Goal: Task Accomplishment & Management: Use online tool/utility

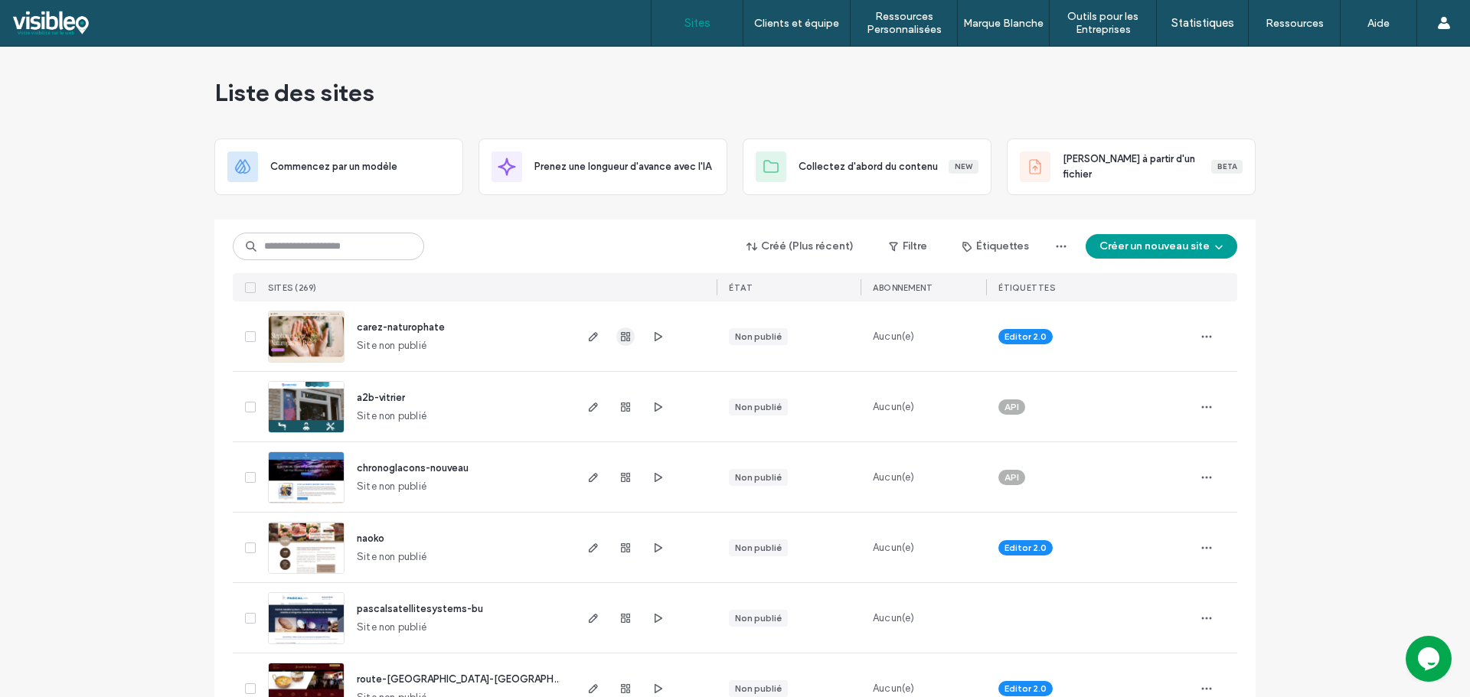
click at [621, 337] on use "button" at bounding box center [625, 336] width 9 height 9
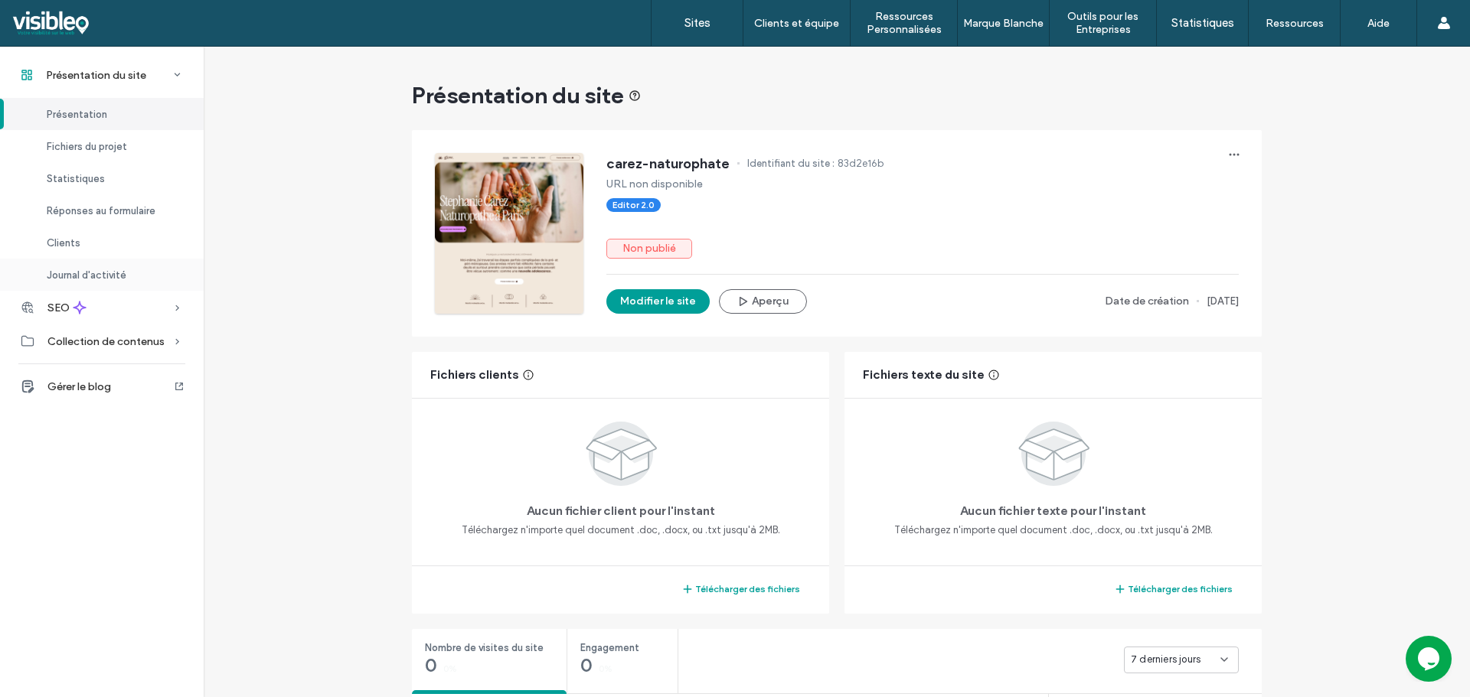
click at [91, 277] on span "Journal d'activité" at bounding box center [87, 274] width 80 height 11
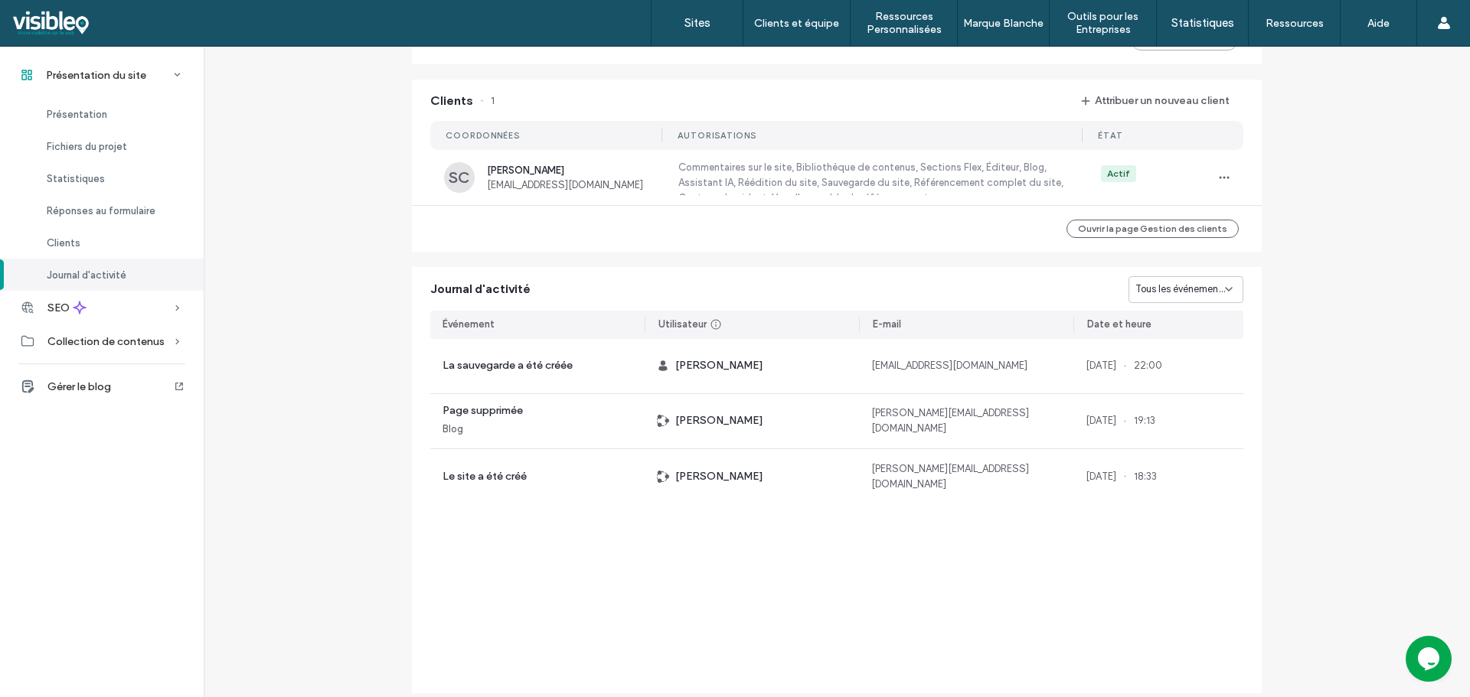
scroll to position [1267, 0]
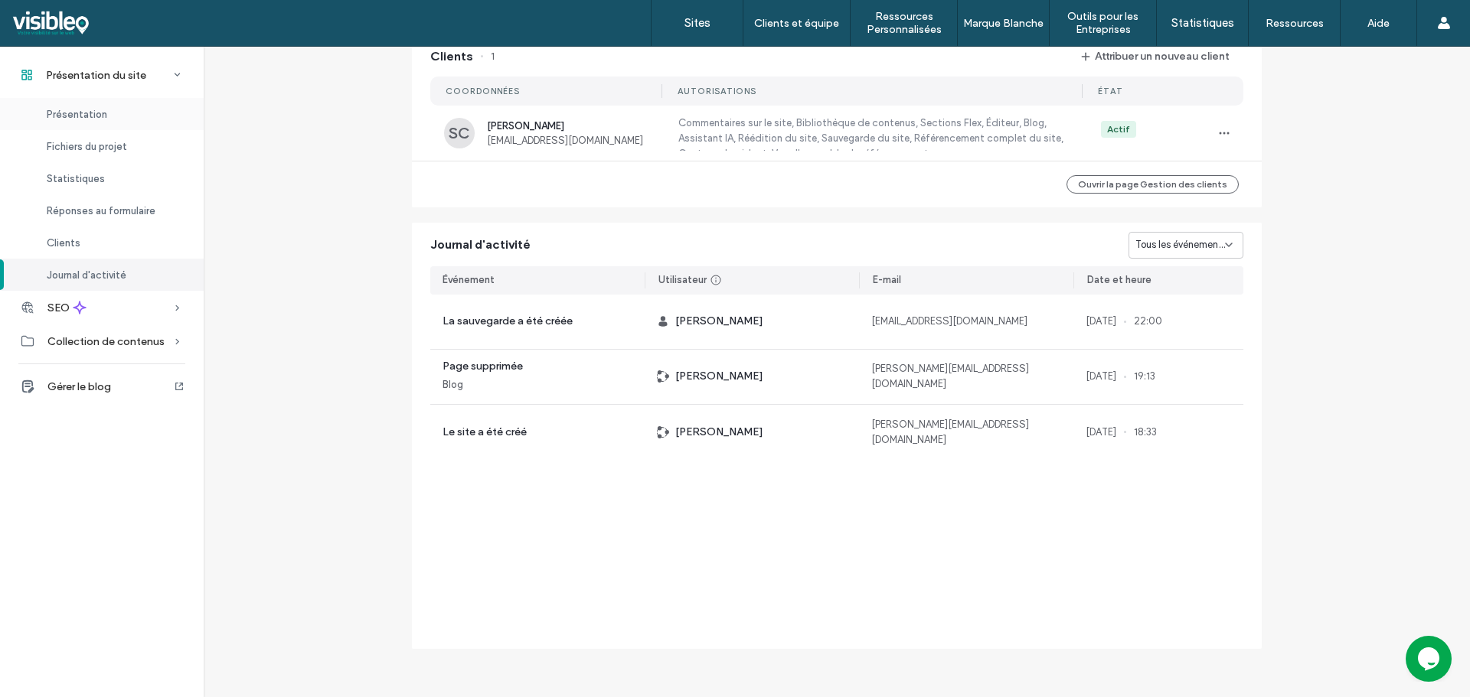
click at [73, 119] on span "Présentation" at bounding box center [77, 114] width 60 height 11
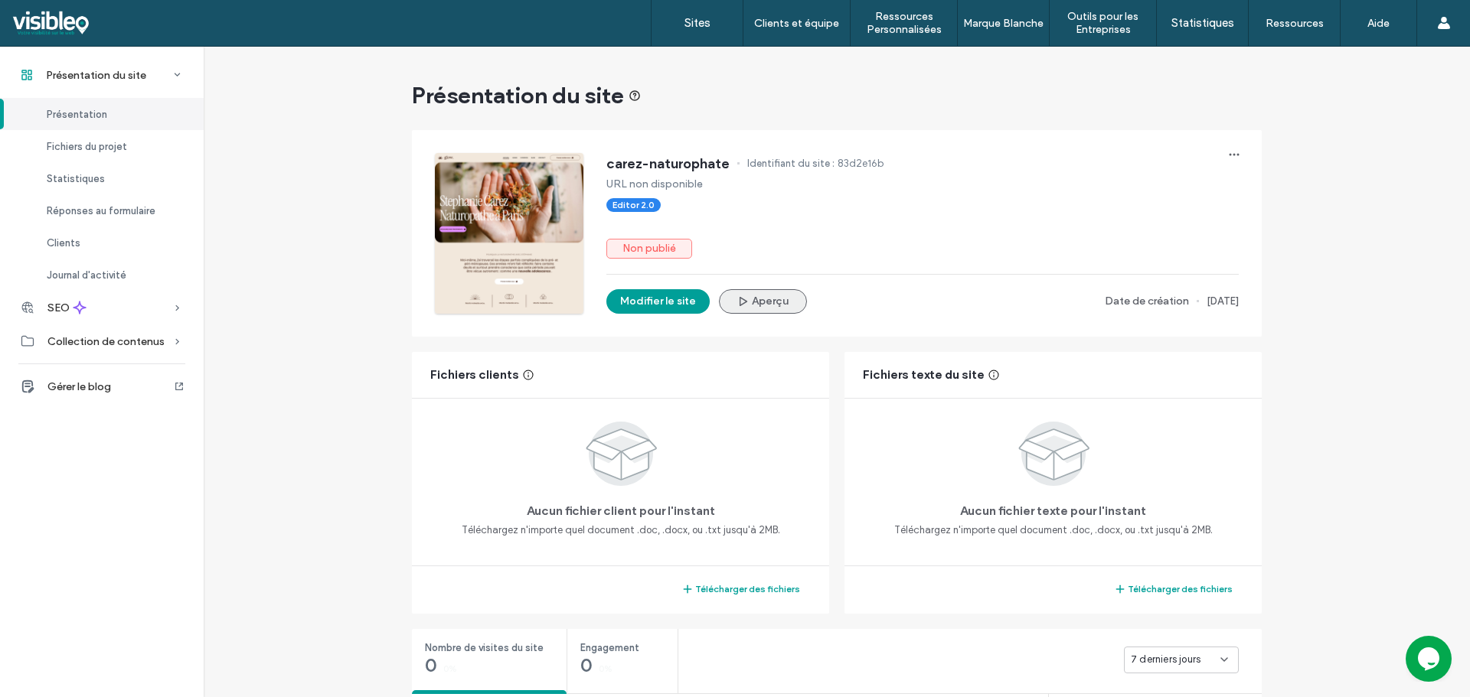
click at [759, 303] on button "Aperçu" at bounding box center [763, 301] width 88 height 24
click at [699, 24] on label "Sites" at bounding box center [697, 23] width 26 height 14
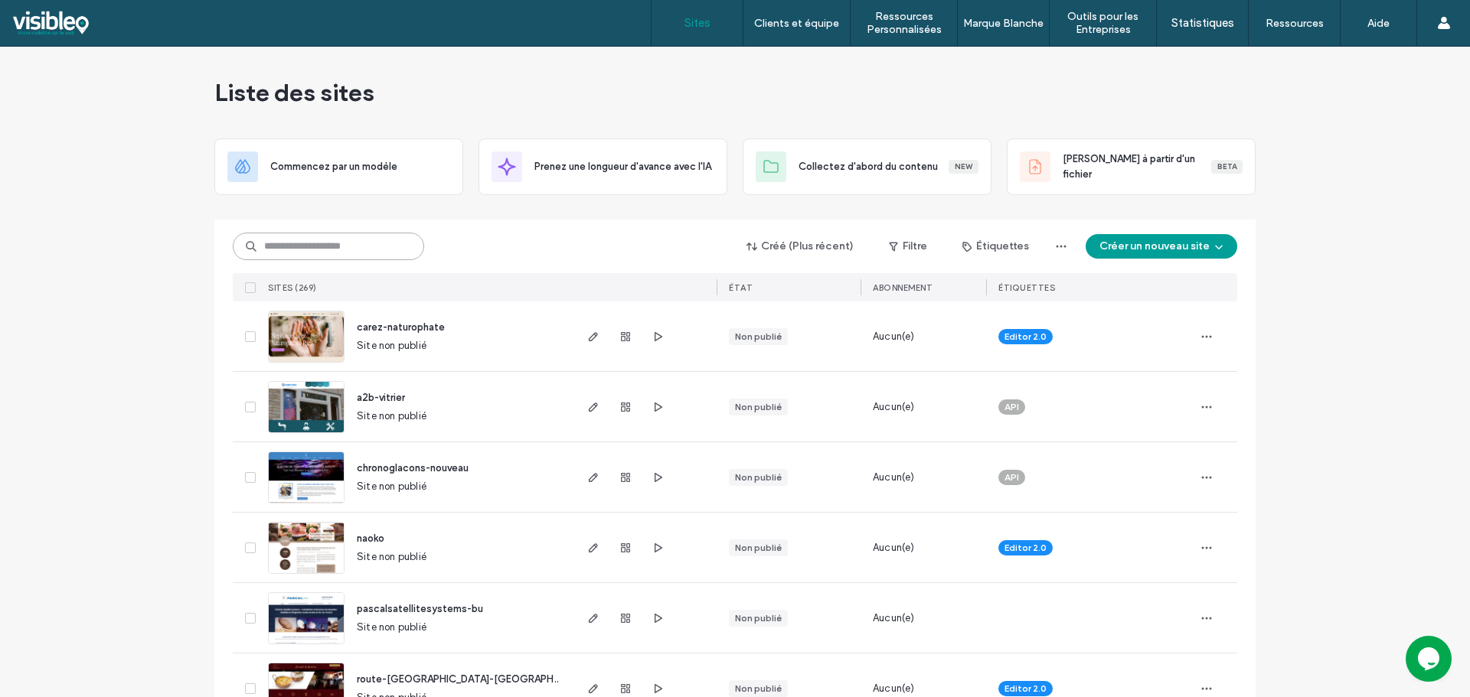
click at [325, 248] on input at bounding box center [328, 247] width 191 height 28
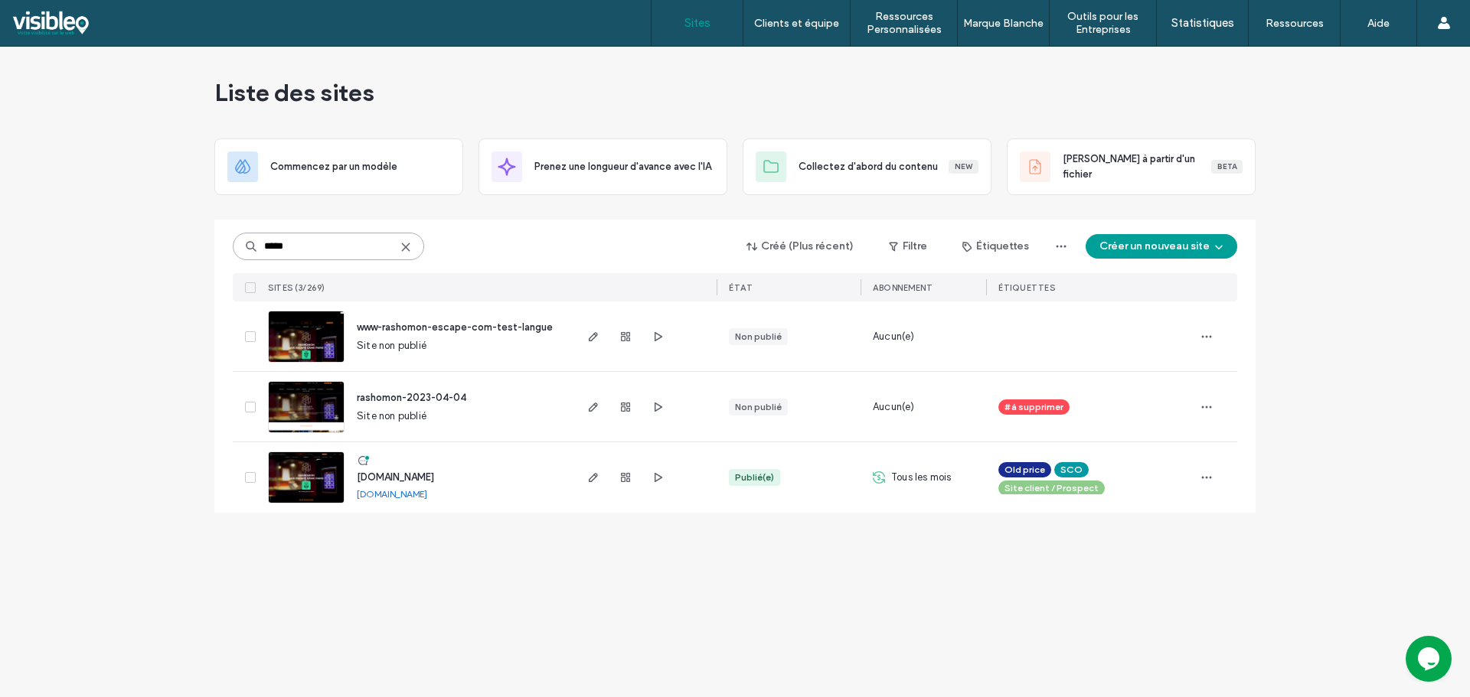
type input "*****"
click at [299, 477] on img at bounding box center [306, 504] width 75 height 104
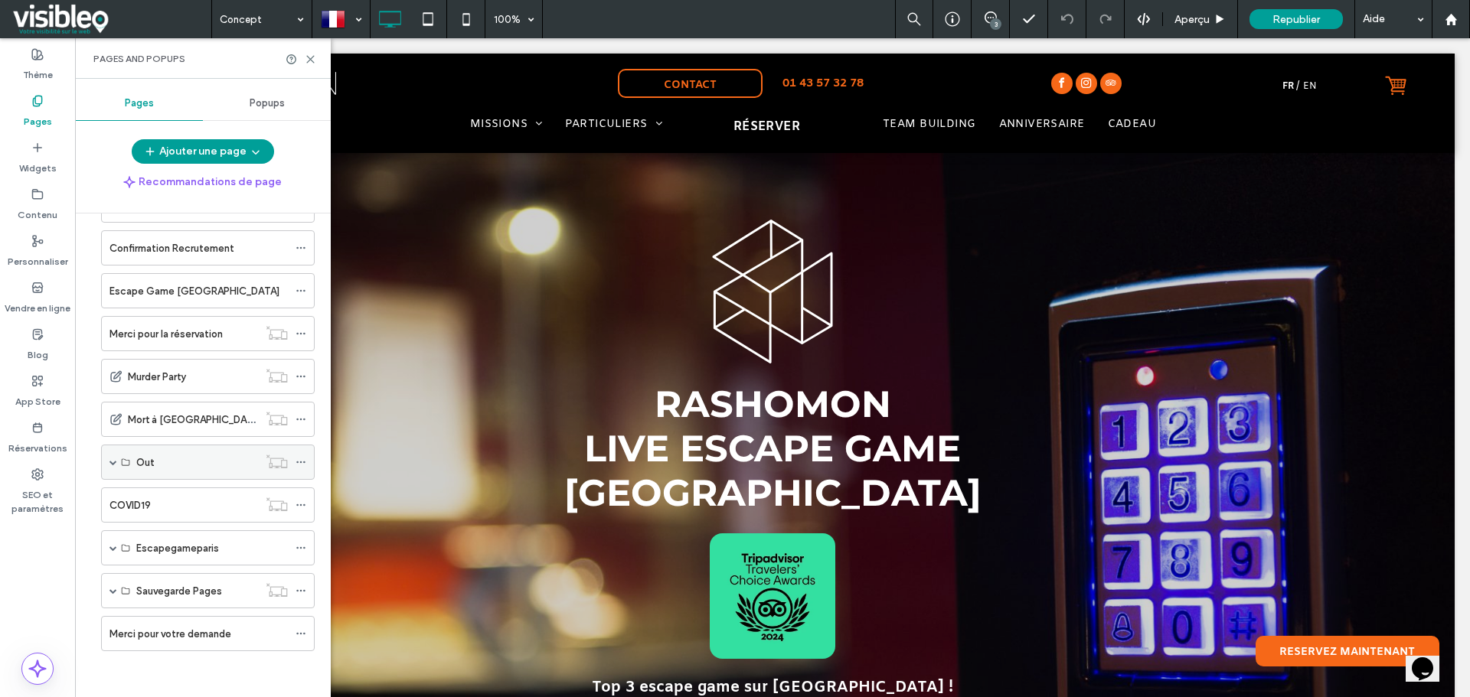
click at [113, 465] on span at bounding box center [113, 463] width 8 height 34
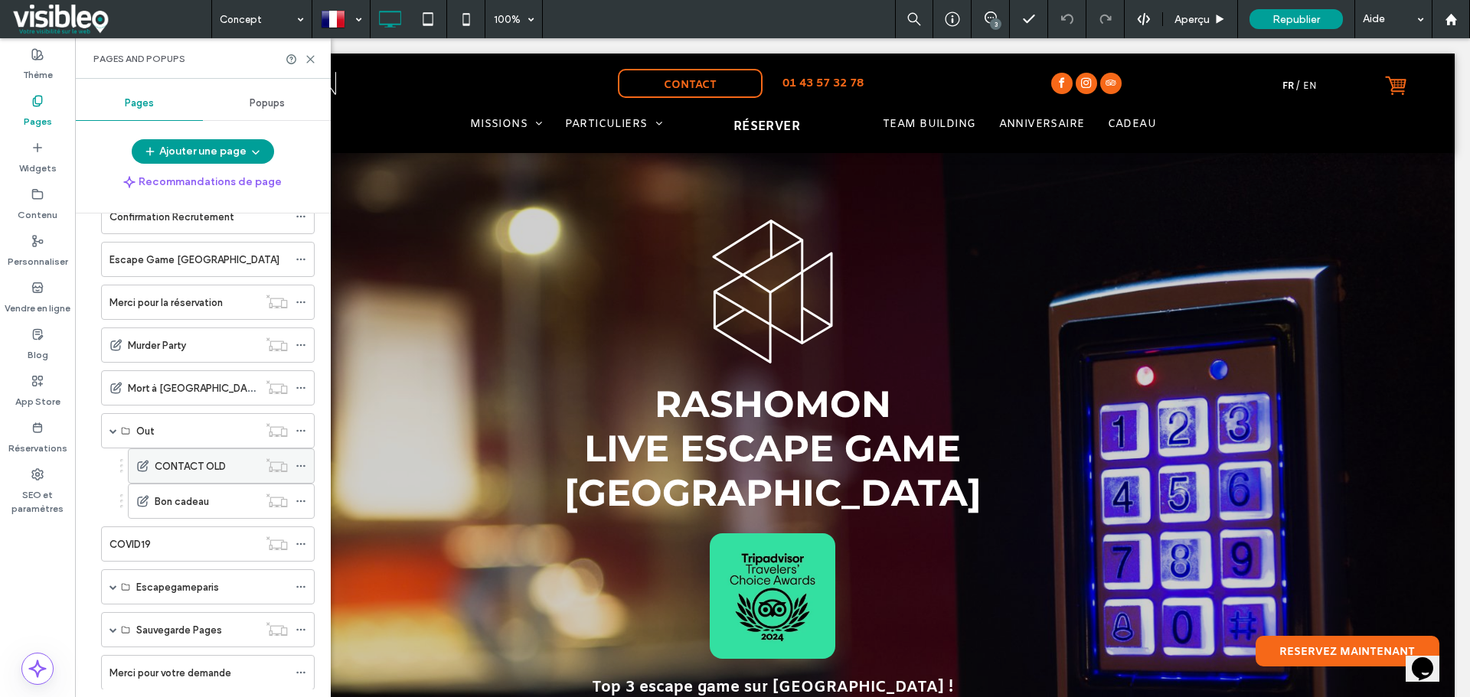
scroll to position [766, 0]
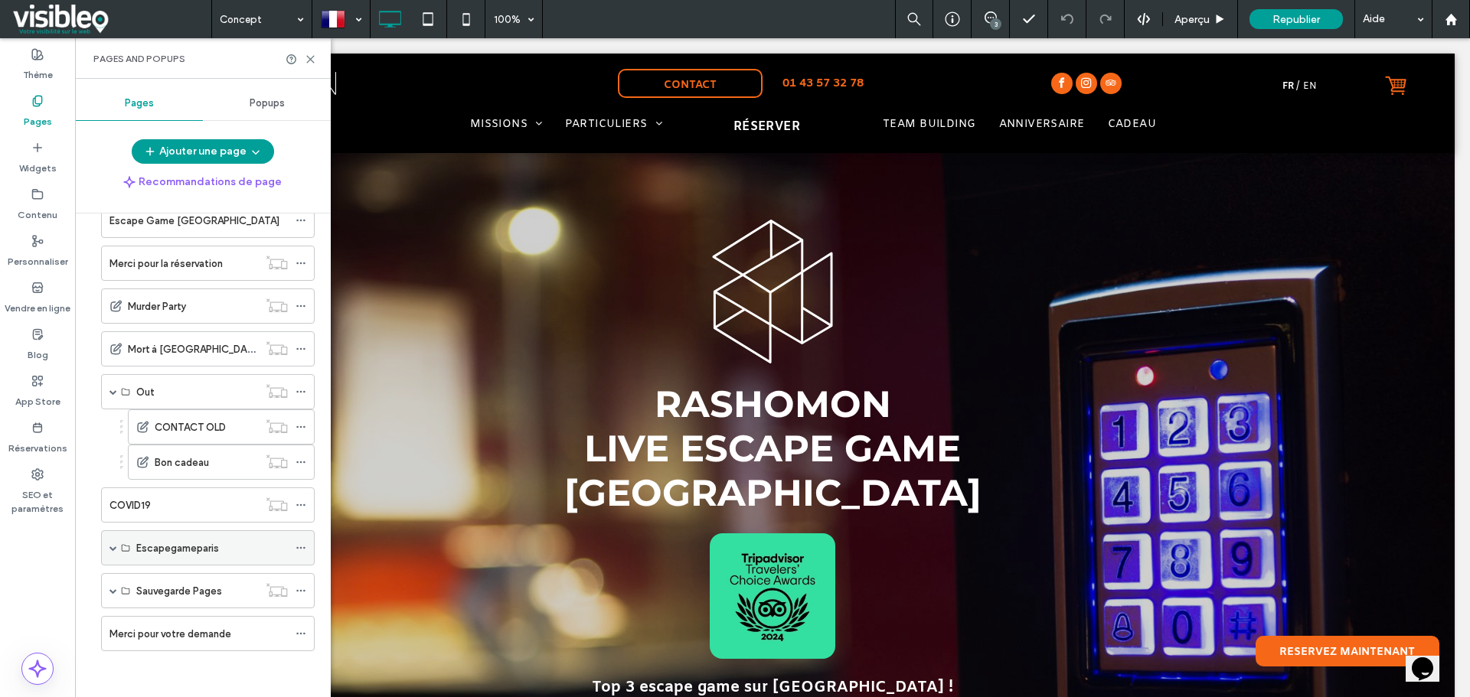
click at [112, 549] on span at bounding box center [113, 548] width 8 height 8
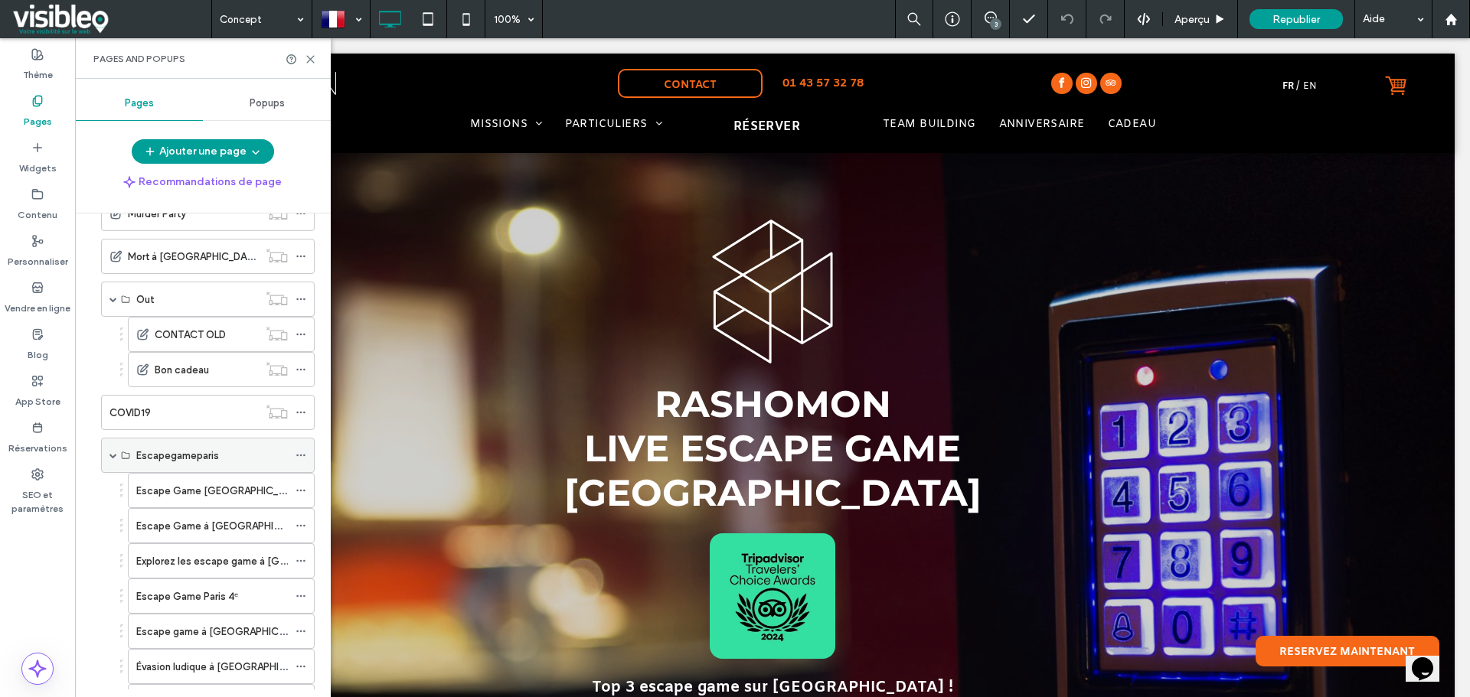
scroll to position [857, 0]
click at [111, 457] on span at bounding box center [113, 456] width 8 height 8
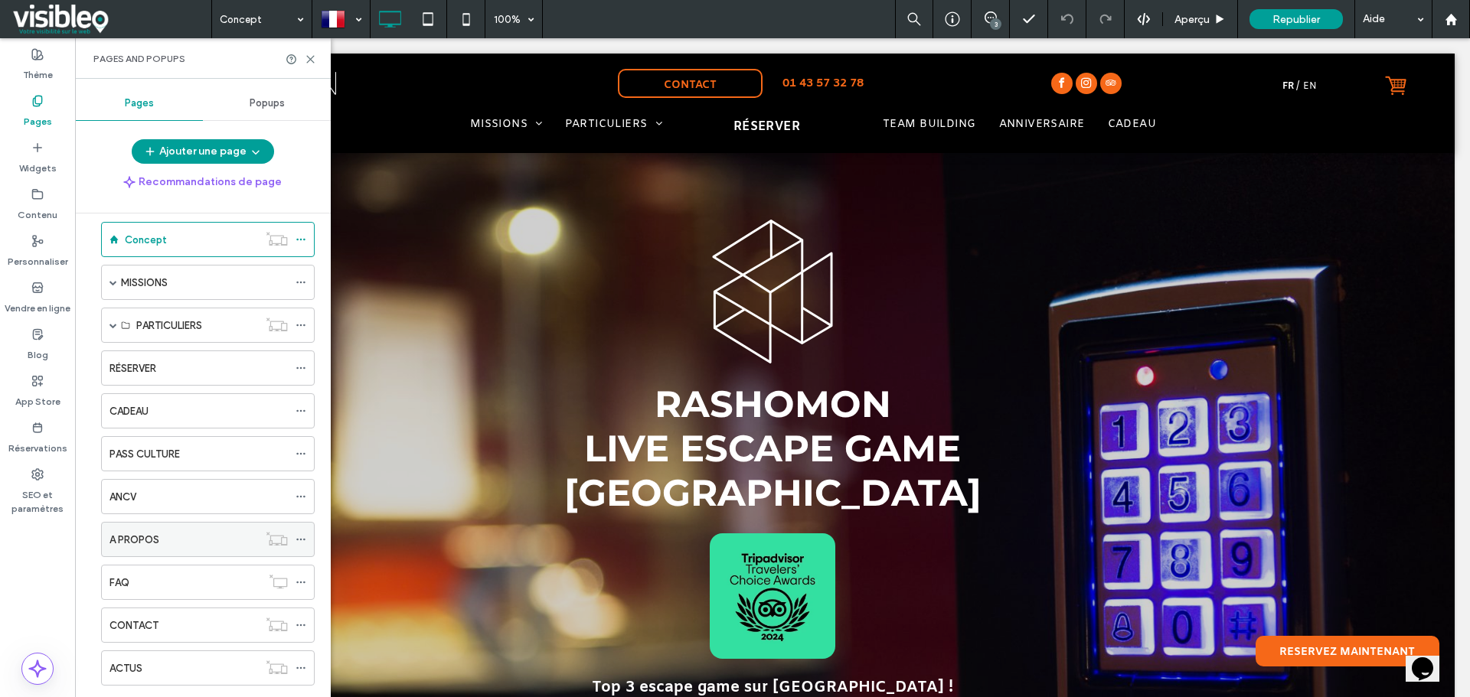
scroll to position [0, 0]
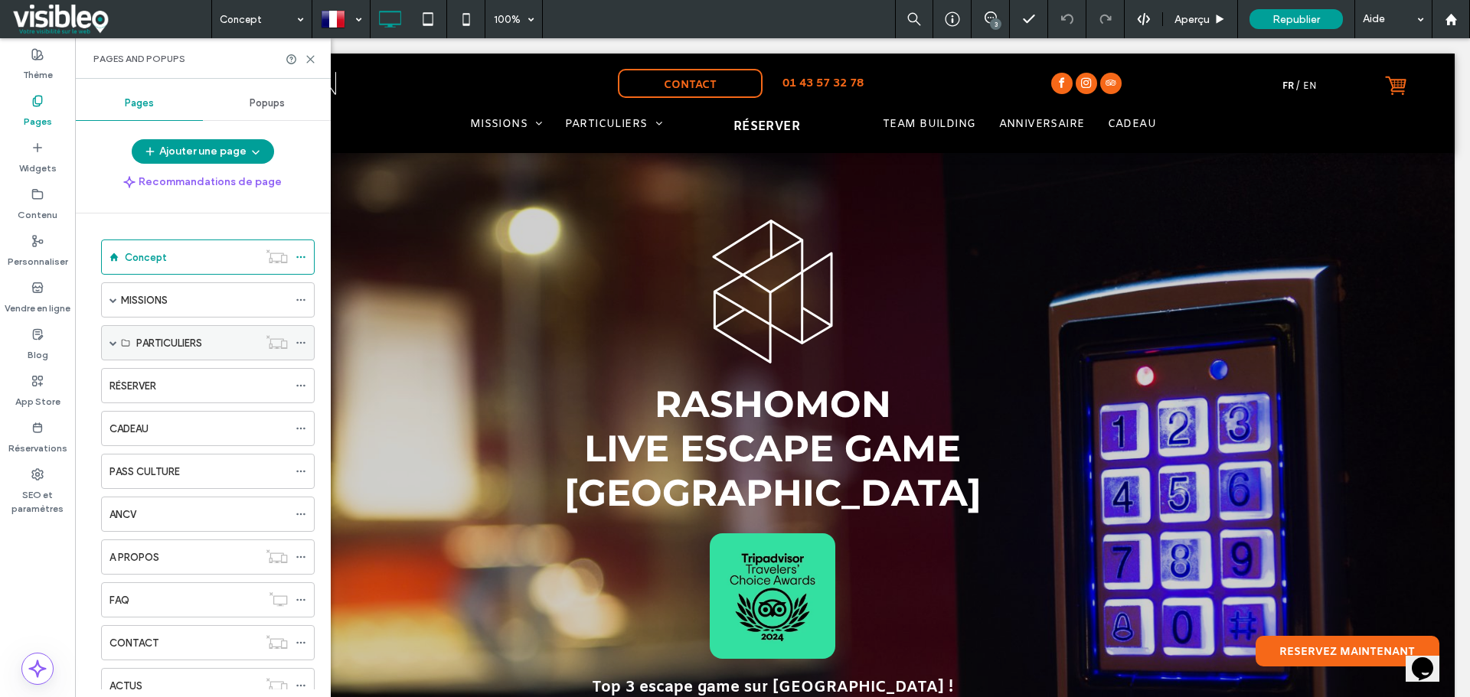
click at [110, 345] on span at bounding box center [113, 343] width 8 height 8
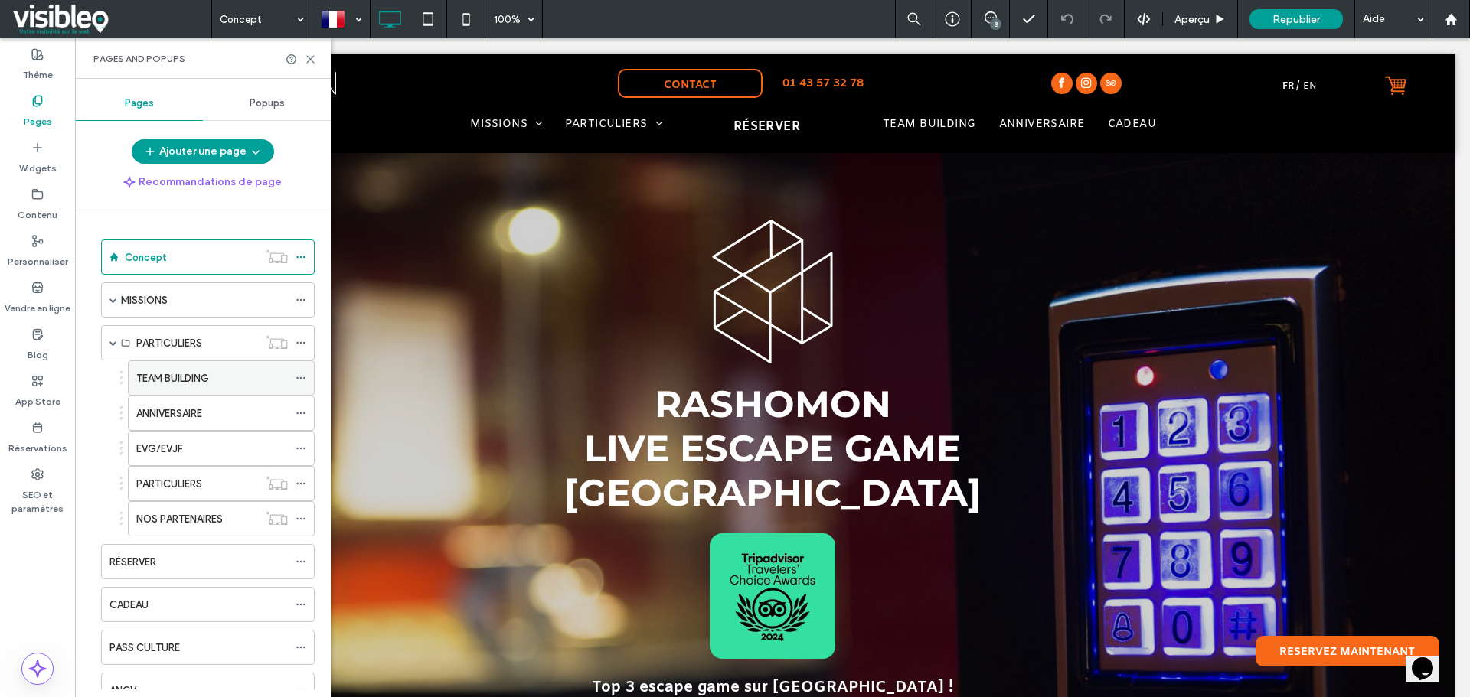
click at [207, 378] on label "TEAM BUILDING" at bounding box center [172, 378] width 73 height 27
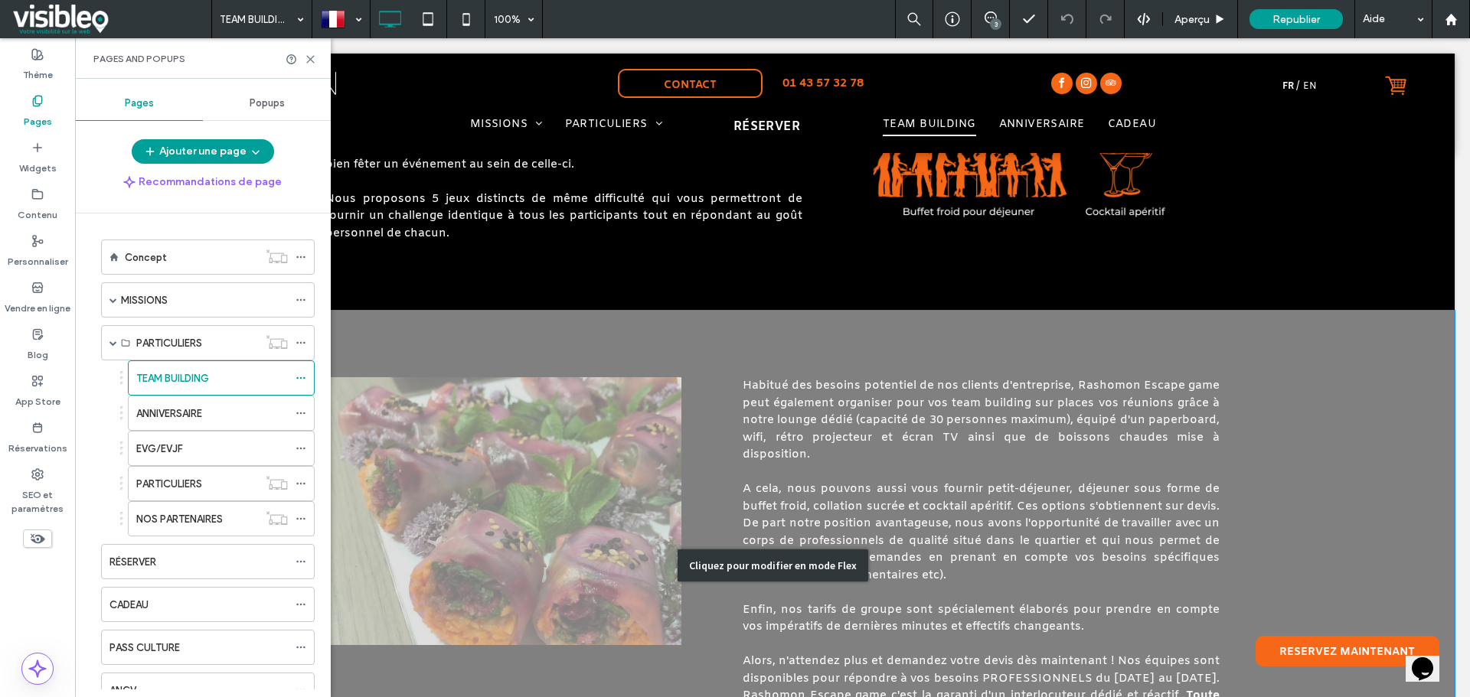
scroll to position [1072, 0]
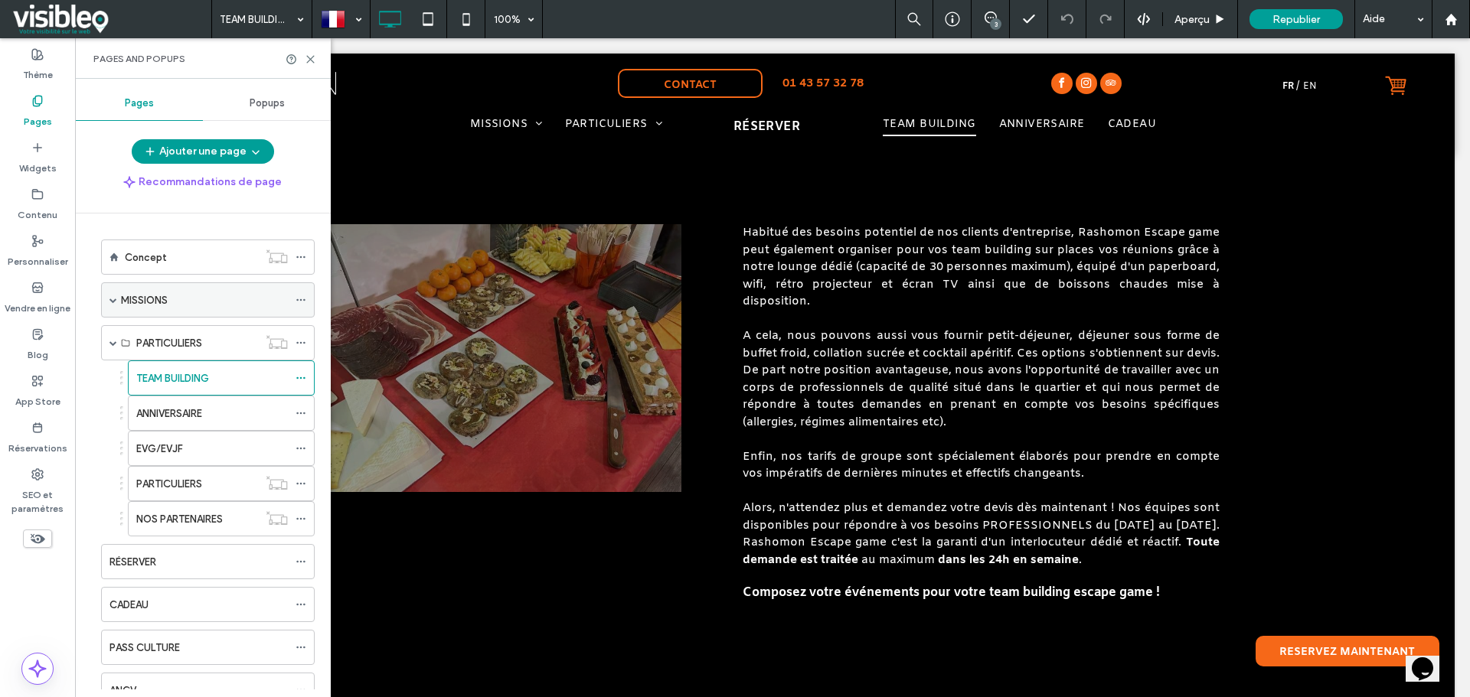
click at [113, 299] on span at bounding box center [113, 300] width 8 height 8
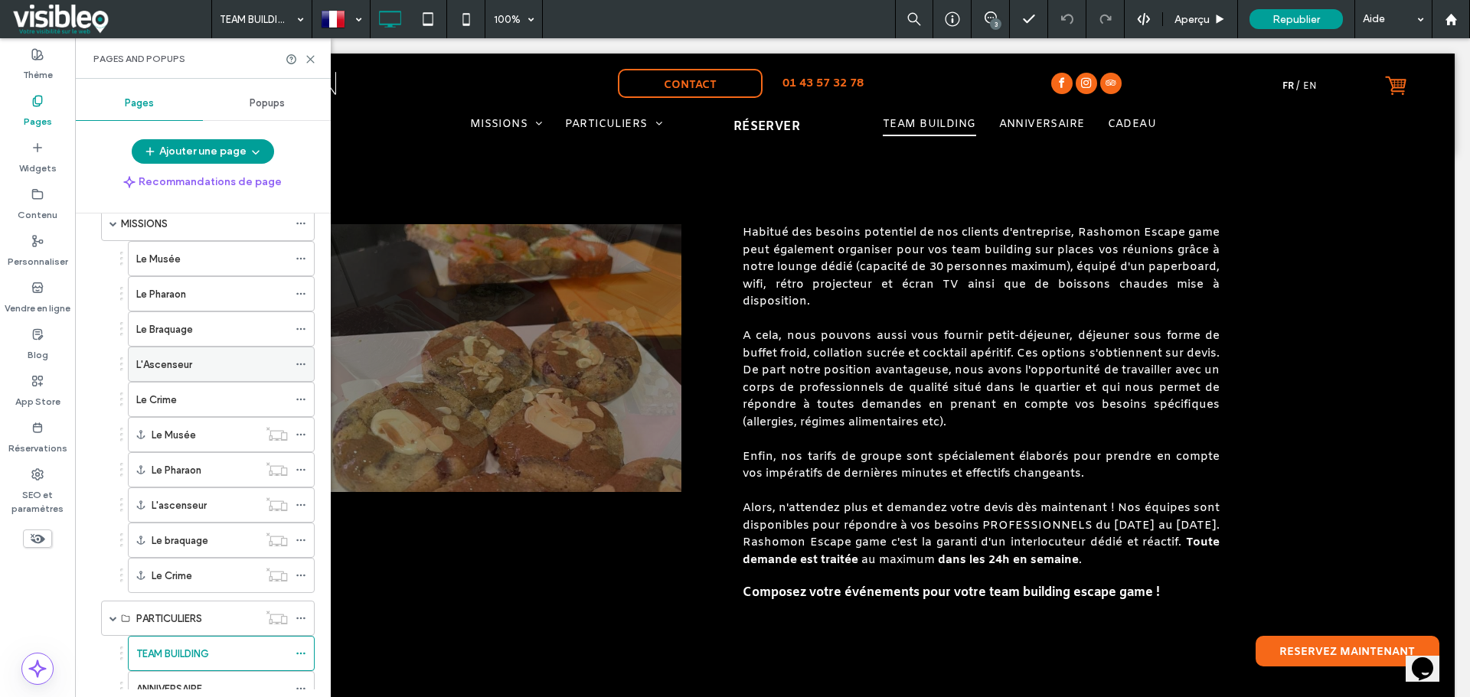
scroll to position [0, 0]
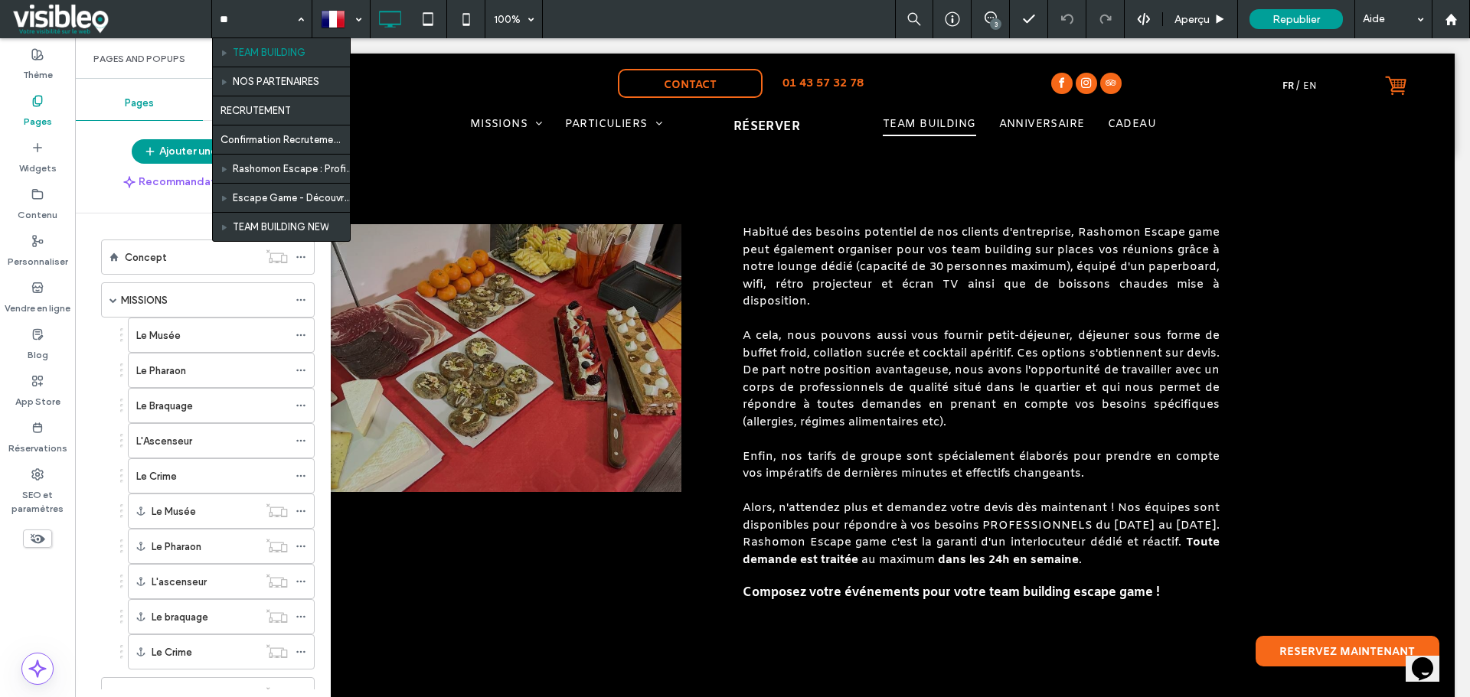
type input "***"
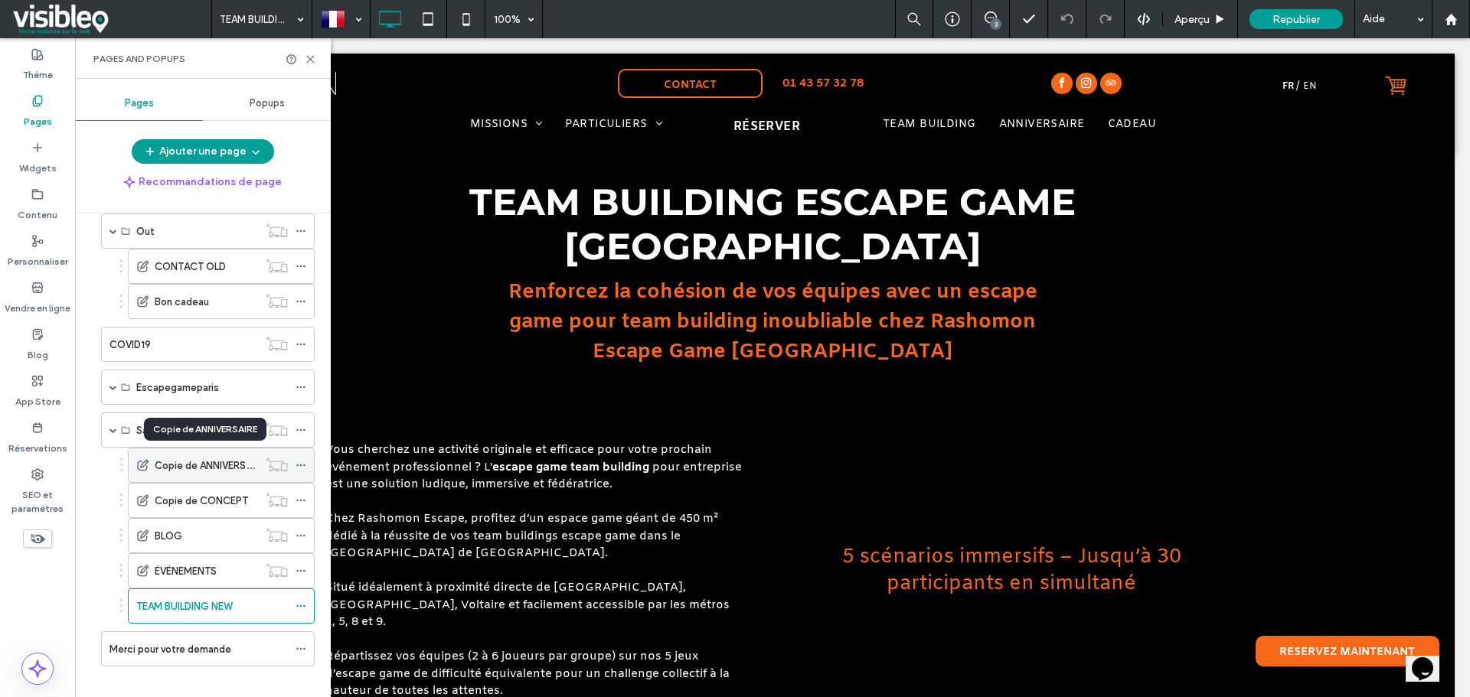
scroll to position [1470, 0]
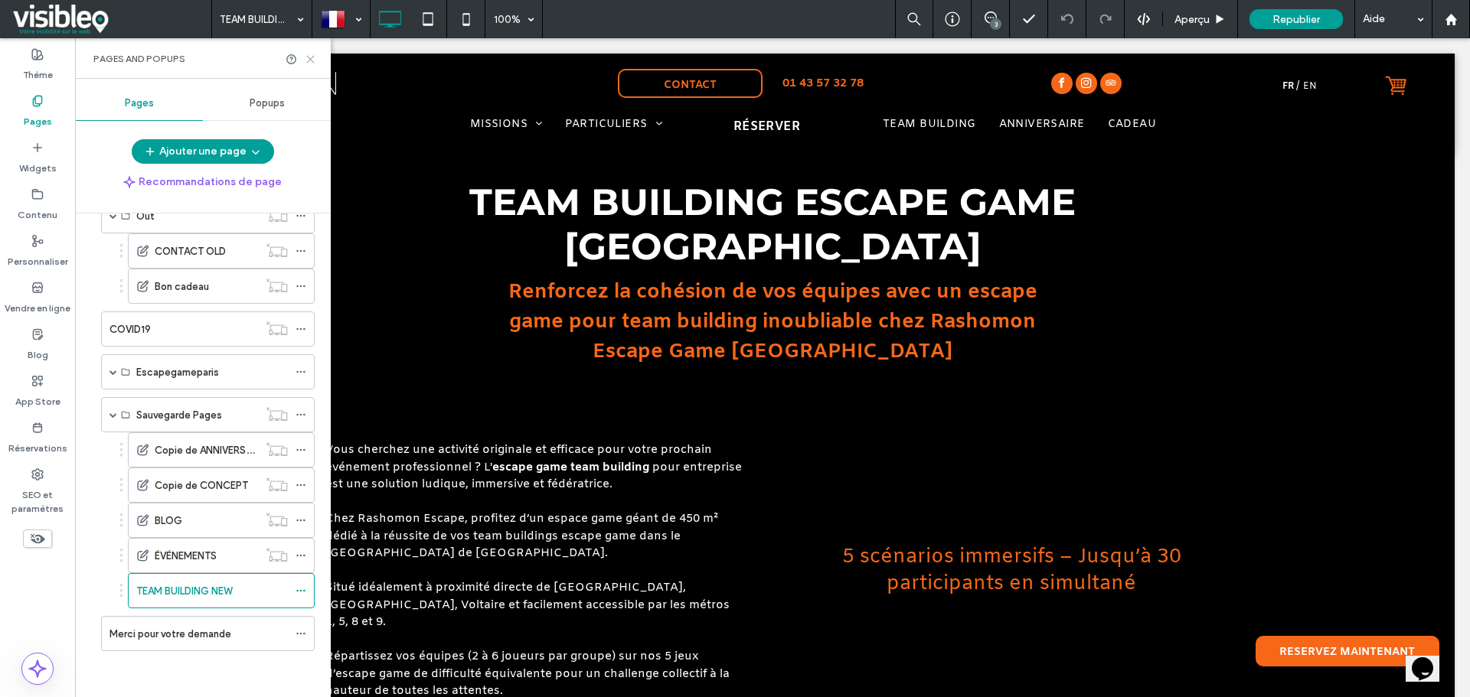
click at [312, 63] on icon at bounding box center [310, 59] width 11 height 11
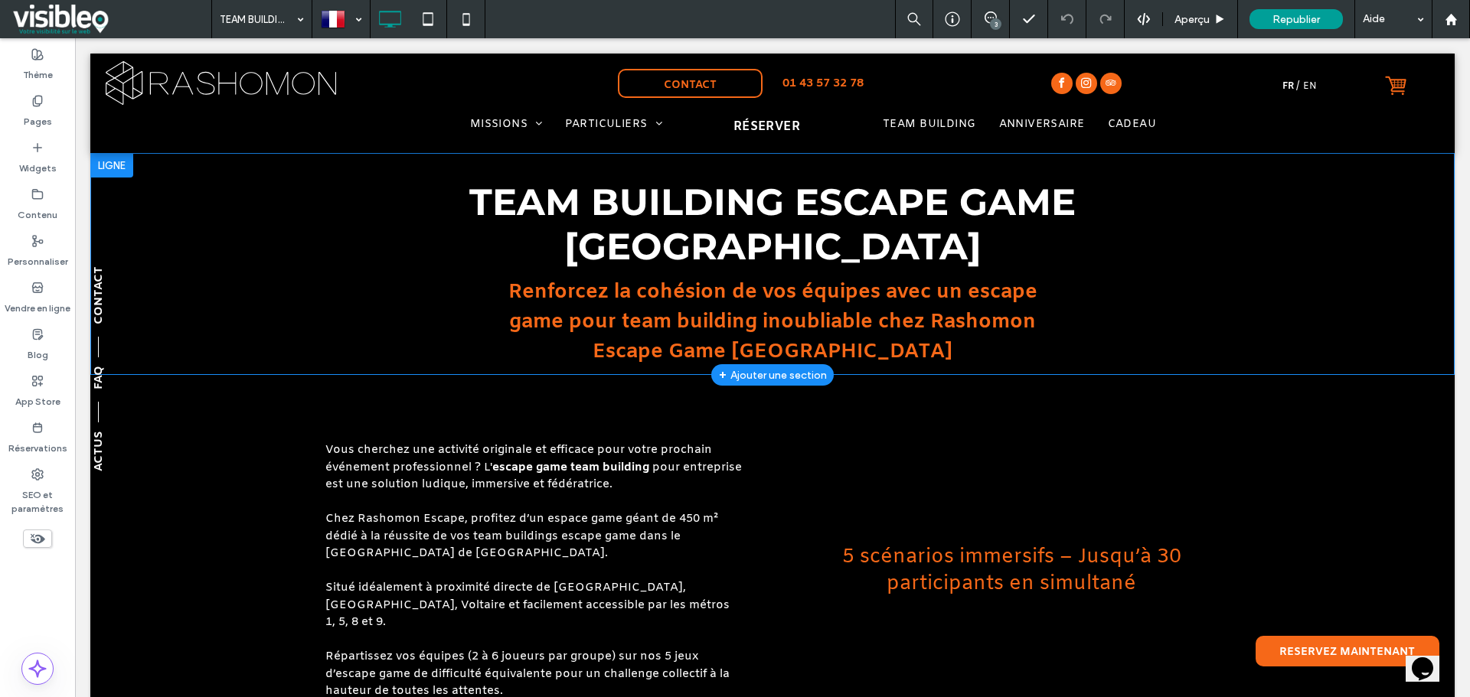
click at [129, 165] on div at bounding box center [111, 165] width 43 height 24
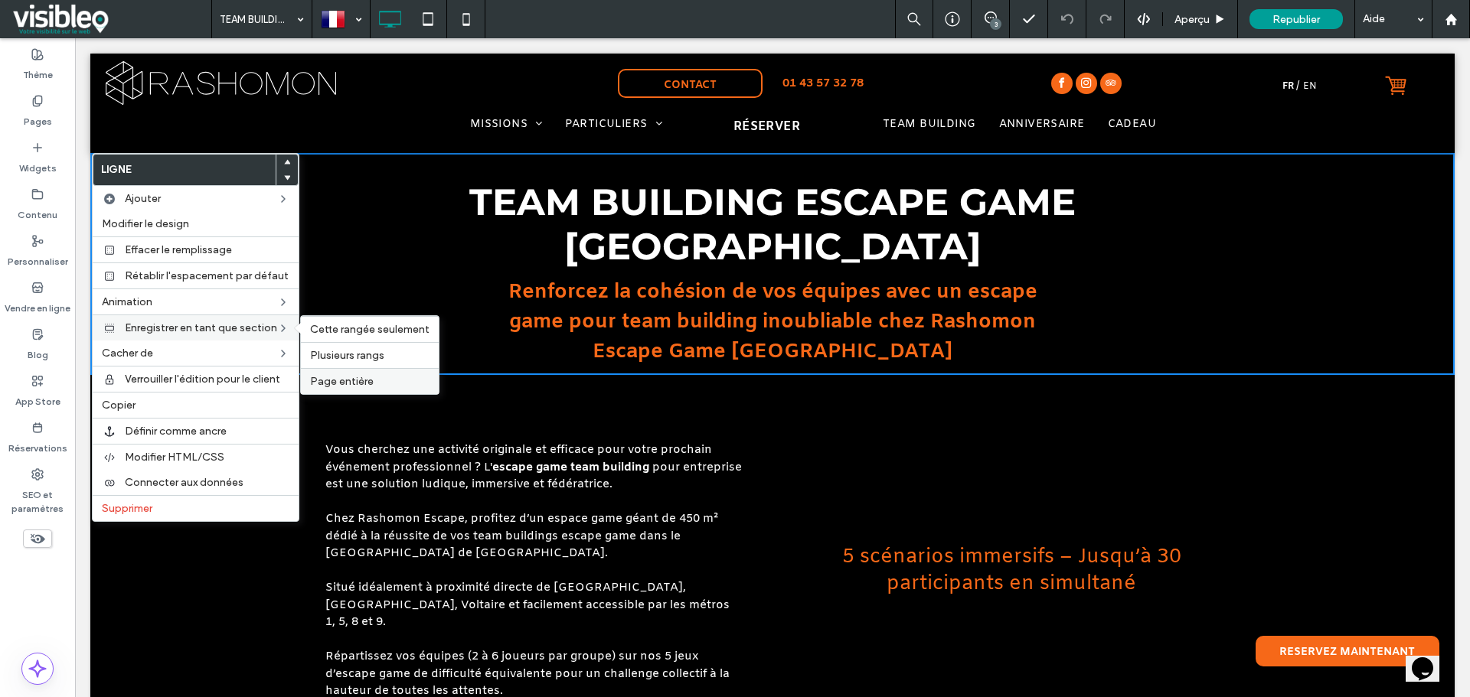
click at [351, 382] on span "Page entière" at bounding box center [342, 381] width 64 height 13
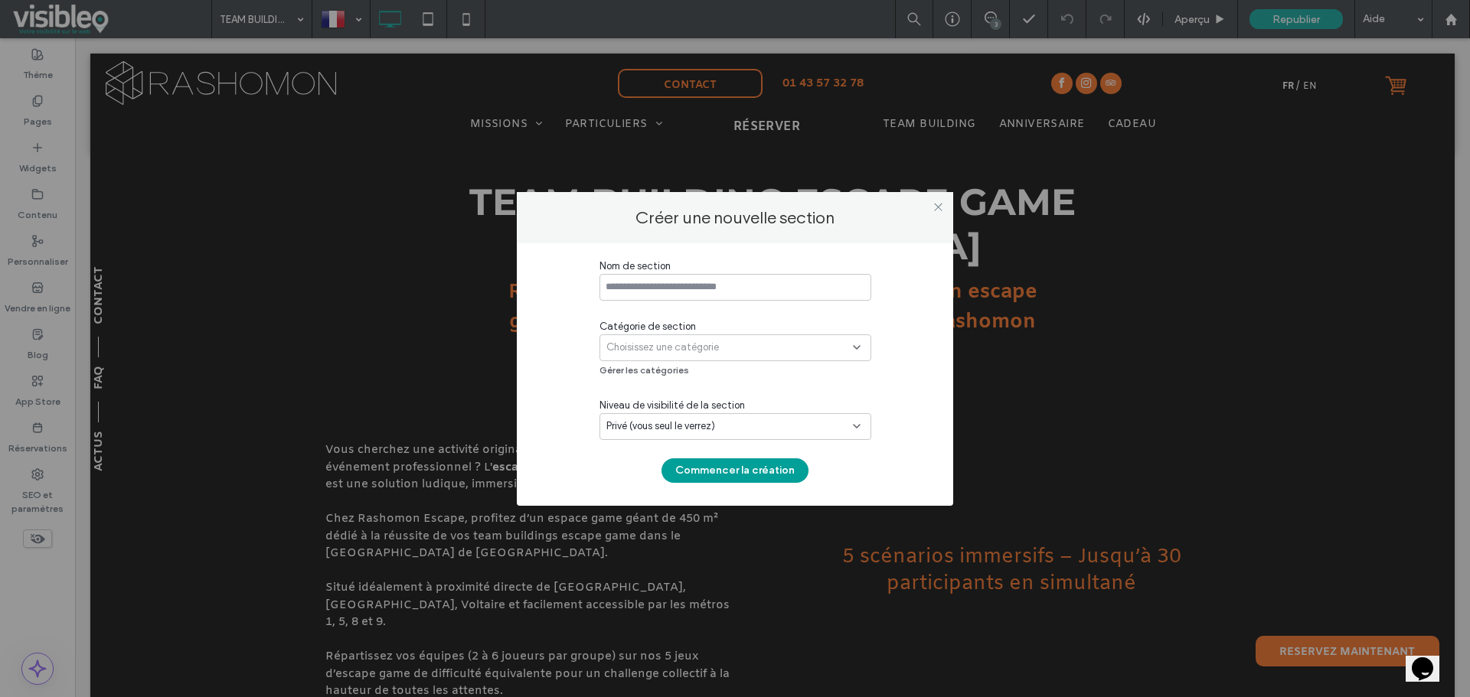
click at [691, 293] on input at bounding box center [735, 287] width 272 height 27
type input "*"
type input "**********"
click at [694, 347] on span "Choisissez une catégorie" at bounding box center [662, 347] width 113 height 15
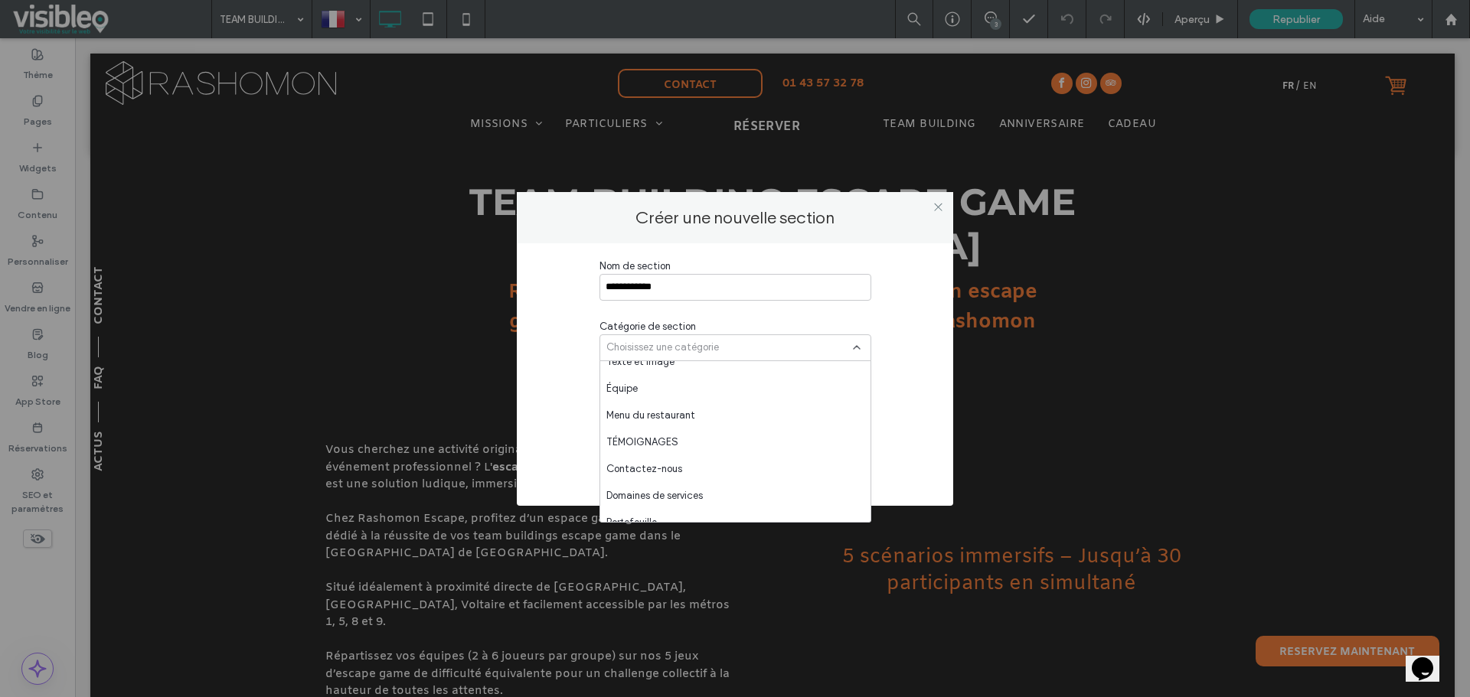
scroll to position [911, 0]
click at [672, 452] on div "Temp page" at bounding box center [735, 455] width 270 height 27
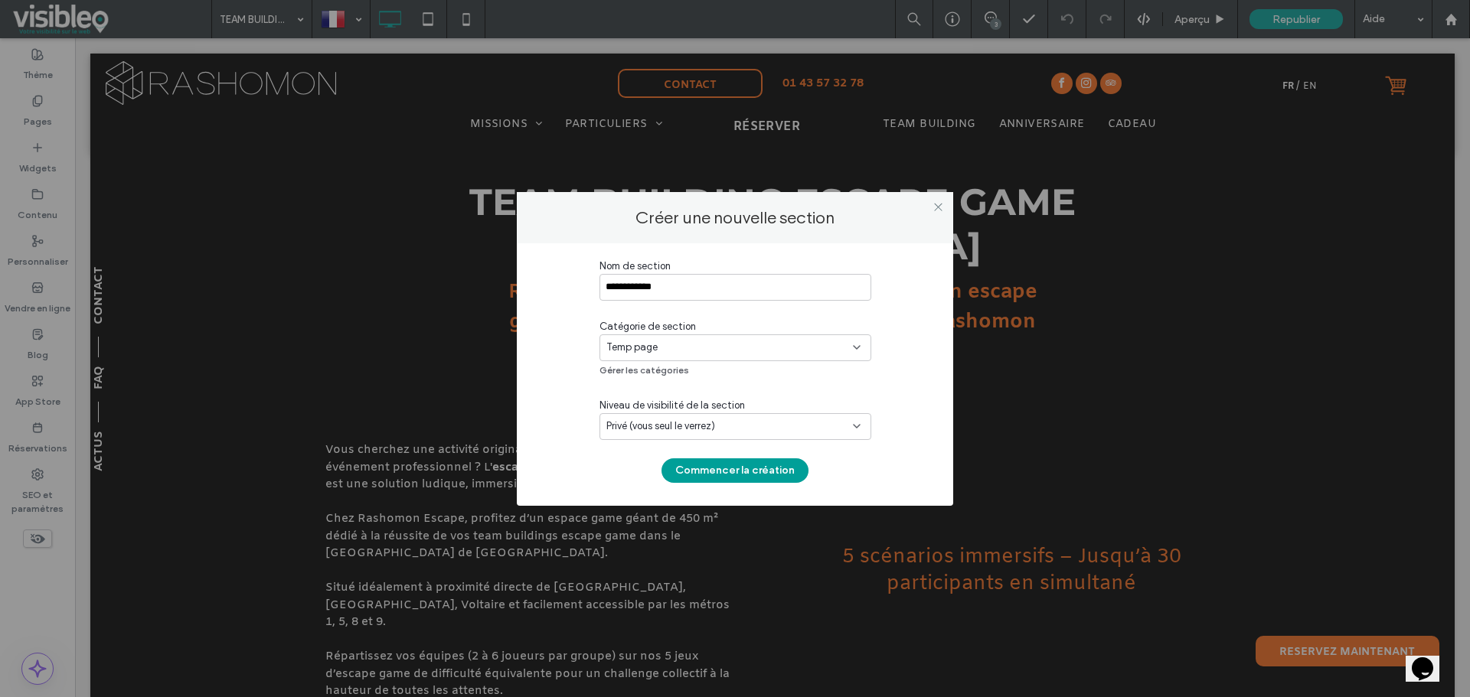
click at [744, 416] on div "Privé (vous seul le verrez)" at bounding box center [735, 426] width 272 height 27
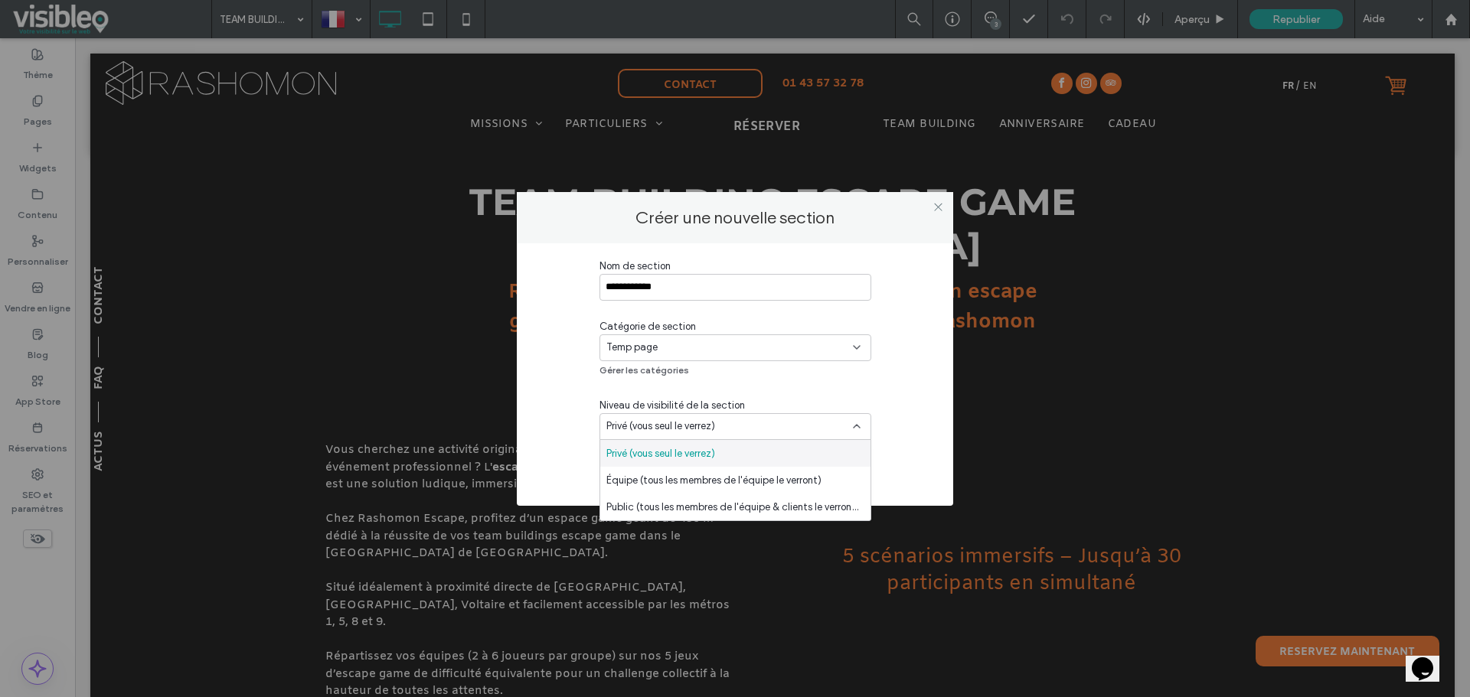
click at [552, 436] on div "**********" at bounding box center [735, 371] width 390 height 224
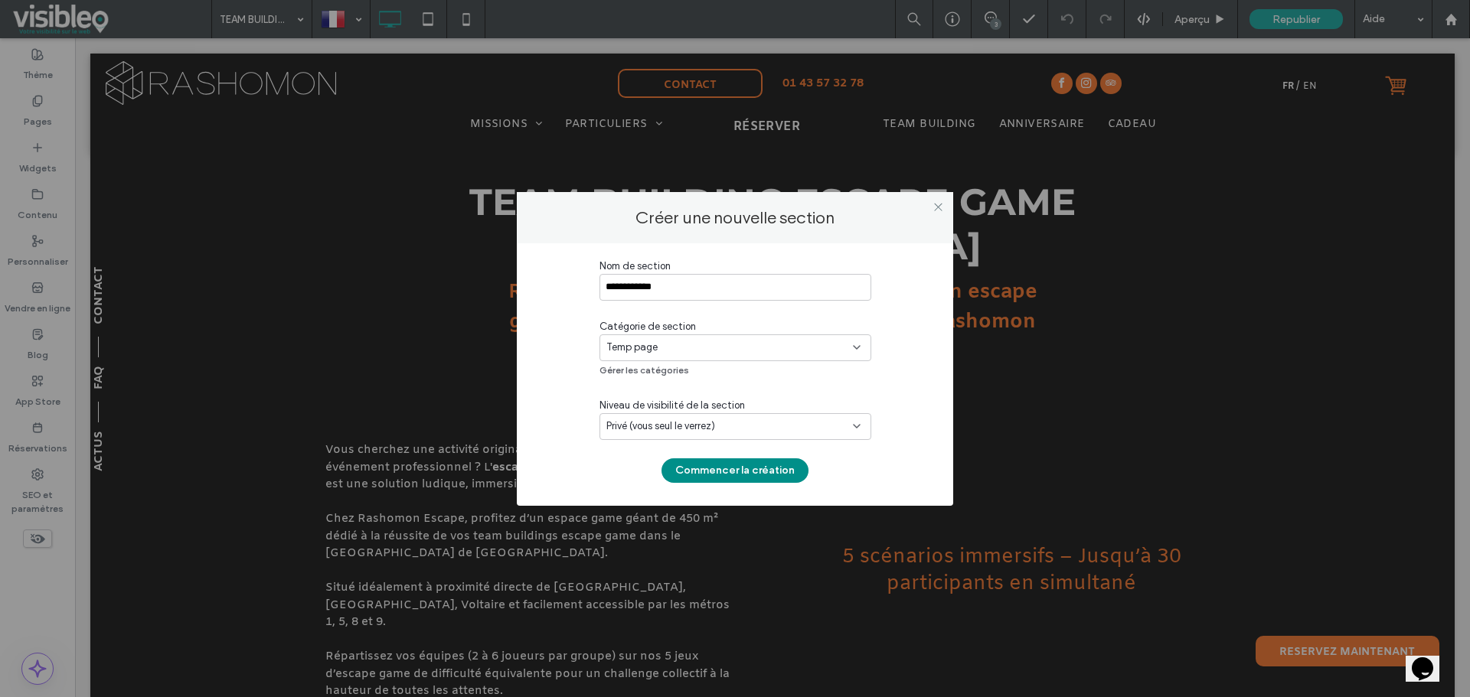
click at [757, 467] on button "Commencer la création" at bounding box center [734, 471] width 147 height 24
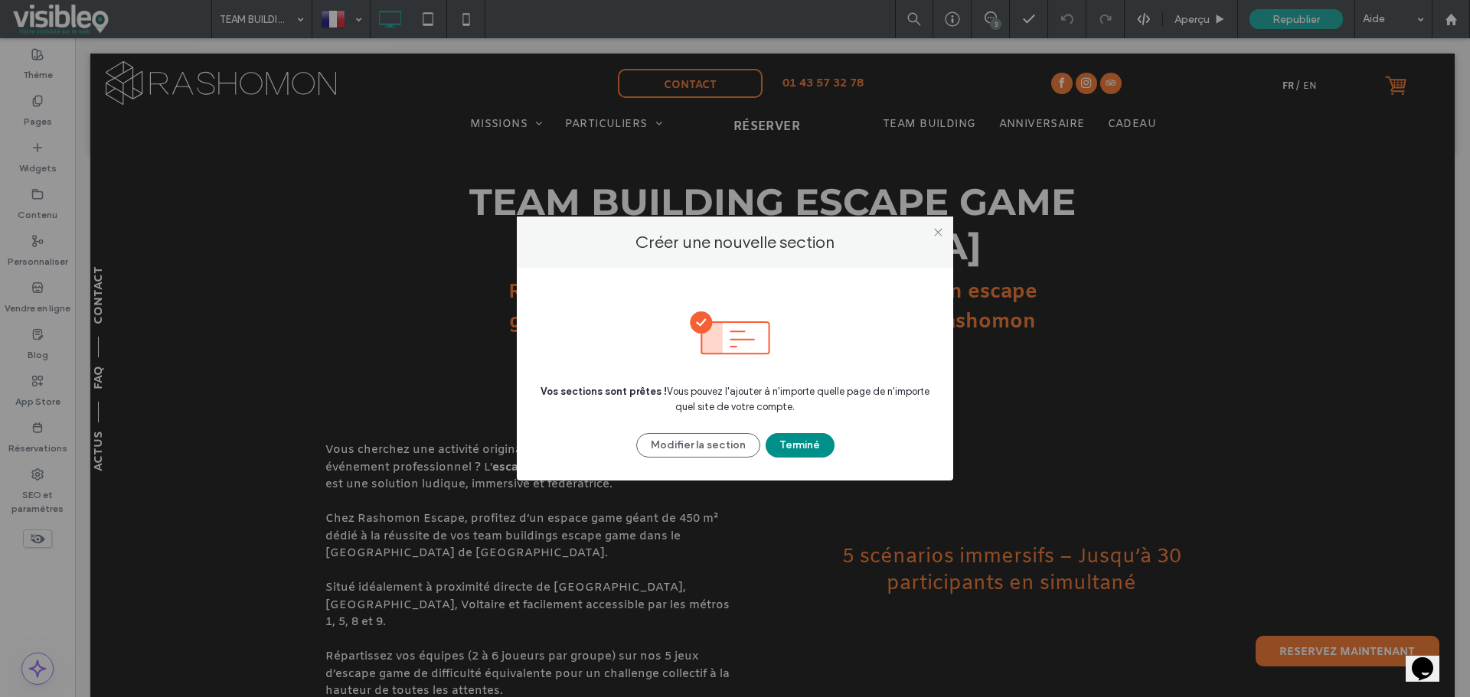
click at [812, 447] on button "Terminé" at bounding box center [800, 445] width 69 height 24
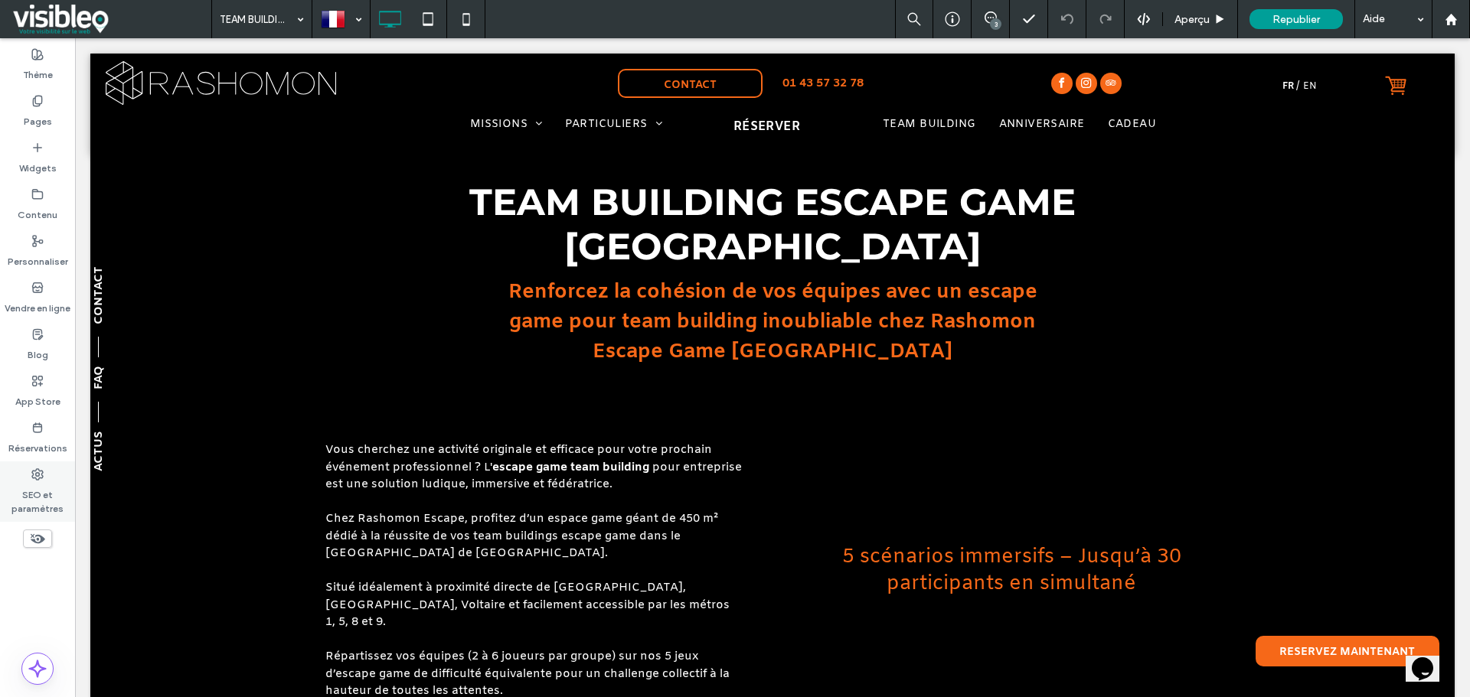
click at [44, 496] on label "SEO et paramètres" at bounding box center [37, 498] width 75 height 35
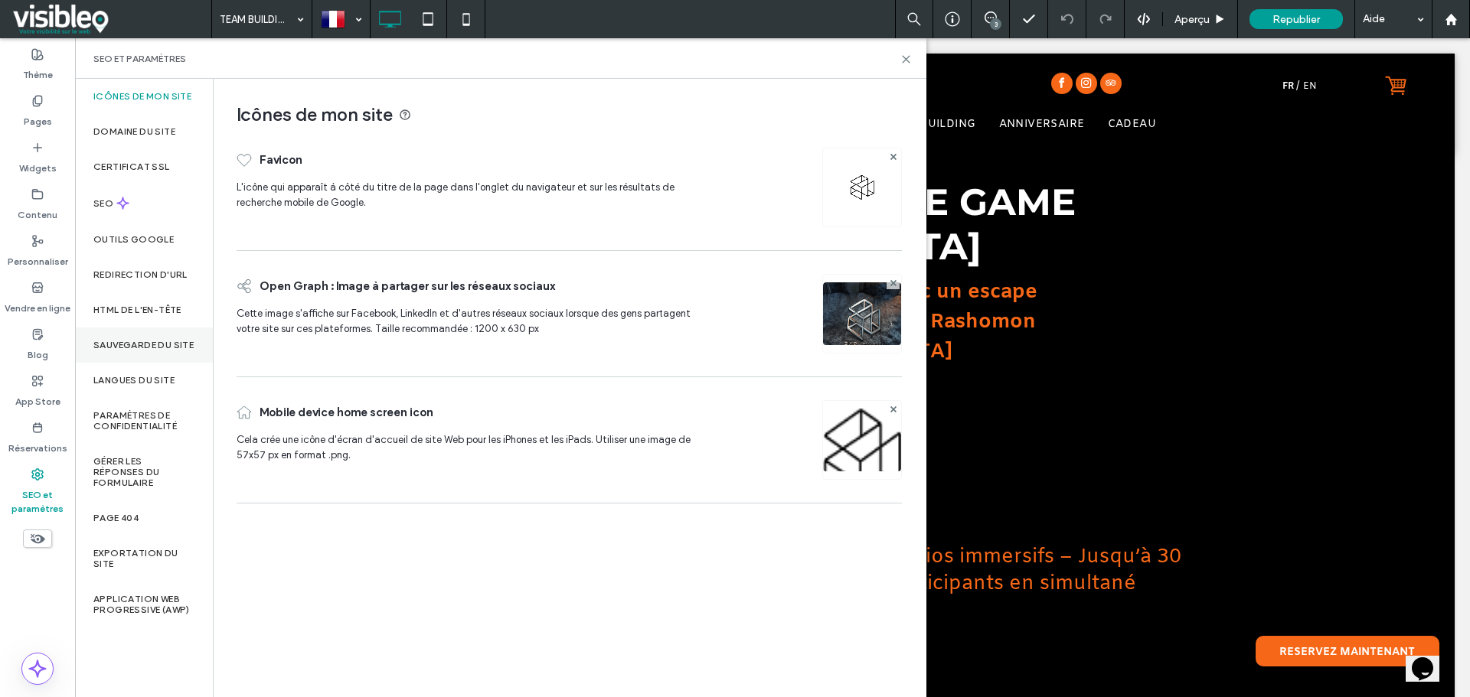
click at [139, 351] on label "Sauvegarde du site" at bounding box center [143, 345] width 100 height 11
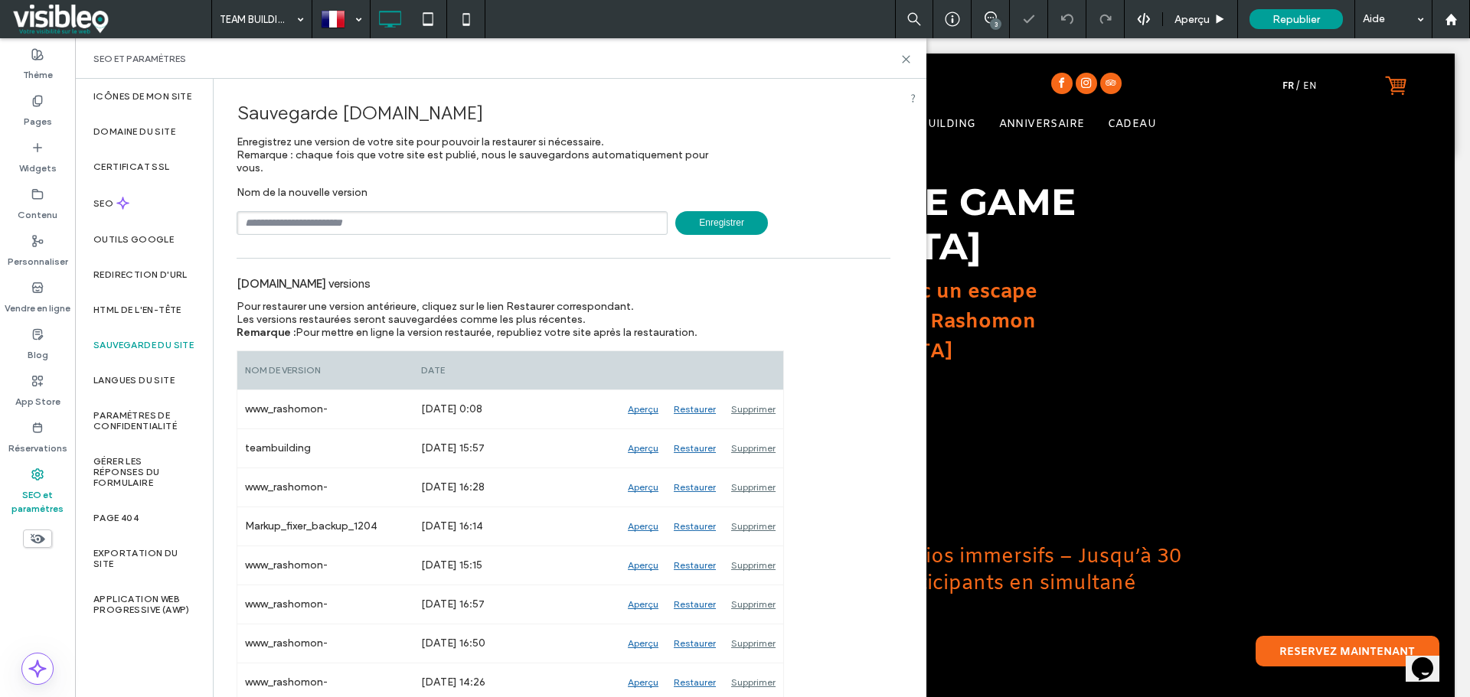
click at [312, 222] on input "text" at bounding box center [452, 223] width 431 height 24
click at [737, 217] on span "Enregistrer" at bounding box center [721, 223] width 93 height 24
click at [397, 231] on input "**********" at bounding box center [452, 223] width 431 height 24
type input "**********"
click at [740, 224] on span "Enregistrer" at bounding box center [721, 223] width 93 height 24
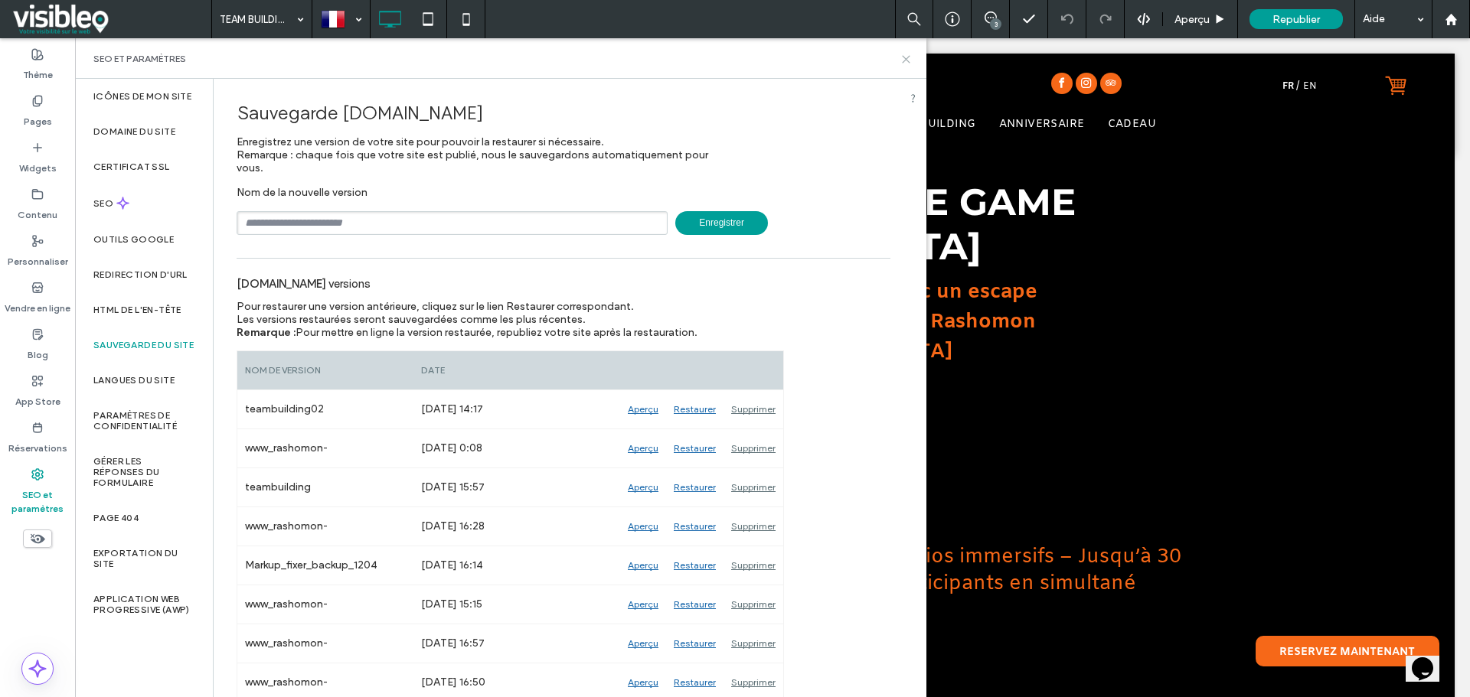
click at [909, 57] on icon at bounding box center [905, 59] width 11 height 11
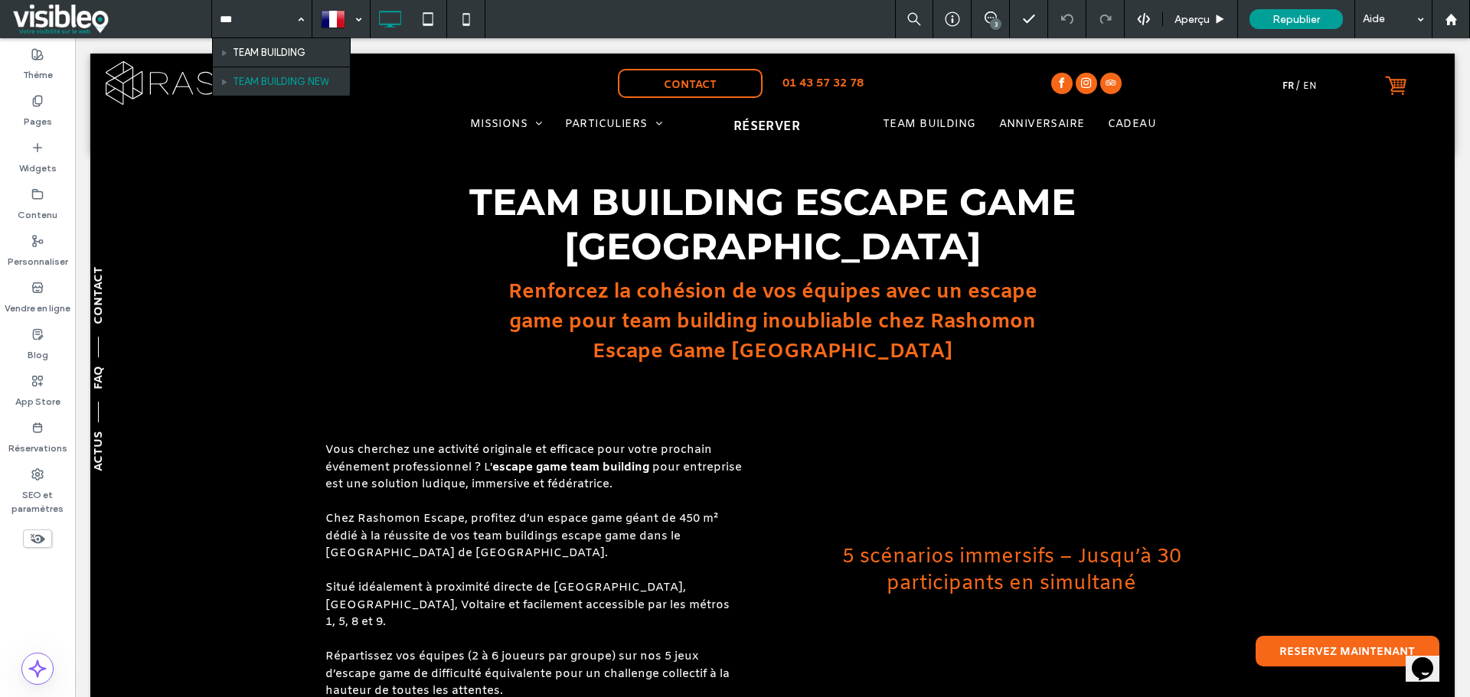
type input "****"
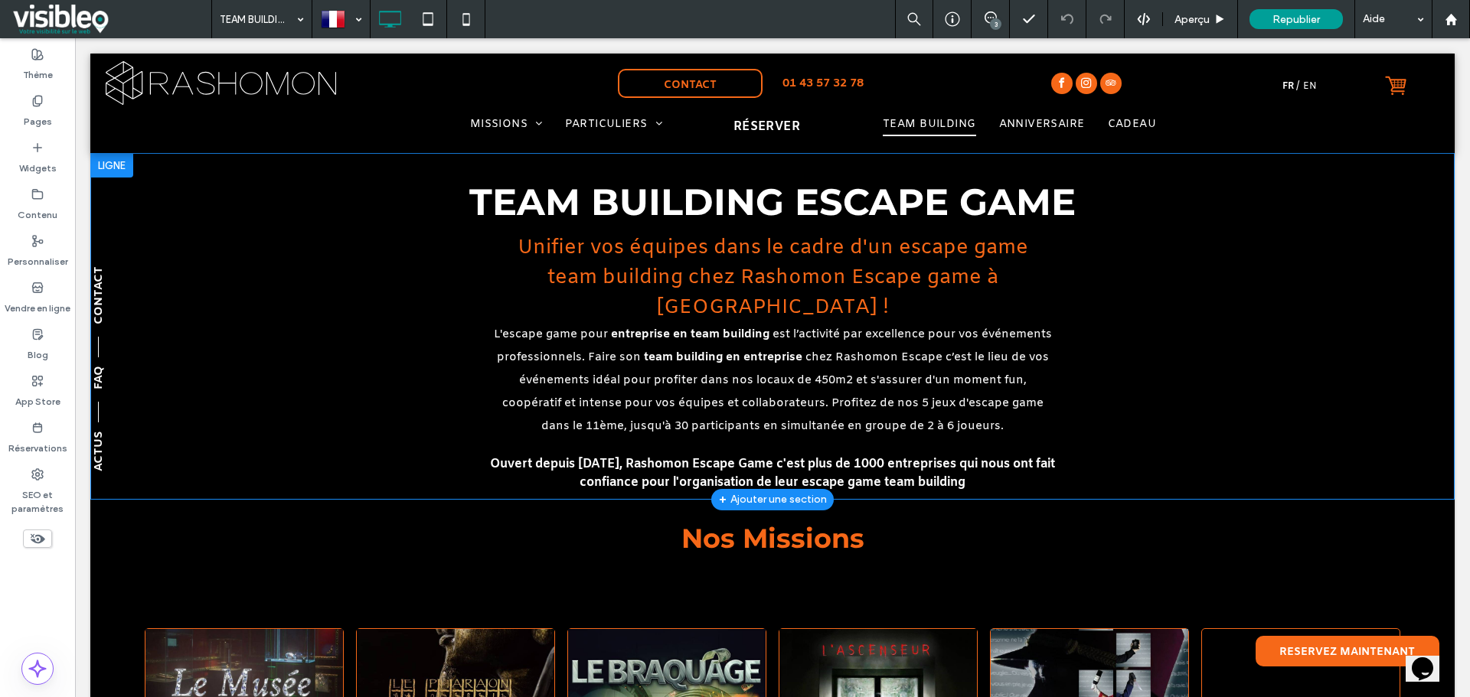
click at [768, 492] on div "+ Ajouter une section" at bounding box center [773, 500] width 108 height 17
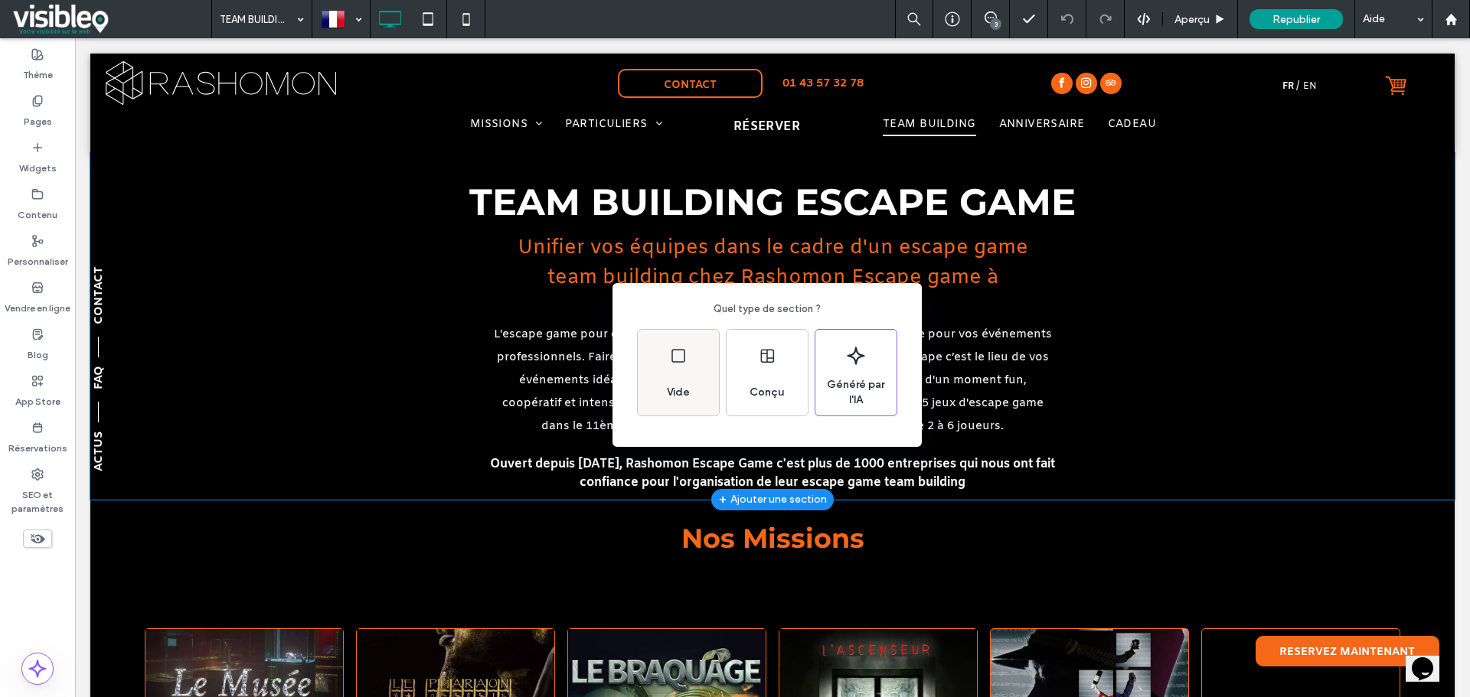
click at [680, 357] on icon at bounding box center [678, 356] width 18 height 18
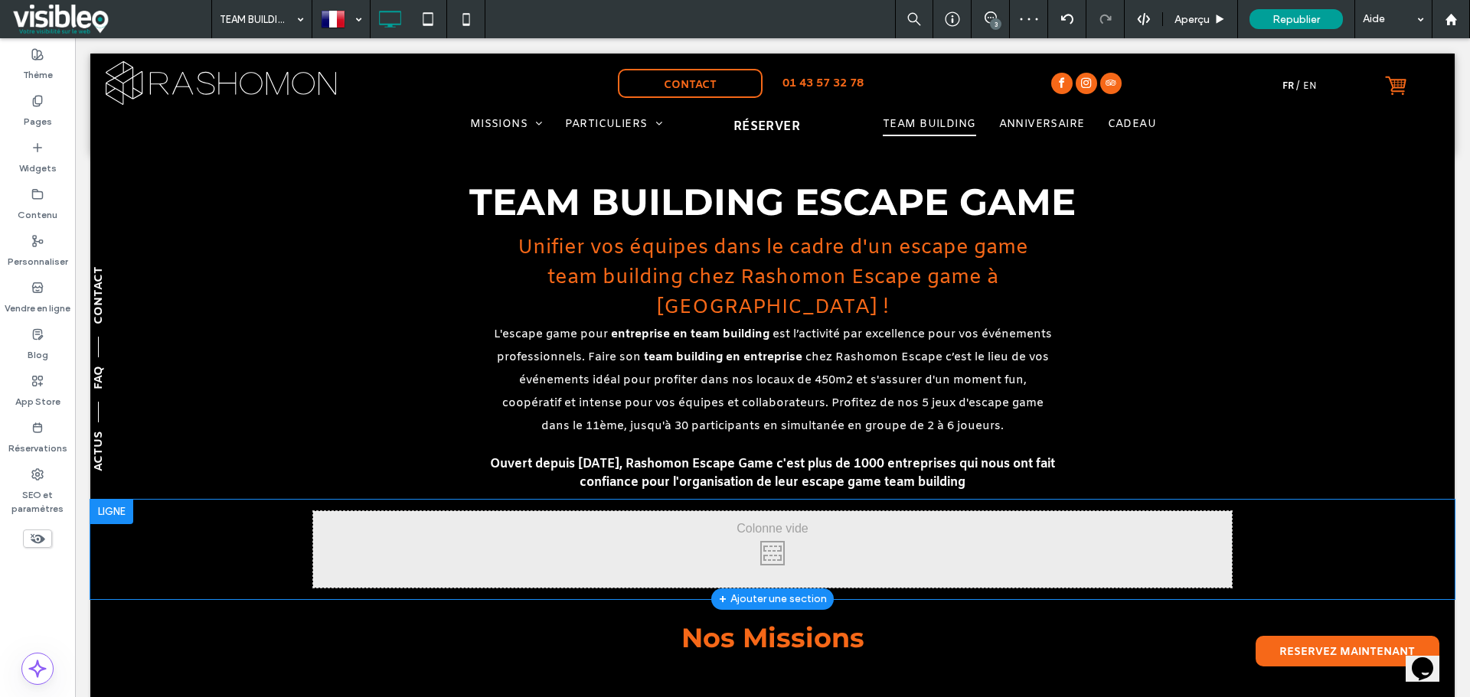
click at [133, 500] on div at bounding box center [111, 512] width 43 height 24
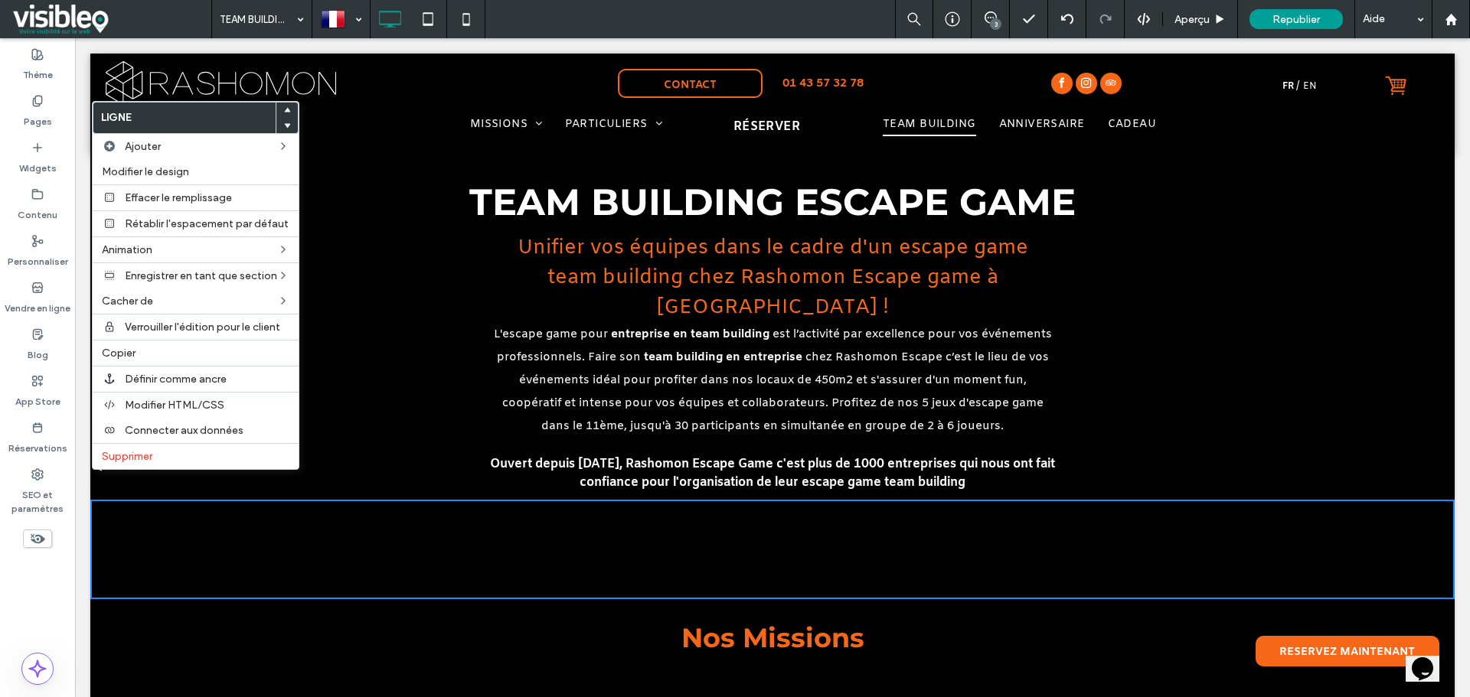
click at [288, 107] on icon at bounding box center [287, 110] width 6 height 6
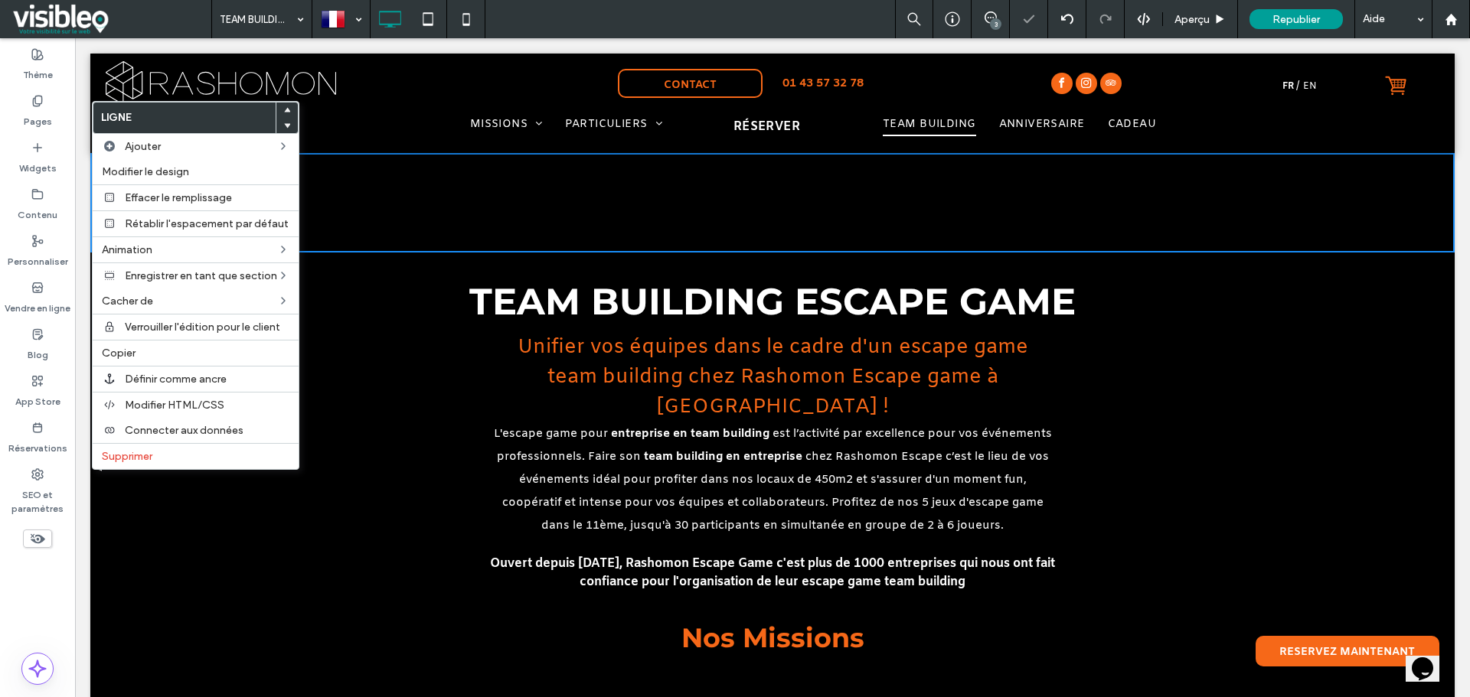
click at [539, 210] on div "Click To Paste Click To Paste" at bounding box center [772, 203] width 919 height 77
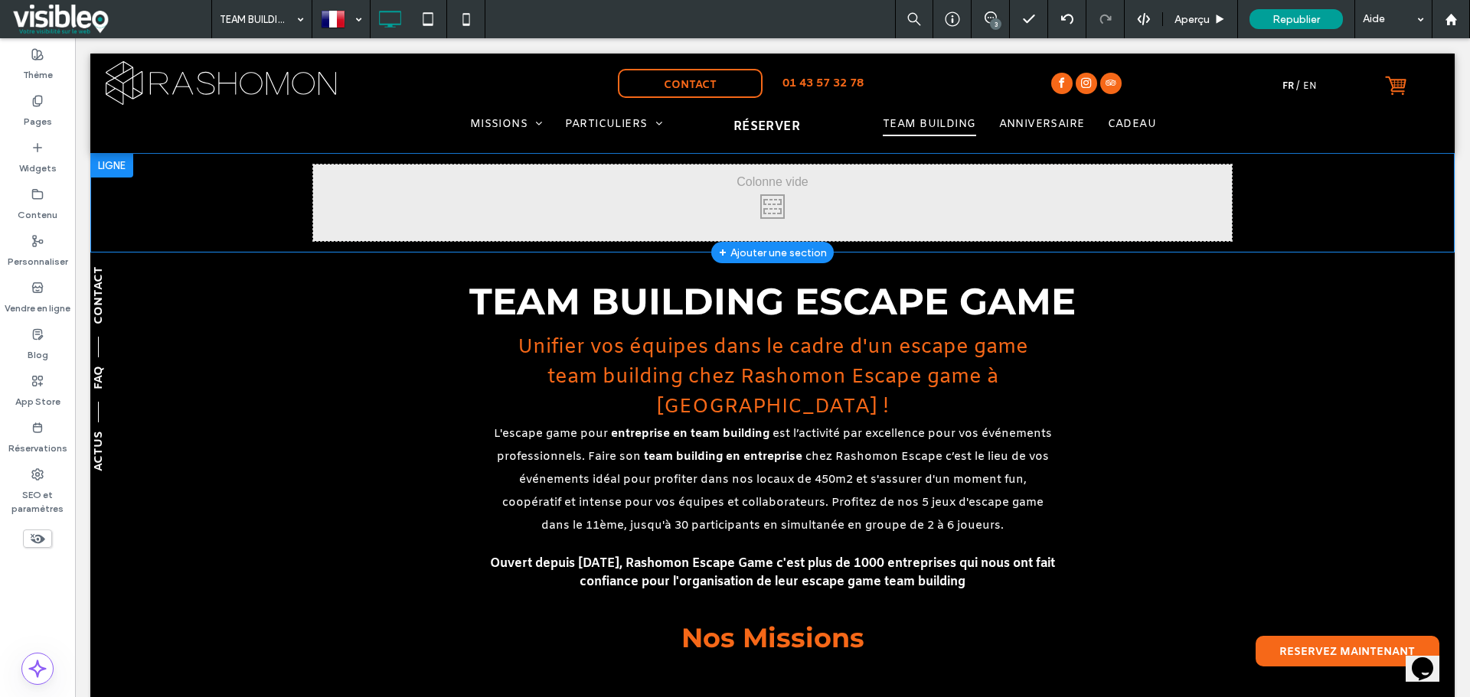
click at [776, 251] on div "+ Ajouter une section" at bounding box center [773, 252] width 108 height 17
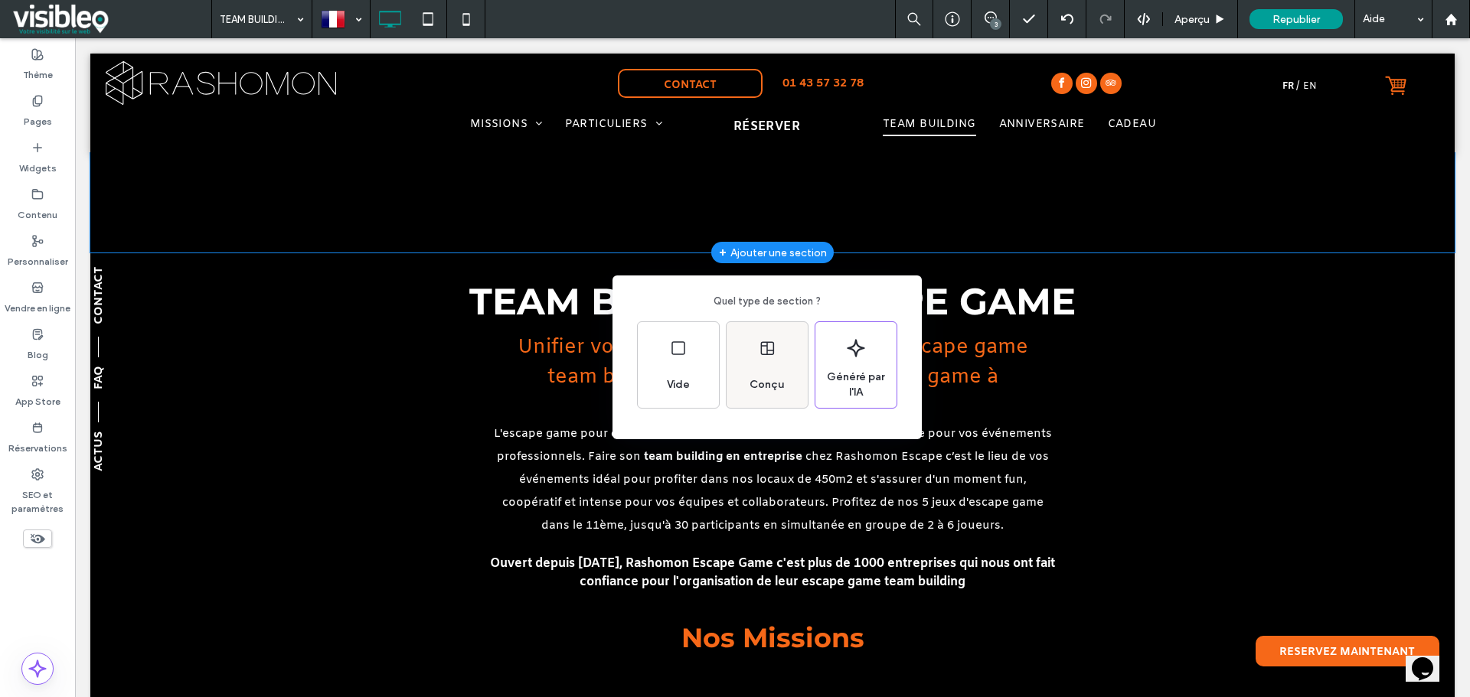
click at [763, 360] on div "Conçu" at bounding box center [767, 365] width 81 height 86
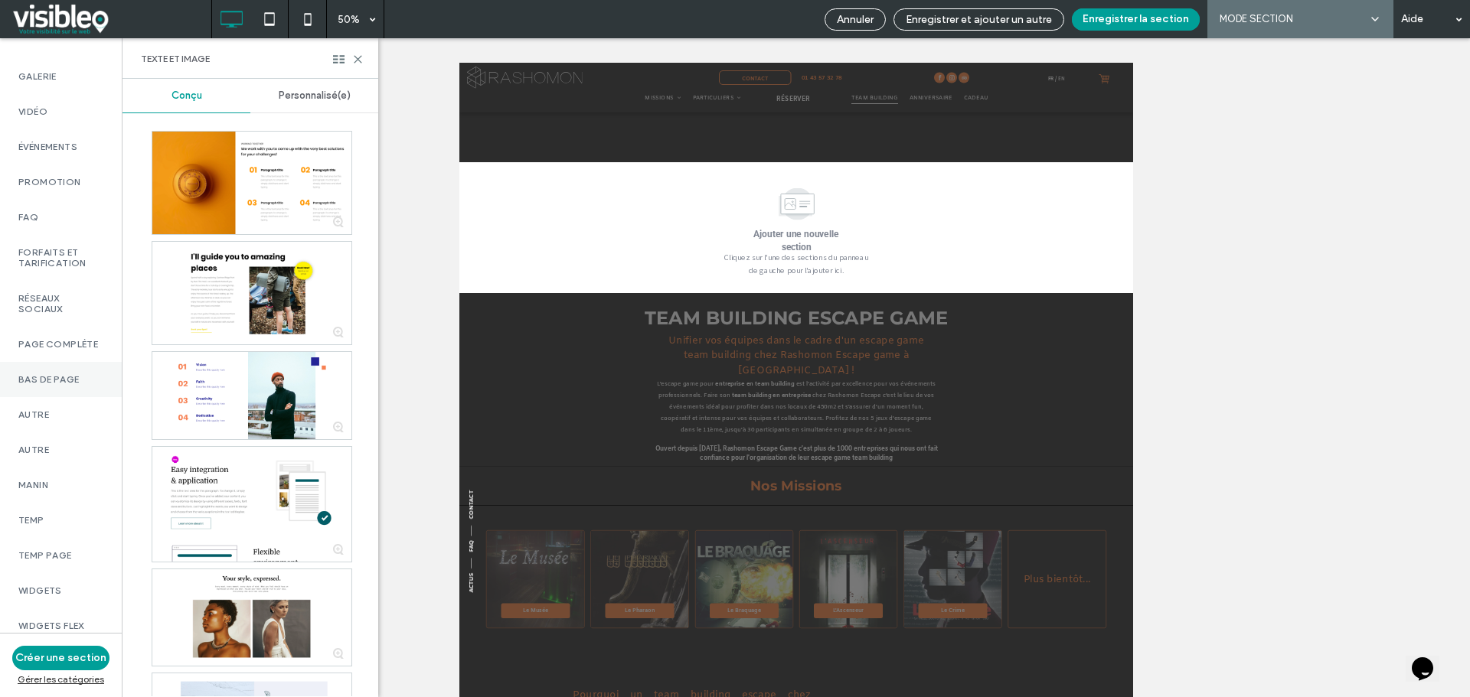
scroll to position [791, 0]
click at [68, 550] on label "Temp page" at bounding box center [60, 555] width 85 height 11
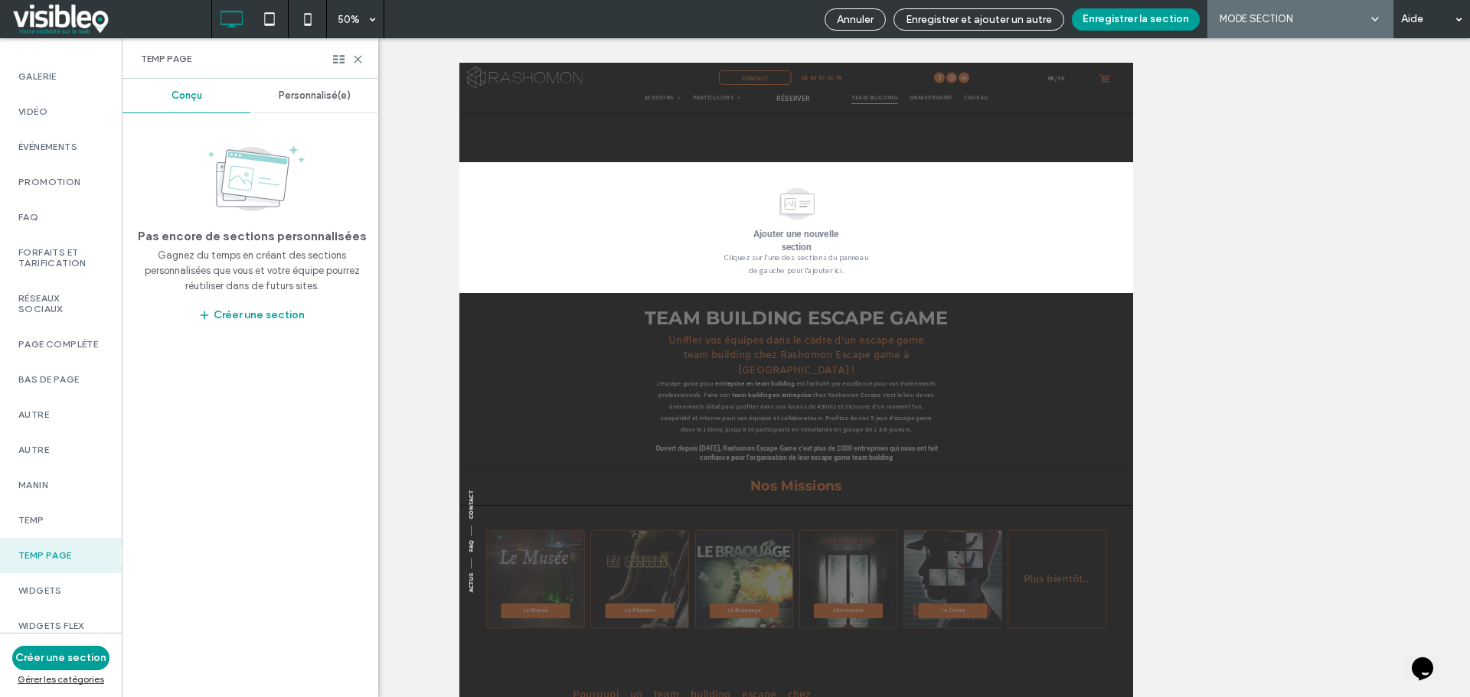
click at [325, 93] on span "Personnalisé(e)" at bounding box center [315, 96] width 72 height 12
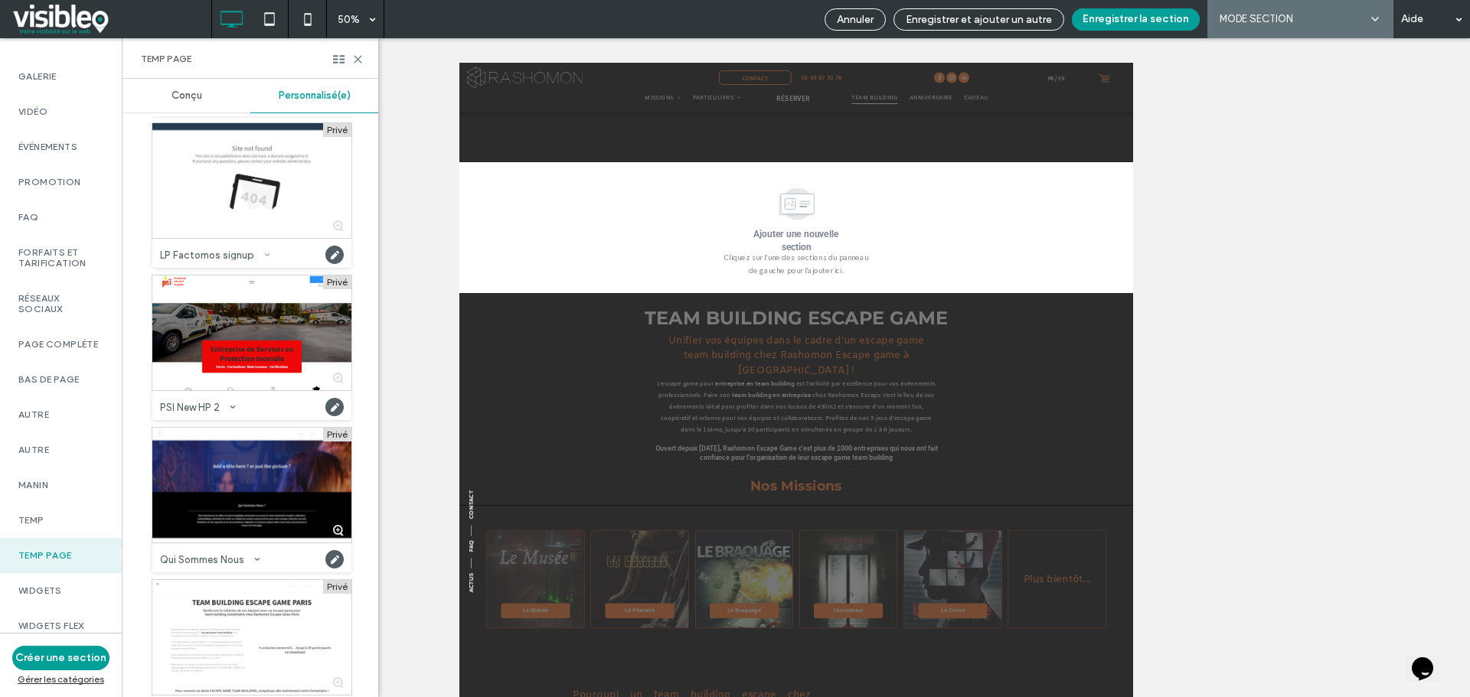
scroll to position [1570, 0]
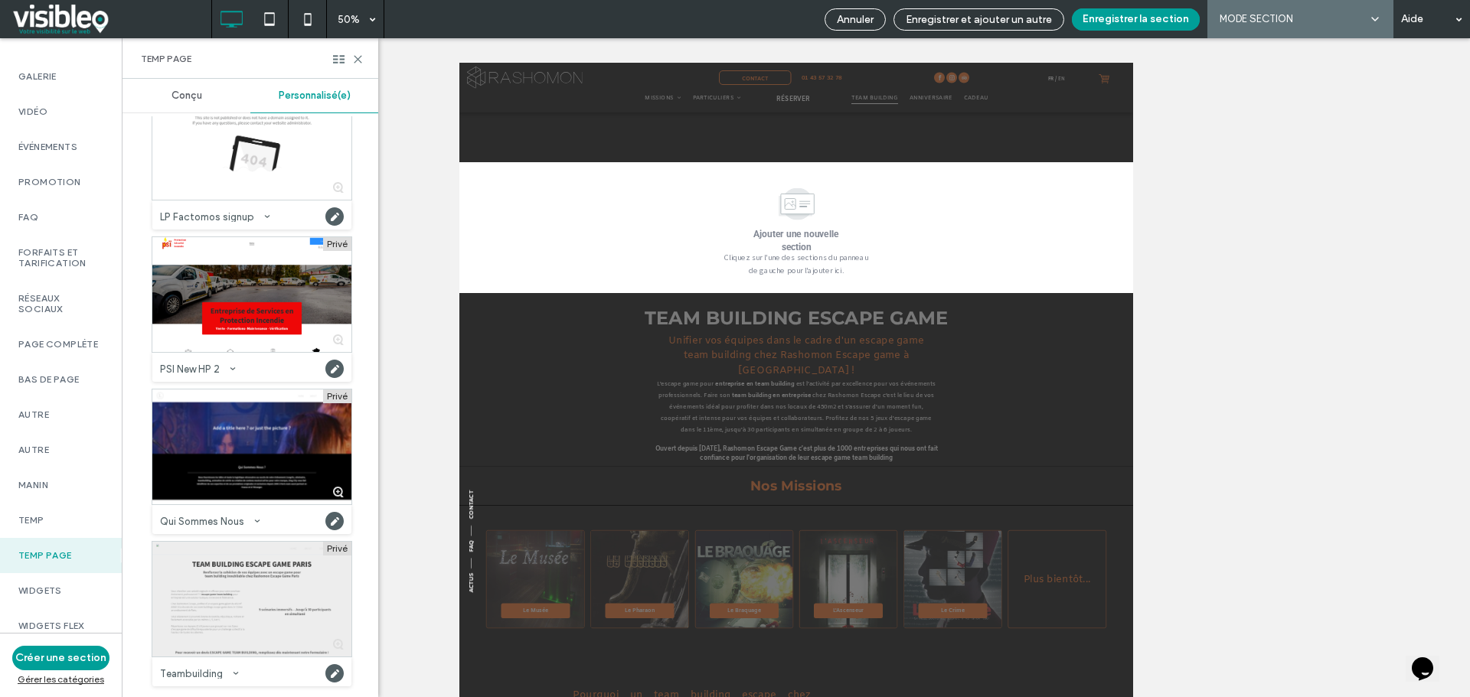
click at [255, 587] on div at bounding box center [251, 599] width 199 height 115
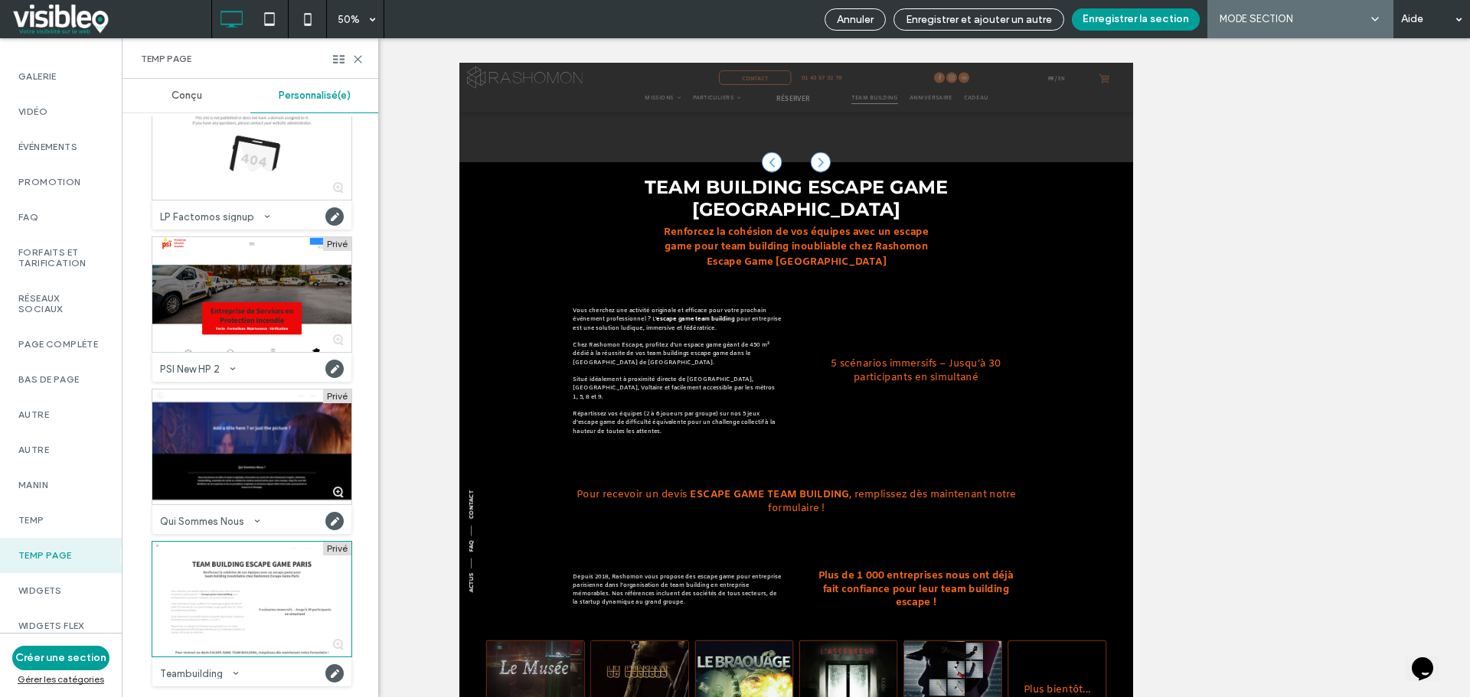
scroll to position [77, 0]
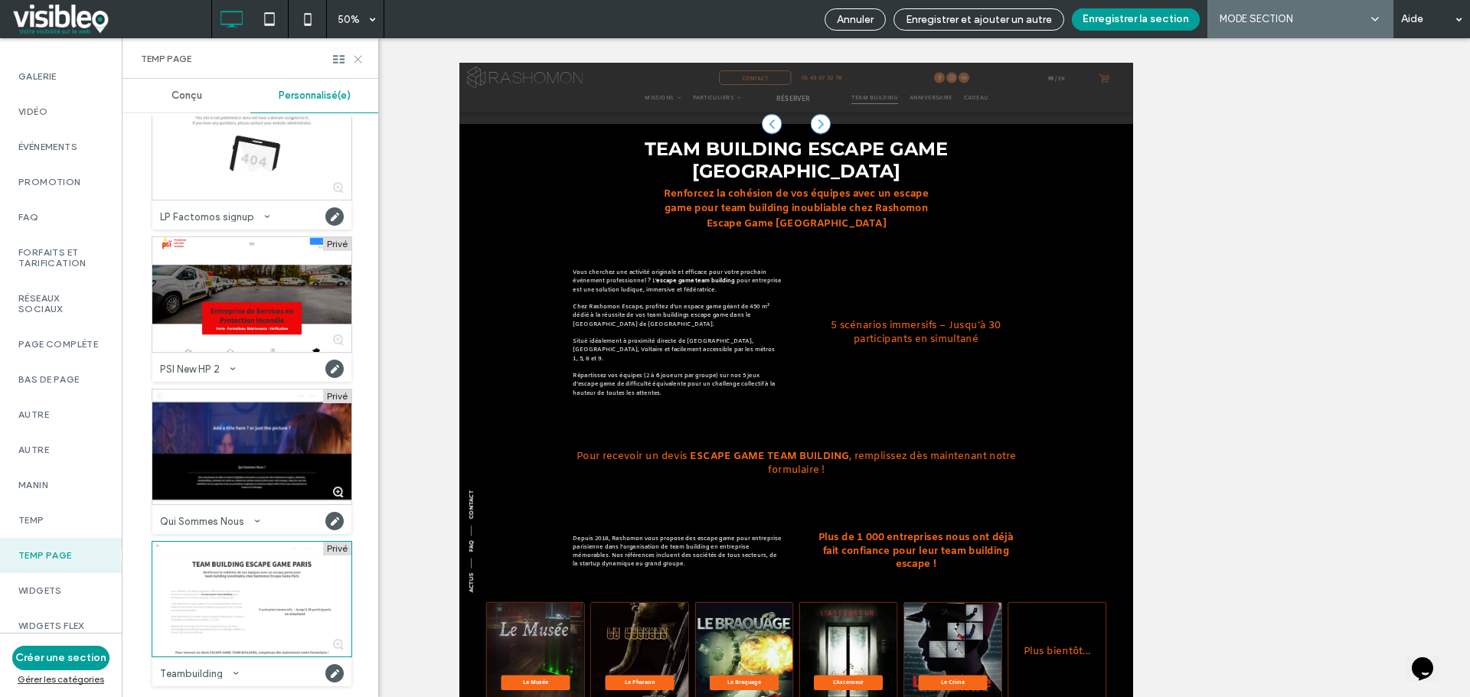
click at [356, 58] on icon at bounding box center [357, 59] width 11 height 11
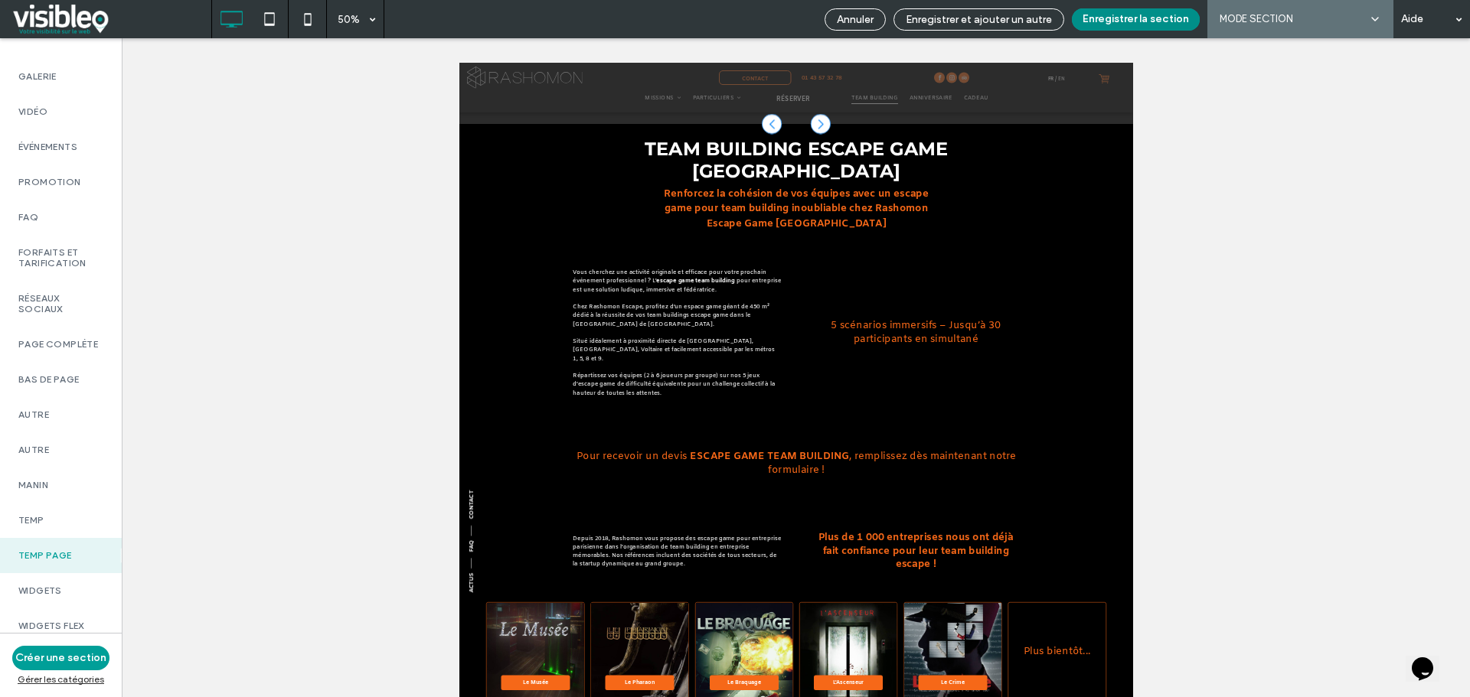
click at [1142, 19] on button "Enregistrer la section" at bounding box center [1136, 19] width 128 height 22
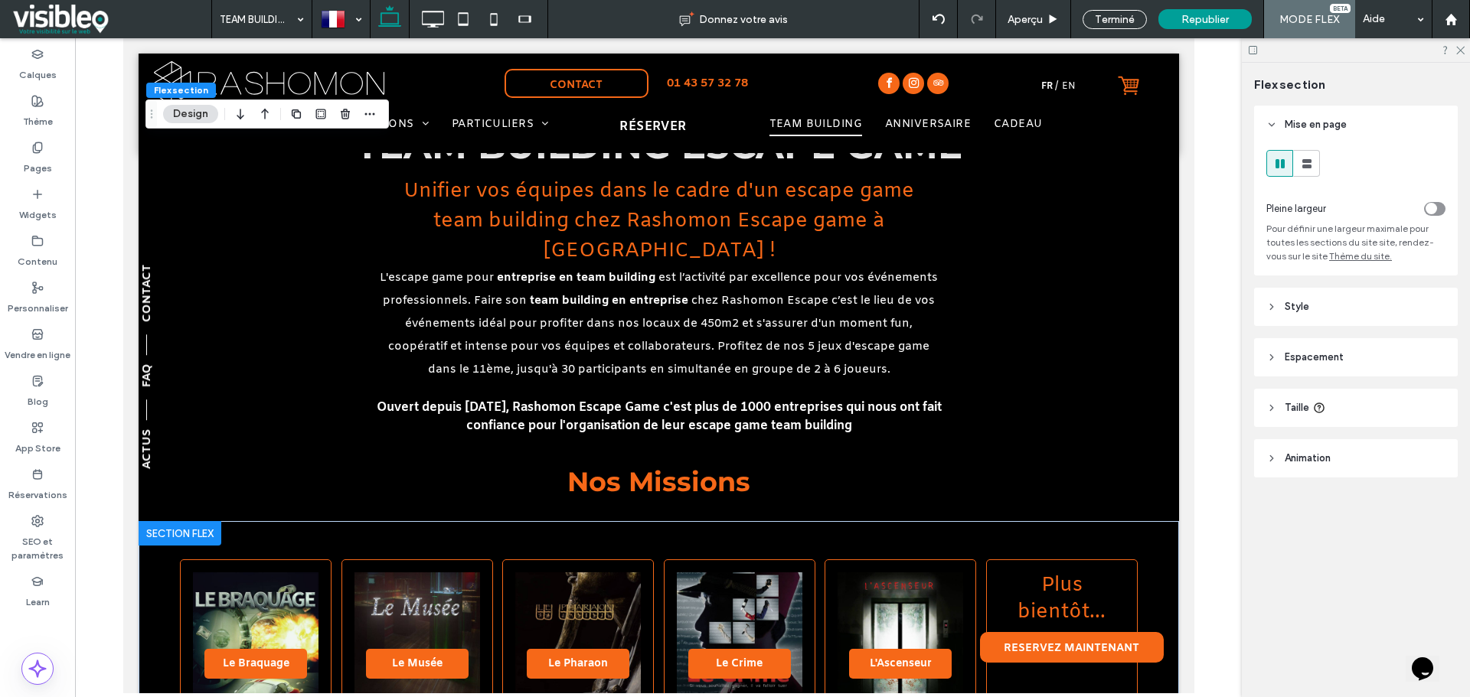
scroll to position [4594, 0]
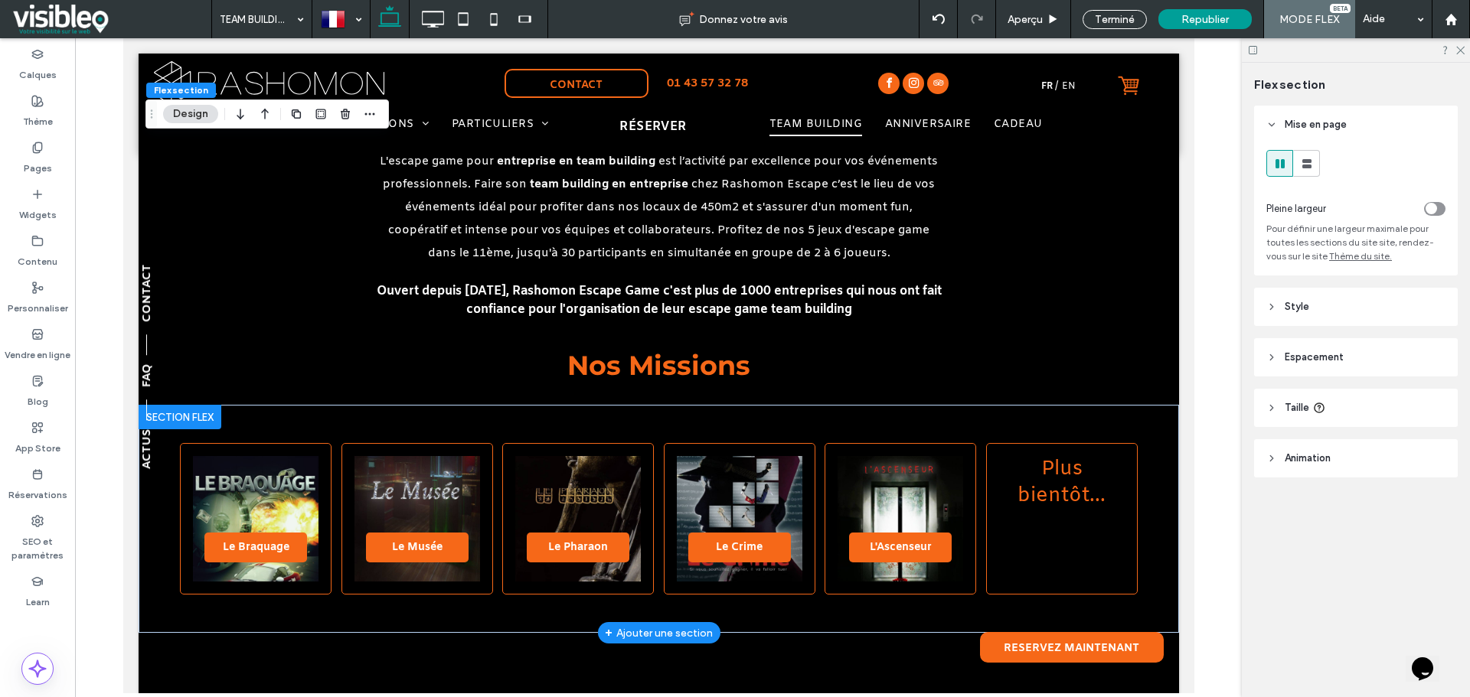
click at [211, 405] on div at bounding box center [179, 417] width 83 height 24
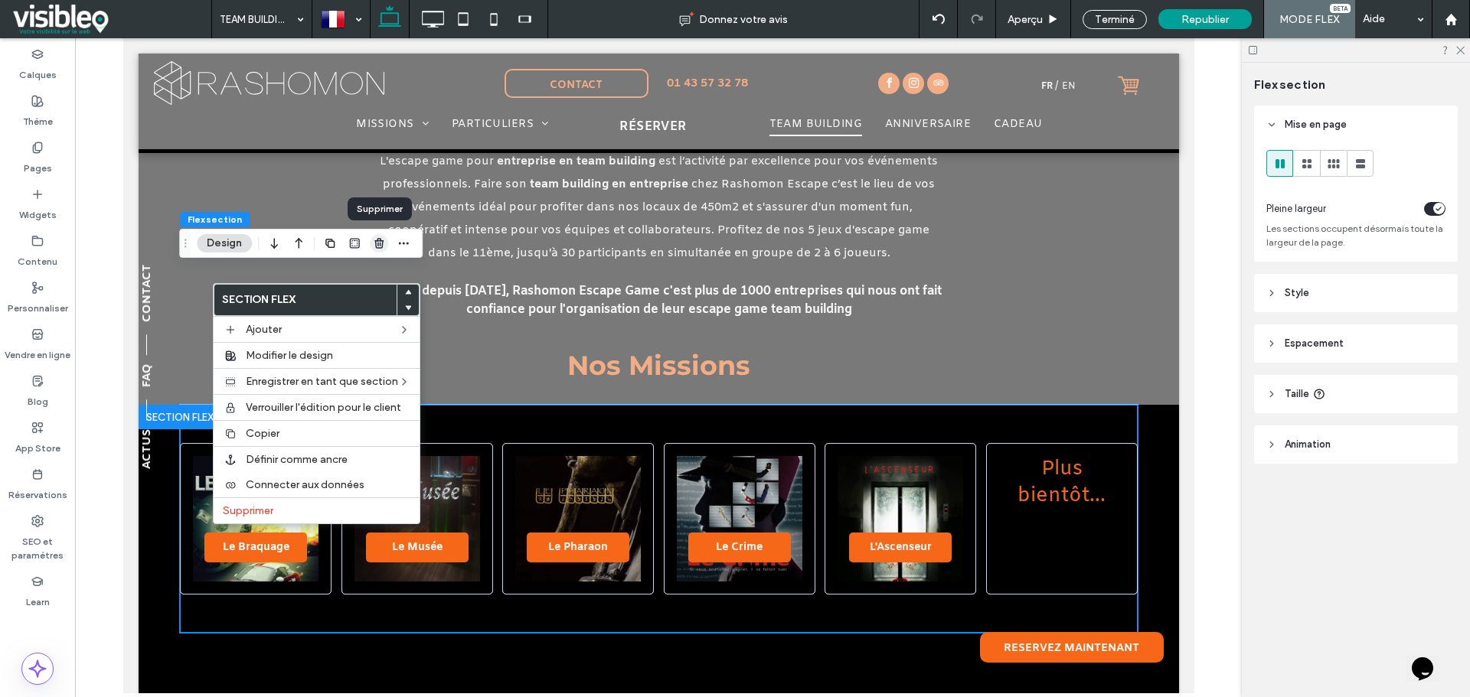
click at [377, 245] on icon "button" at bounding box center [379, 243] width 12 height 12
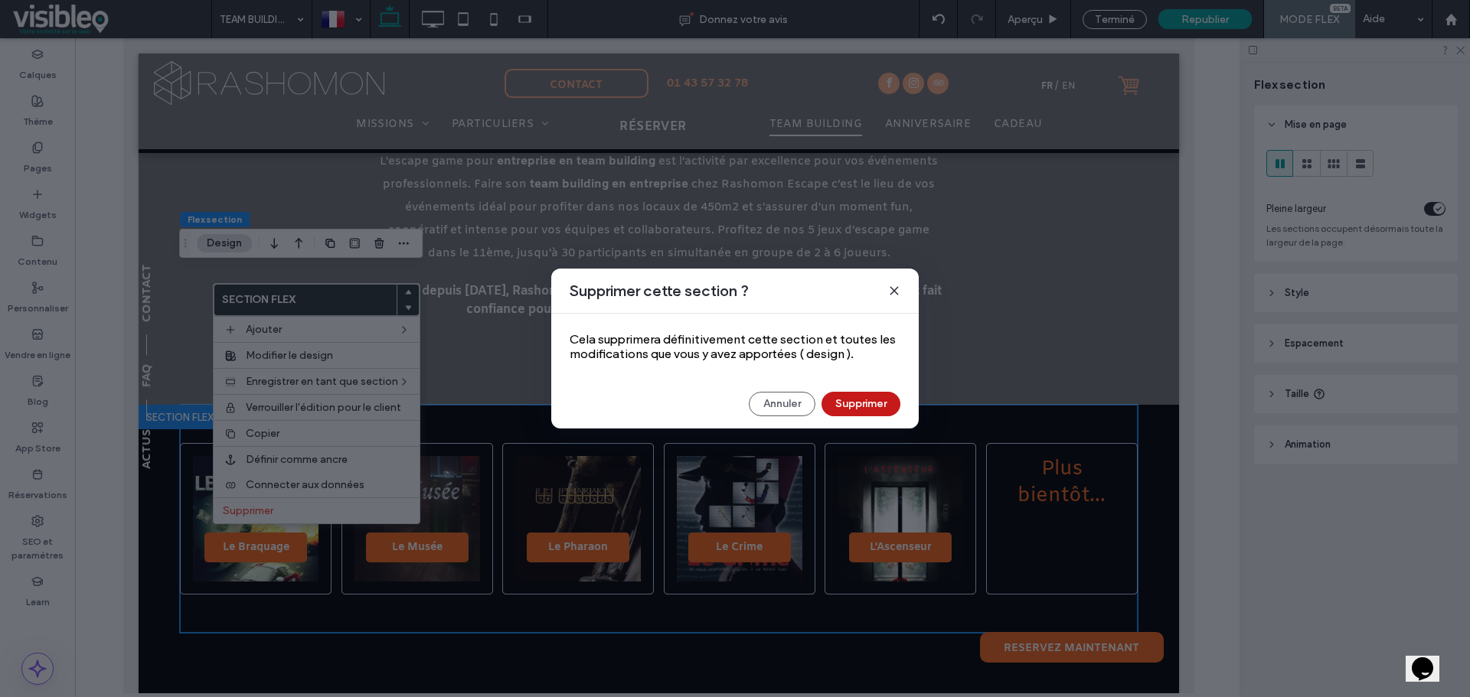
click at [870, 406] on button "Supprimer" at bounding box center [860, 404] width 79 height 24
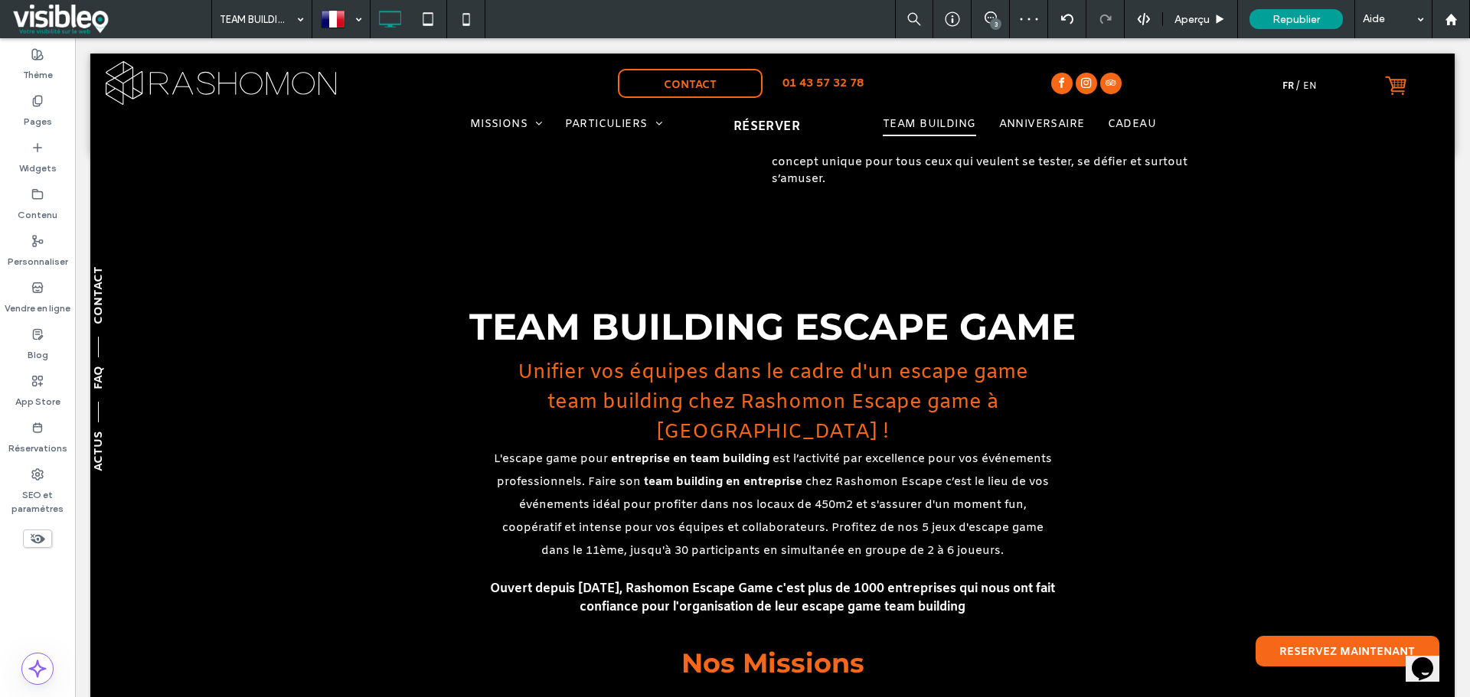
scroll to position [4891, 0]
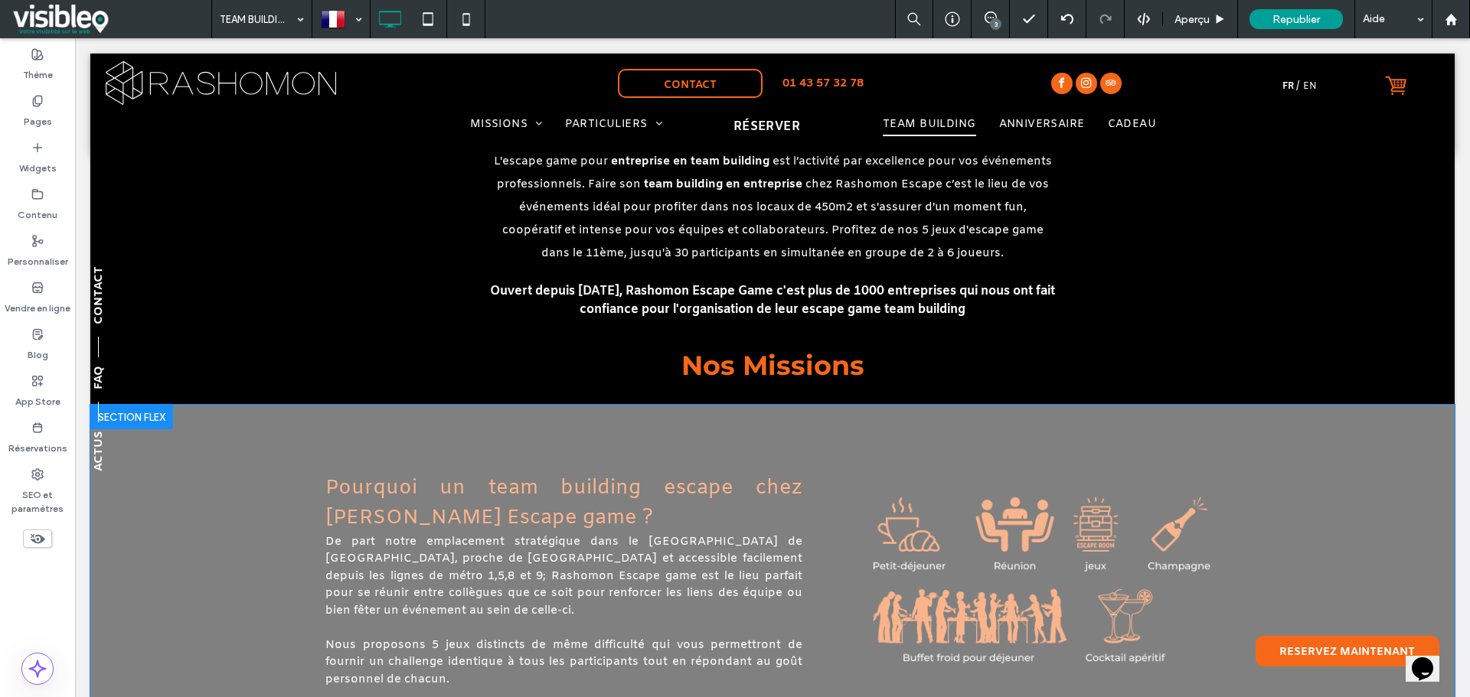
click at [164, 405] on div at bounding box center [131, 417] width 83 height 24
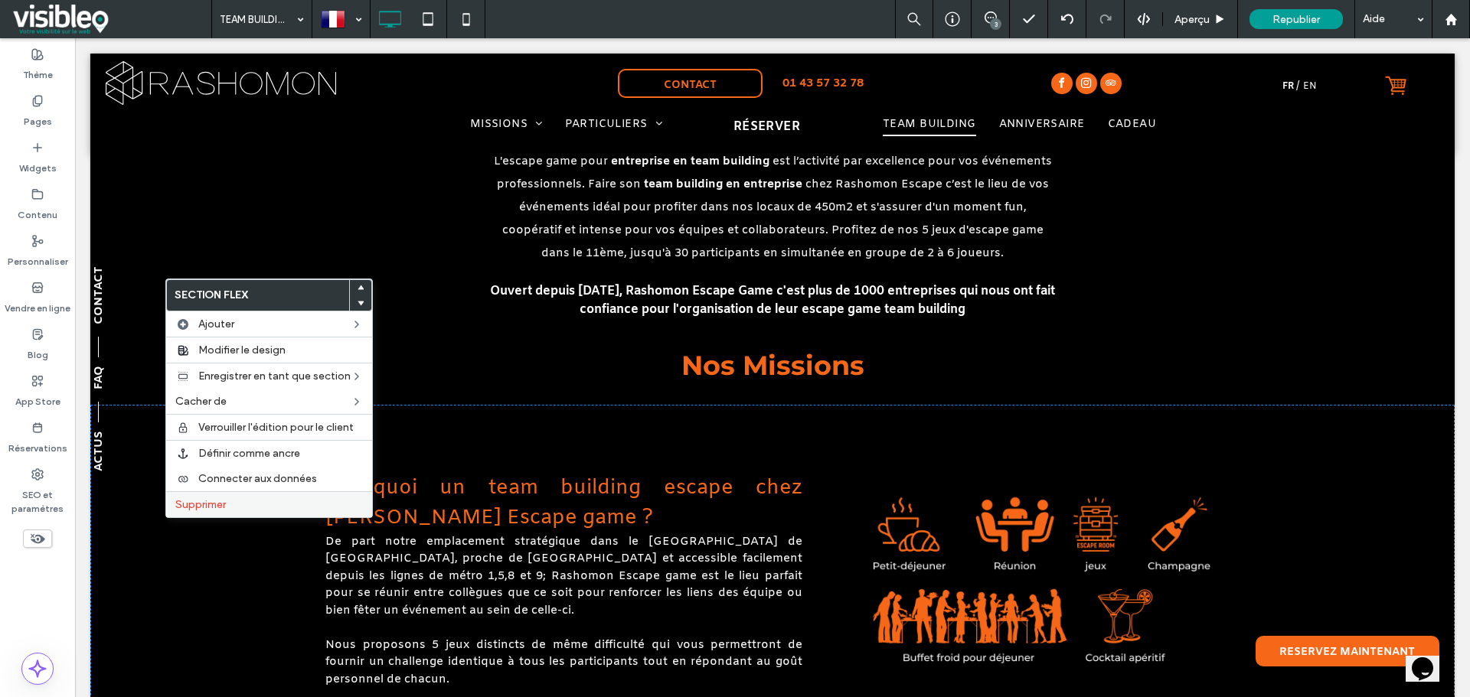
click at [261, 498] on label "Supprimer" at bounding box center [269, 504] width 188 height 13
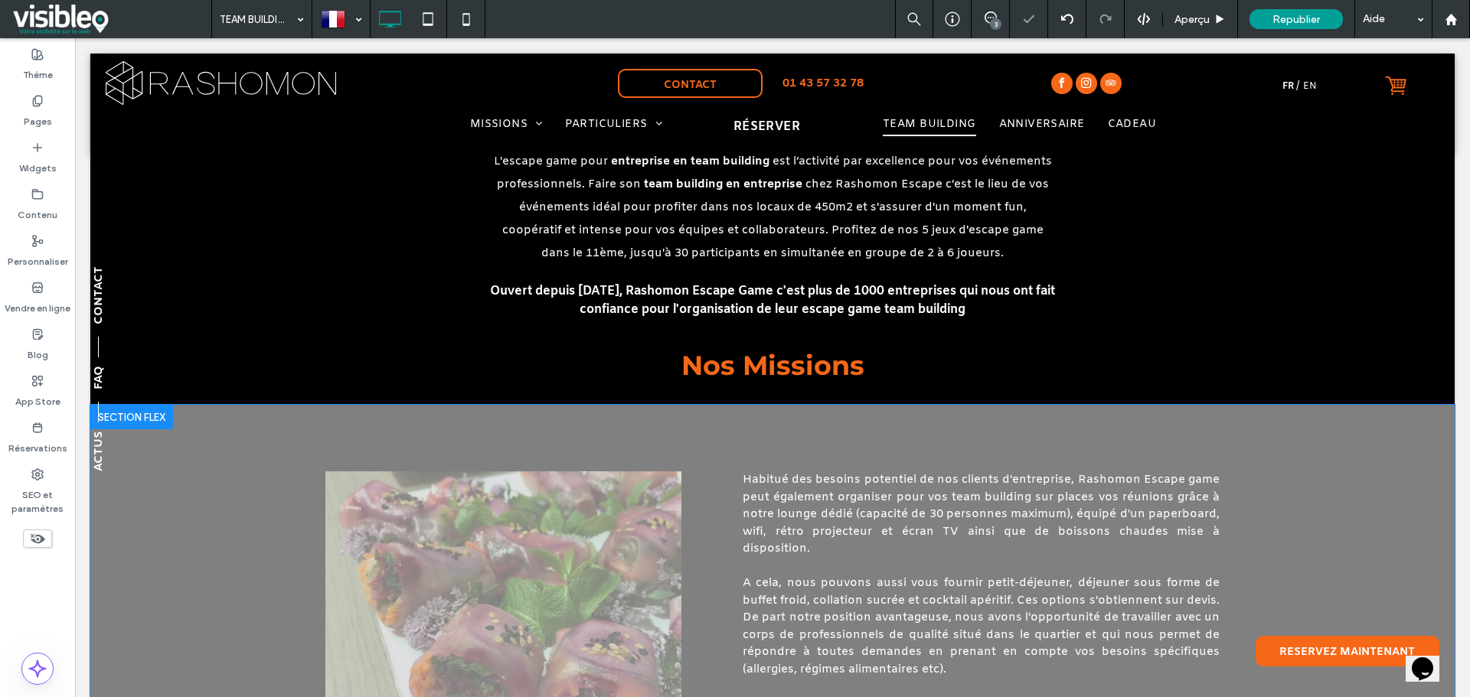
click at [169, 405] on div at bounding box center [131, 417] width 83 height 24
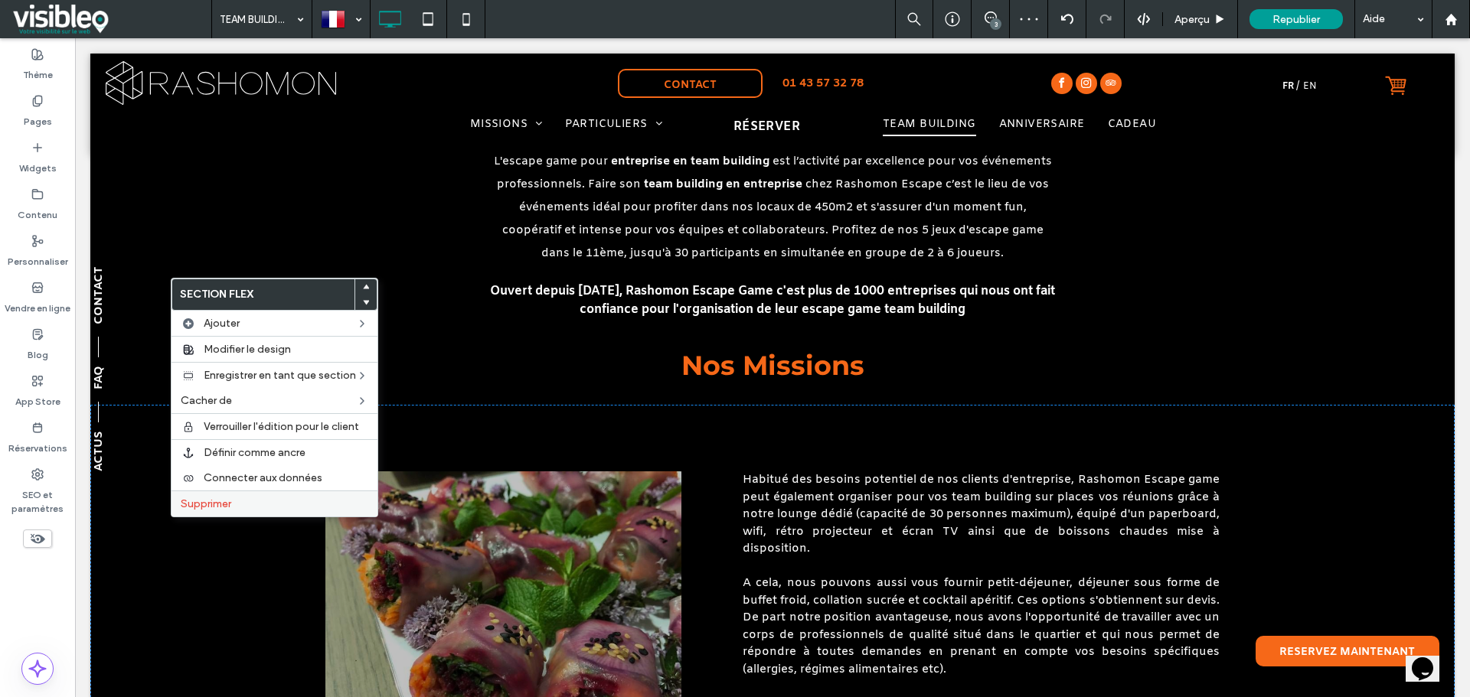
click at [250, 499] on label "Supprimer" at bounding box center [275, 504] width 188 height 13
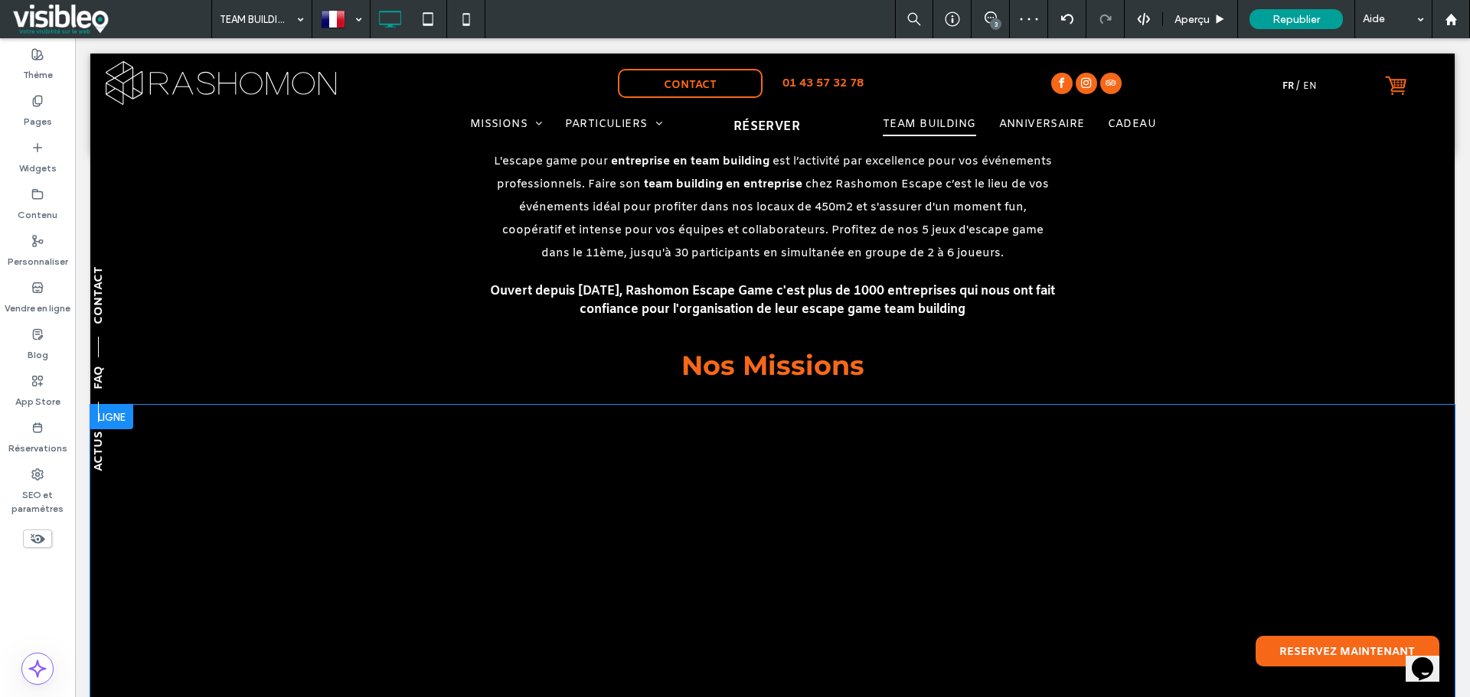
click at [132, 405] on div at bounding box center [111, 417] width 43 height 24
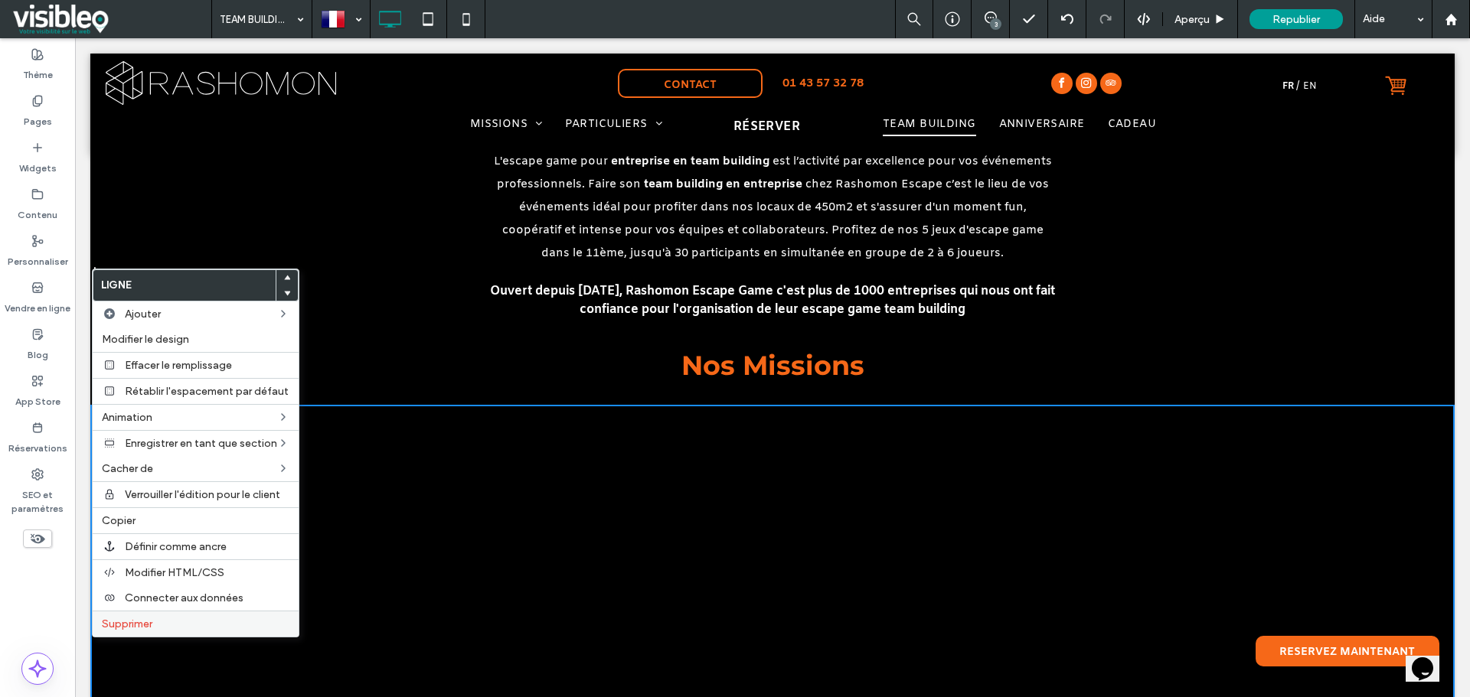
click at [188, 628] on label "Supprimer" at bounding box center [196, 624] width 188 height 13
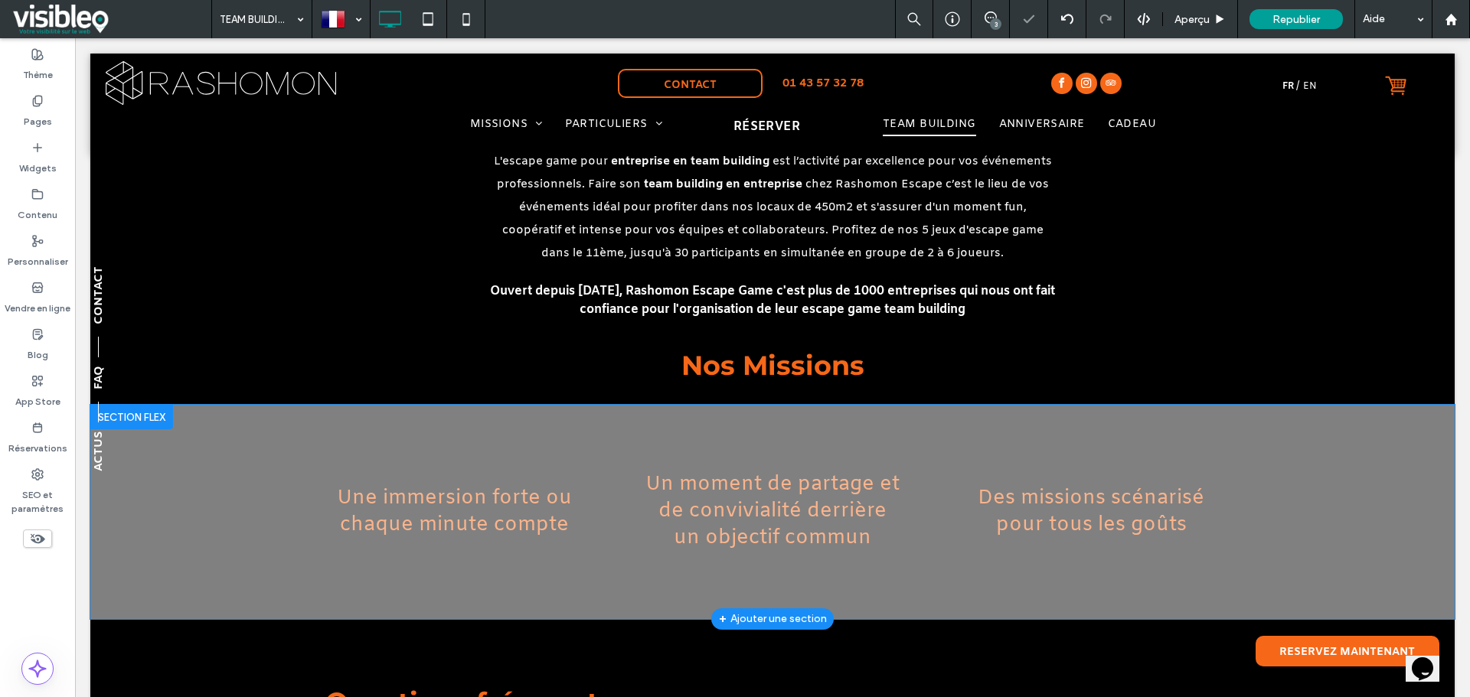
click at [165, 405] on div at bounding box center [131, 417] width 83 height 24
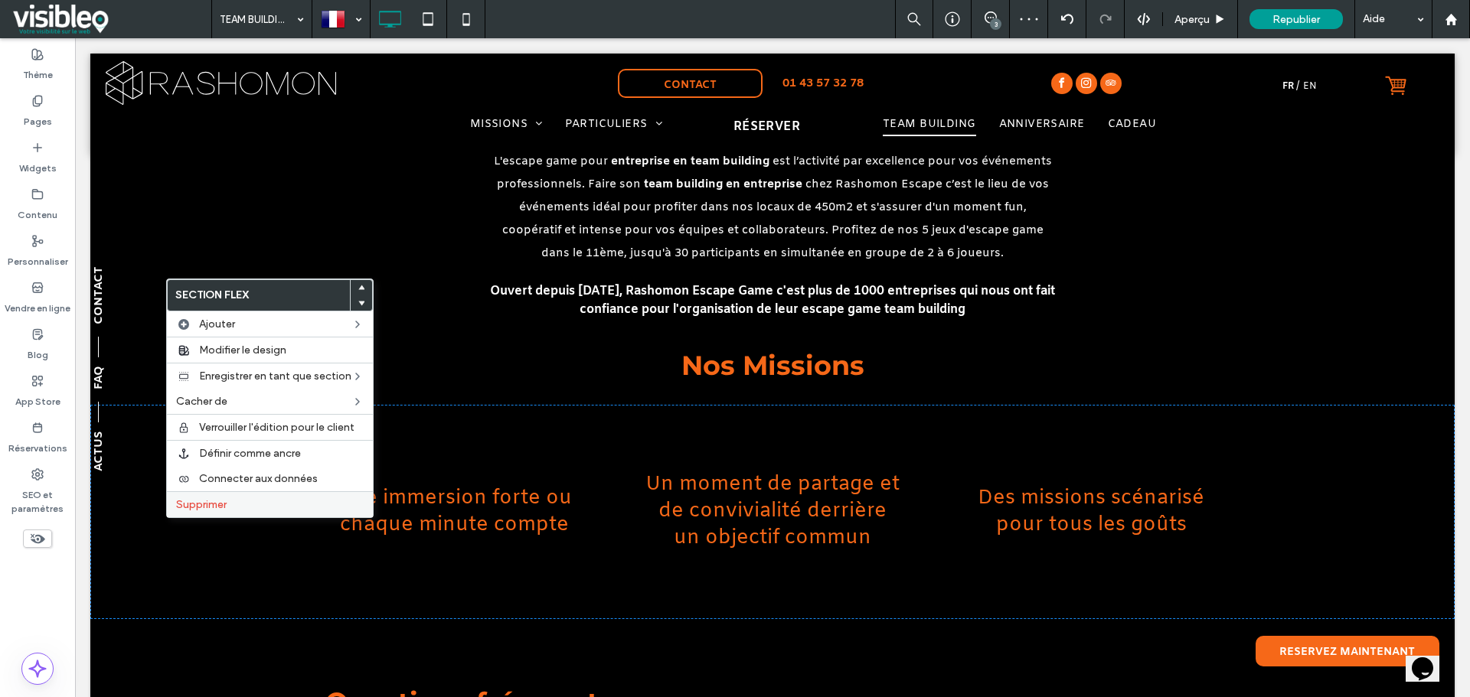
click at [231, 505] on label "Supprimer" at bounding box center [270, 504] width 188 height 13
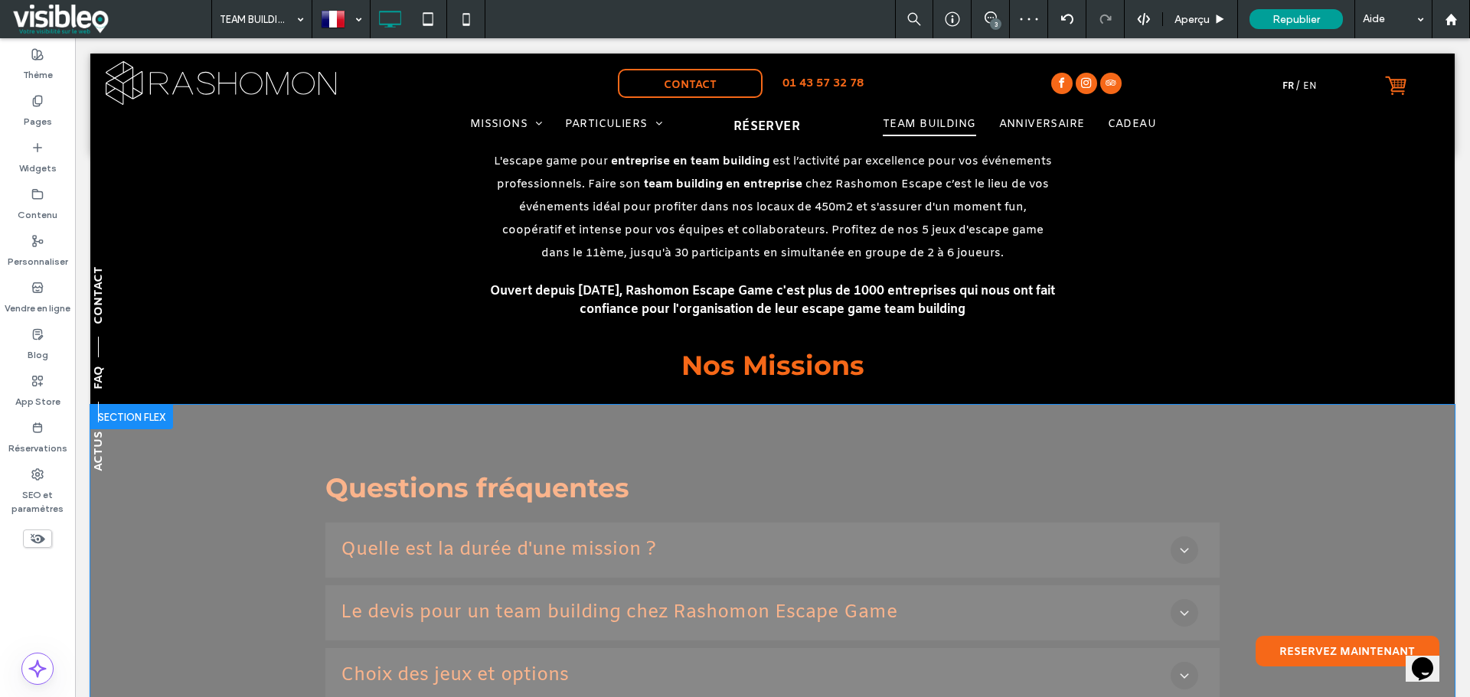
click at [165, 405] on div at bounding box center [131, 417] width 83 height 24
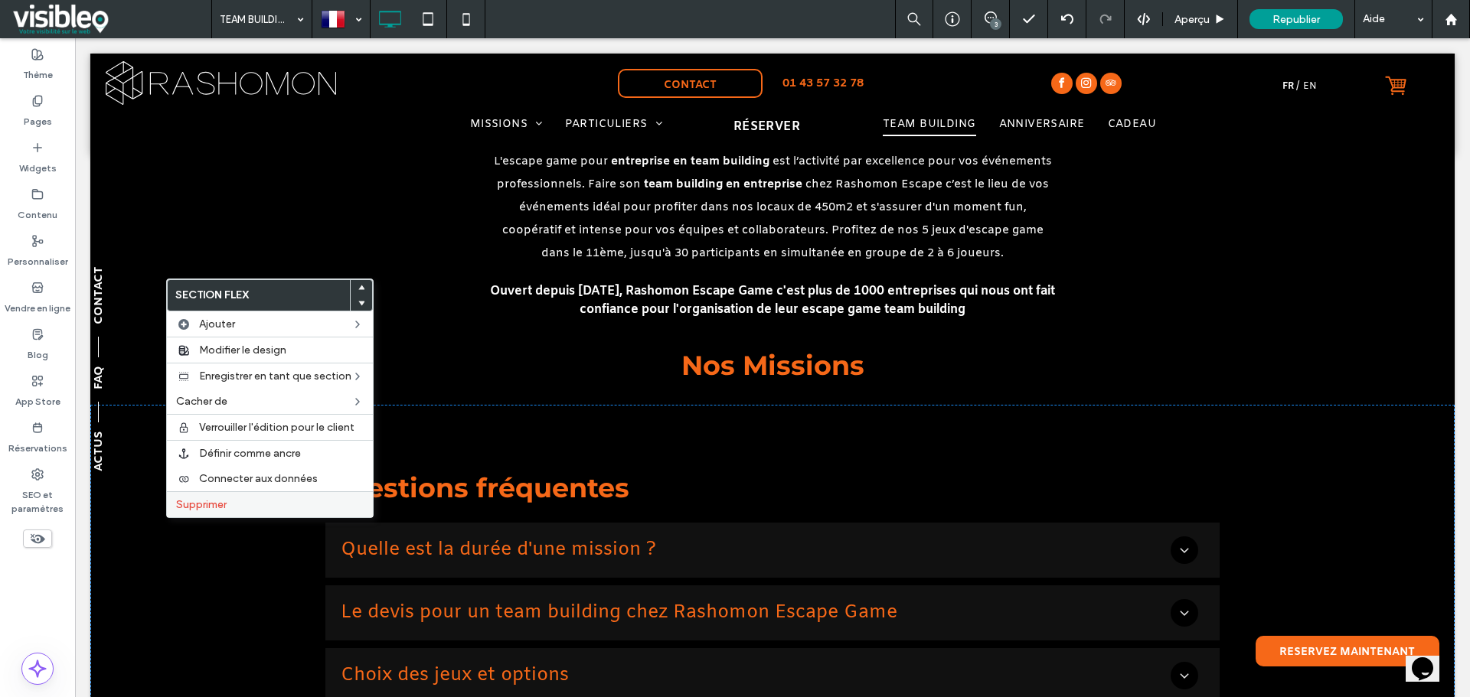
click at [234, 506] on label "Supprimer" at bounding box center [270, 504] width 188 height 13
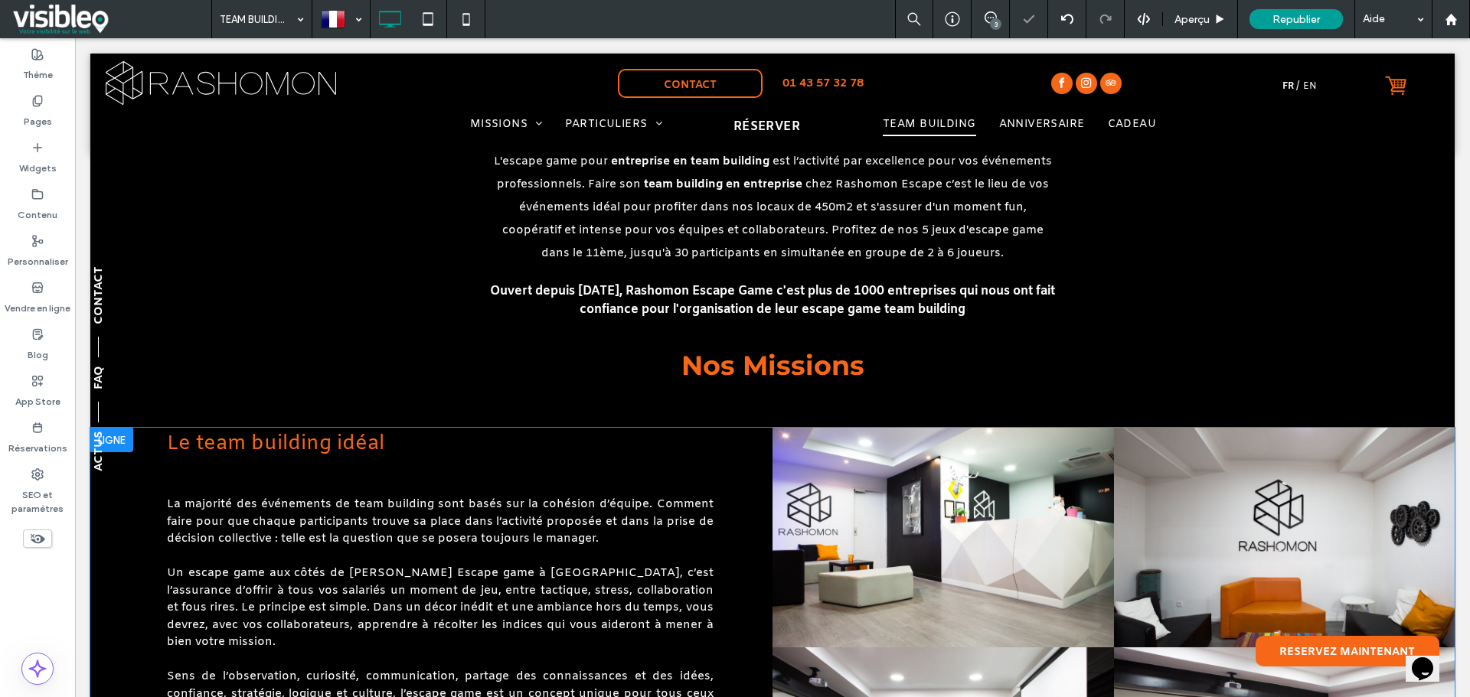
click at [131, 428] on div at bounding box center [111, 440] width 43 height 24
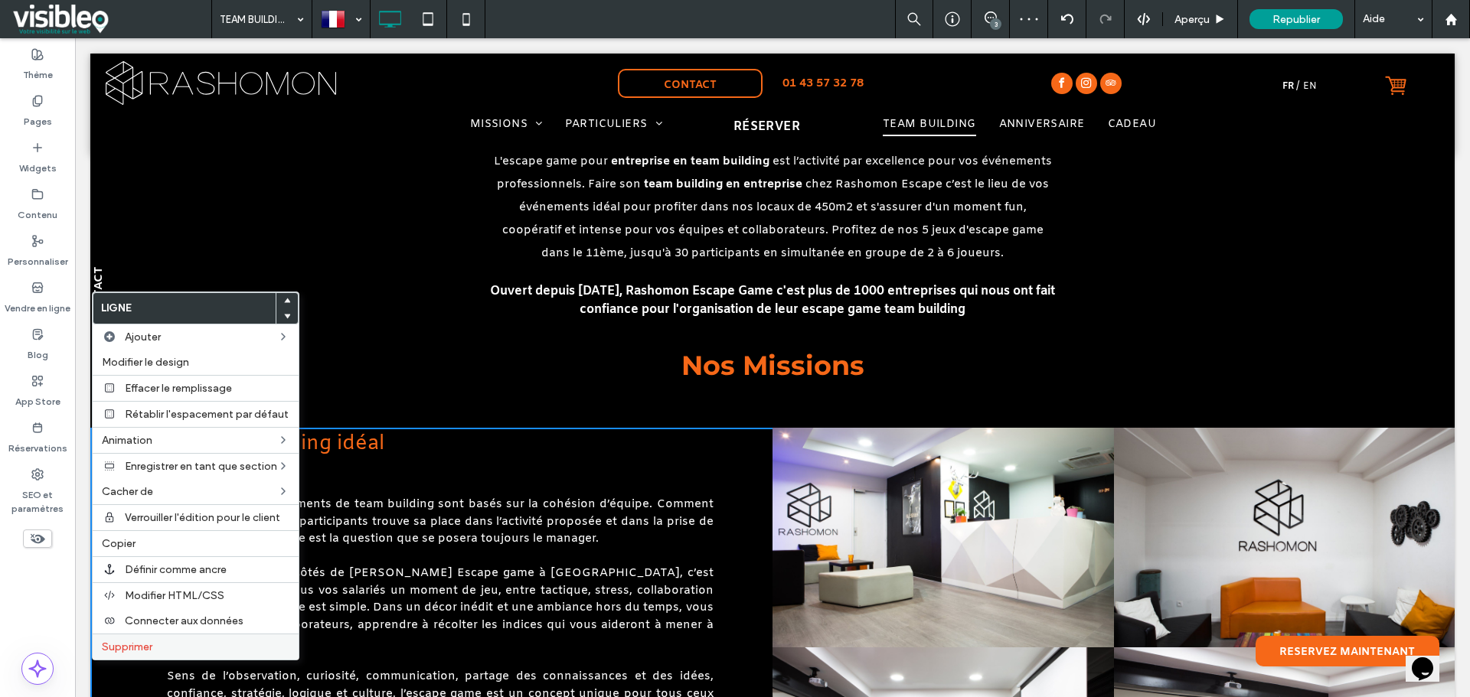
click at [214, 647] on label "Supprimer" at bounding box center [196, 647] width 188 height 13
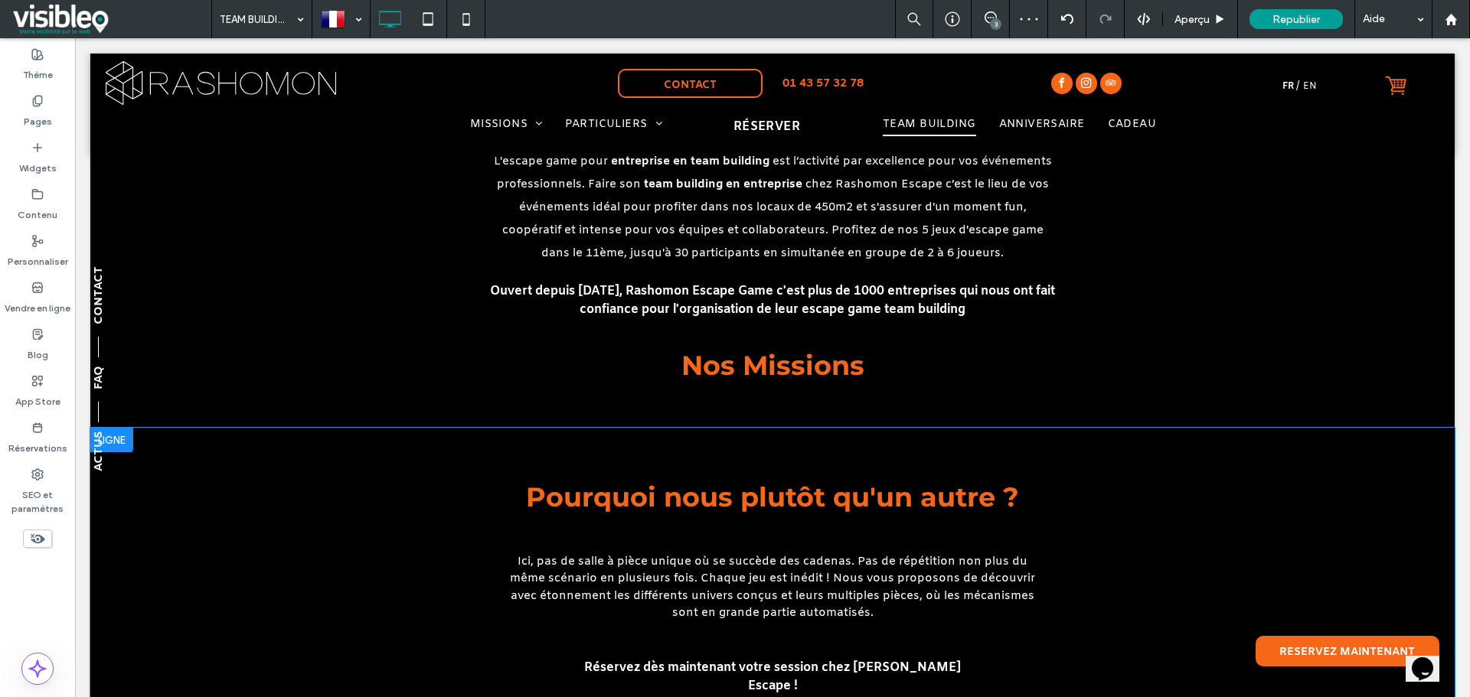
click at [126, 428] on div at bounding box center [111, 440] width 43 height 24
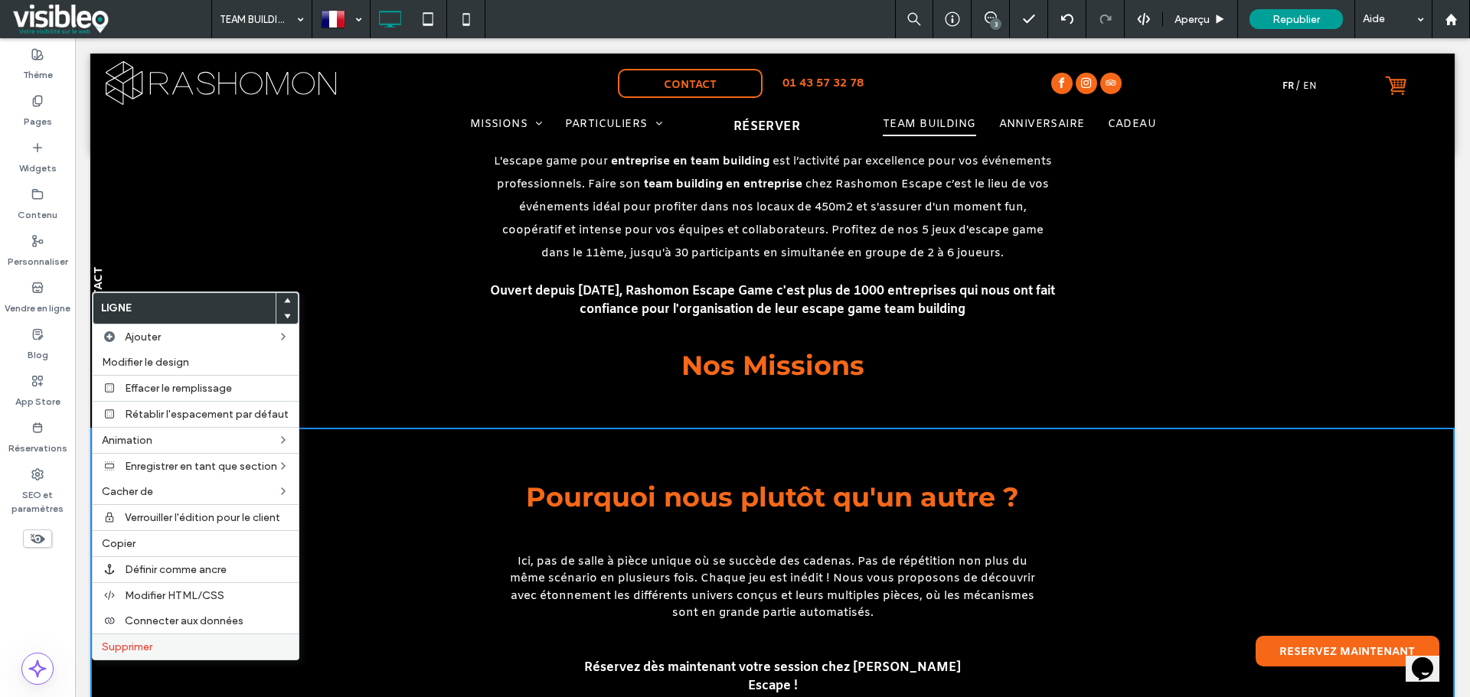
click at [194, 646] on label "Supprimer" at bounding box center [196, 647] width 188 height 13
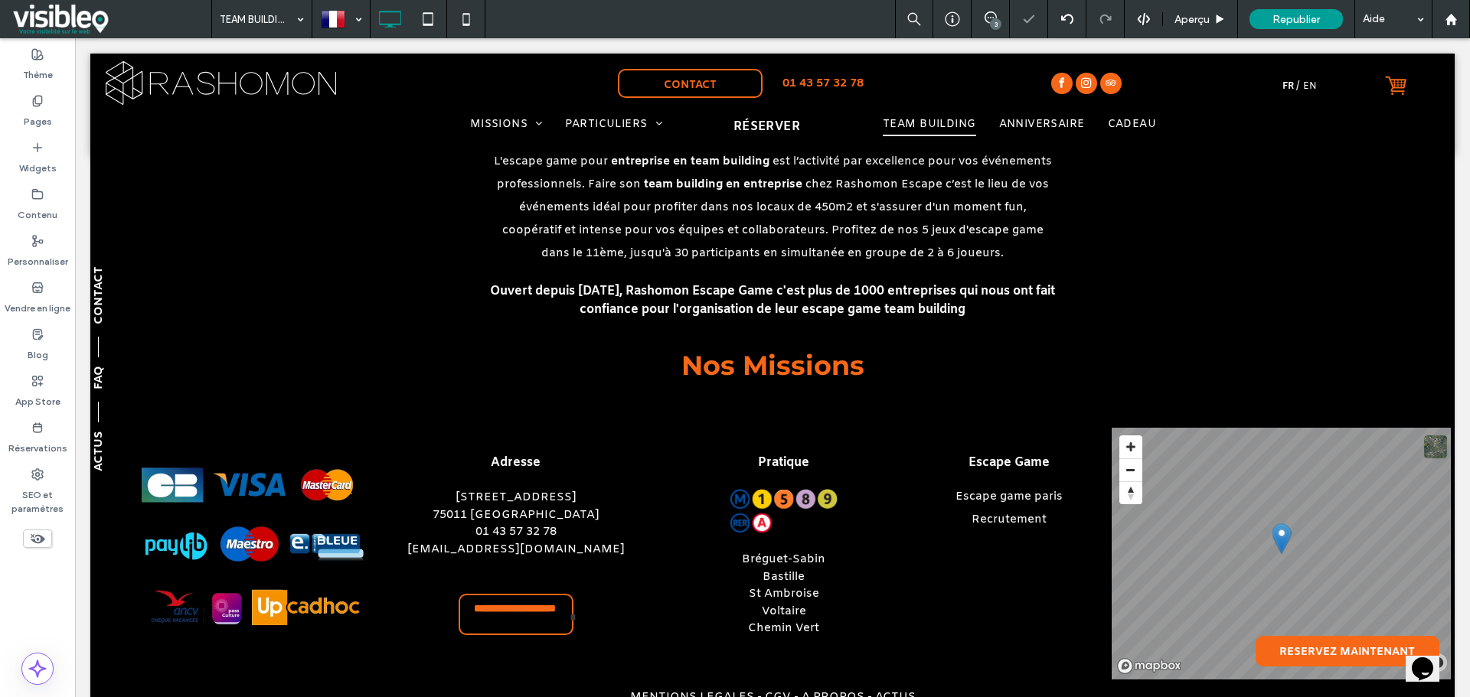
scroll to position [4813, 0]
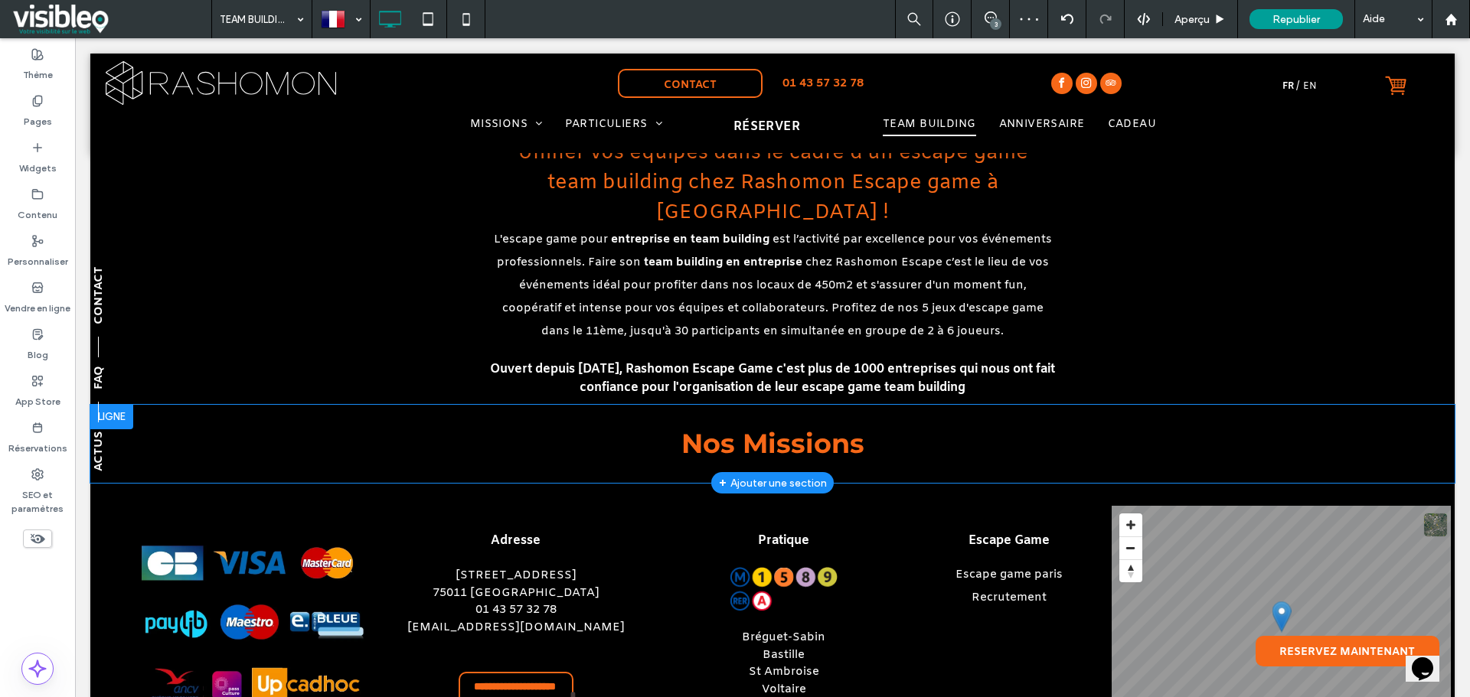
click at [133, 405] on div at bounding box center [111, 417] width 43 height 24
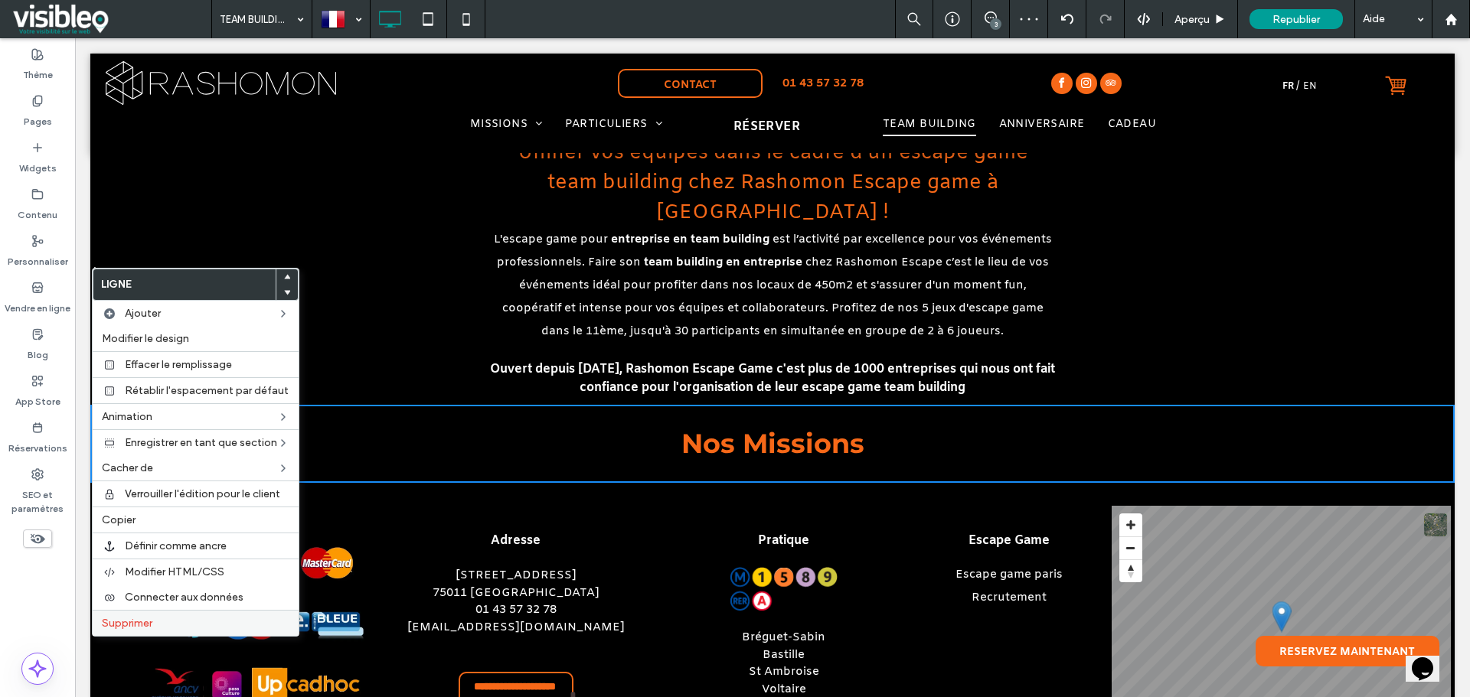
drag, startPoint x: 207, startPoint y: 621, endPoint x: 229, endPoint y: 594, distance: 34.3
click at [208, 621] on label "Supprimer" at bounding box center [196, 623] width 188 height 13
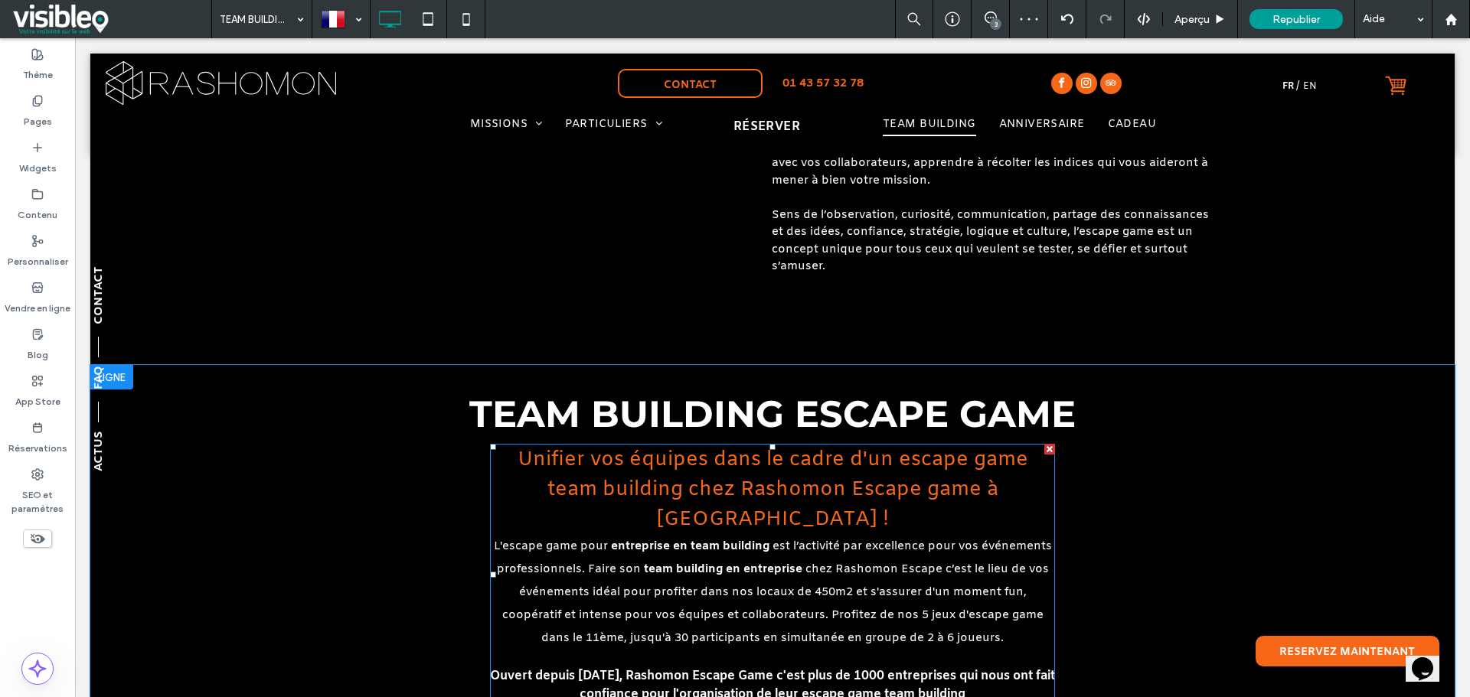
scroll to position [4505, 0]
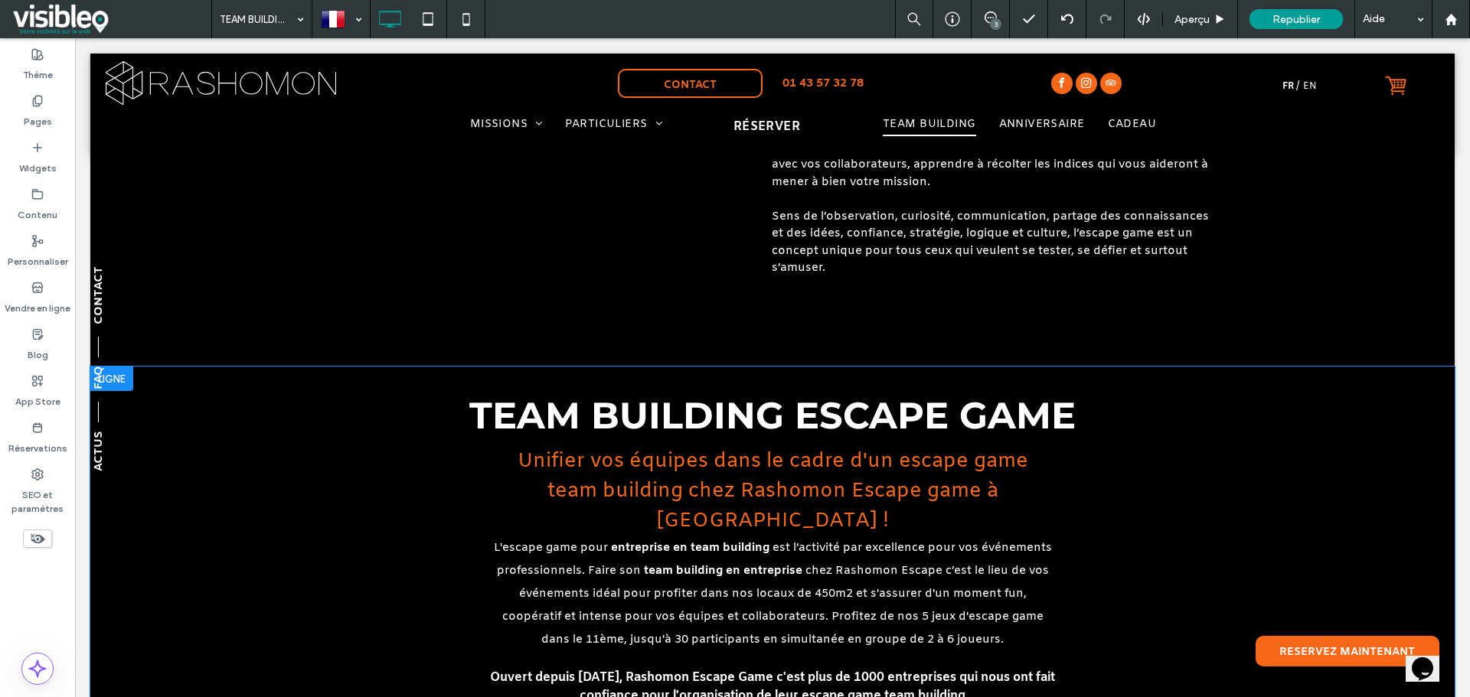
click at [132, 367] on div at bounding box center [111, 379] width 43 height 24
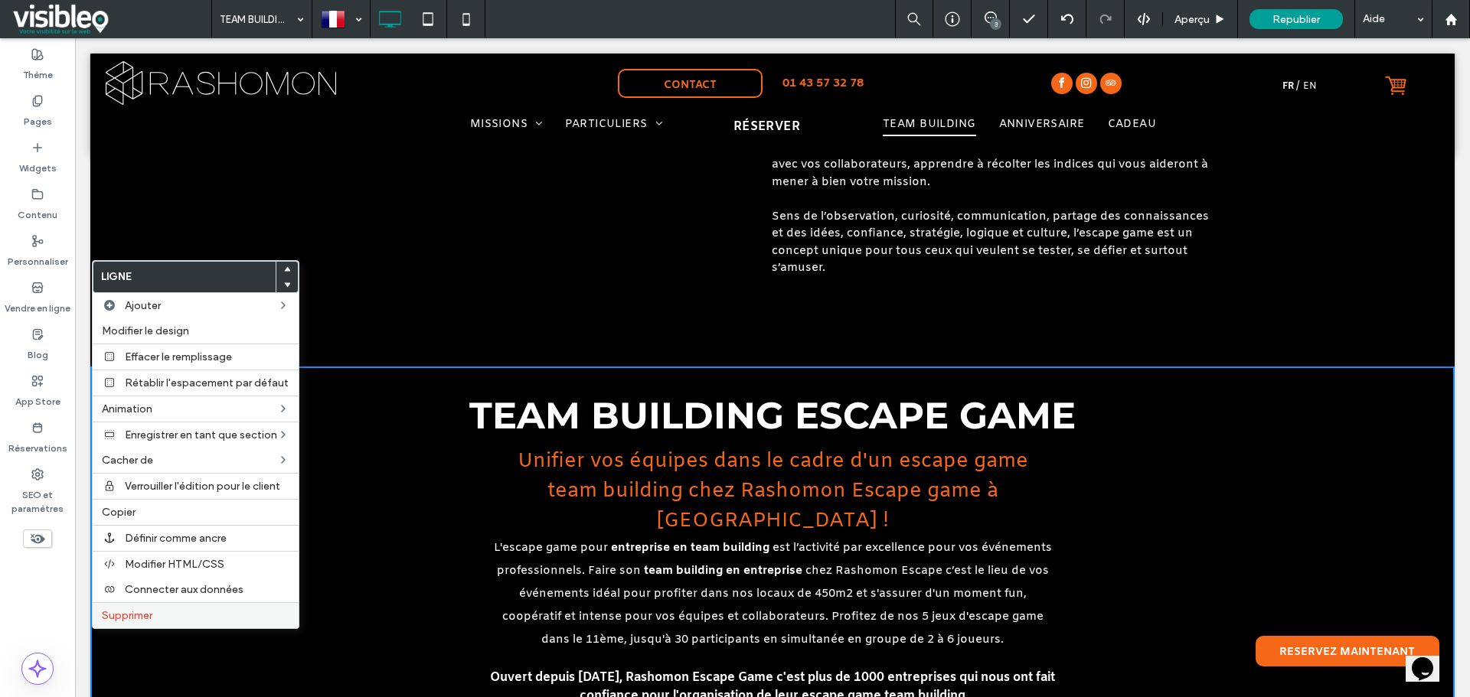
click at [195, 618] on label "Supprimer" at bounding box center [196, 615] width 188 height 13
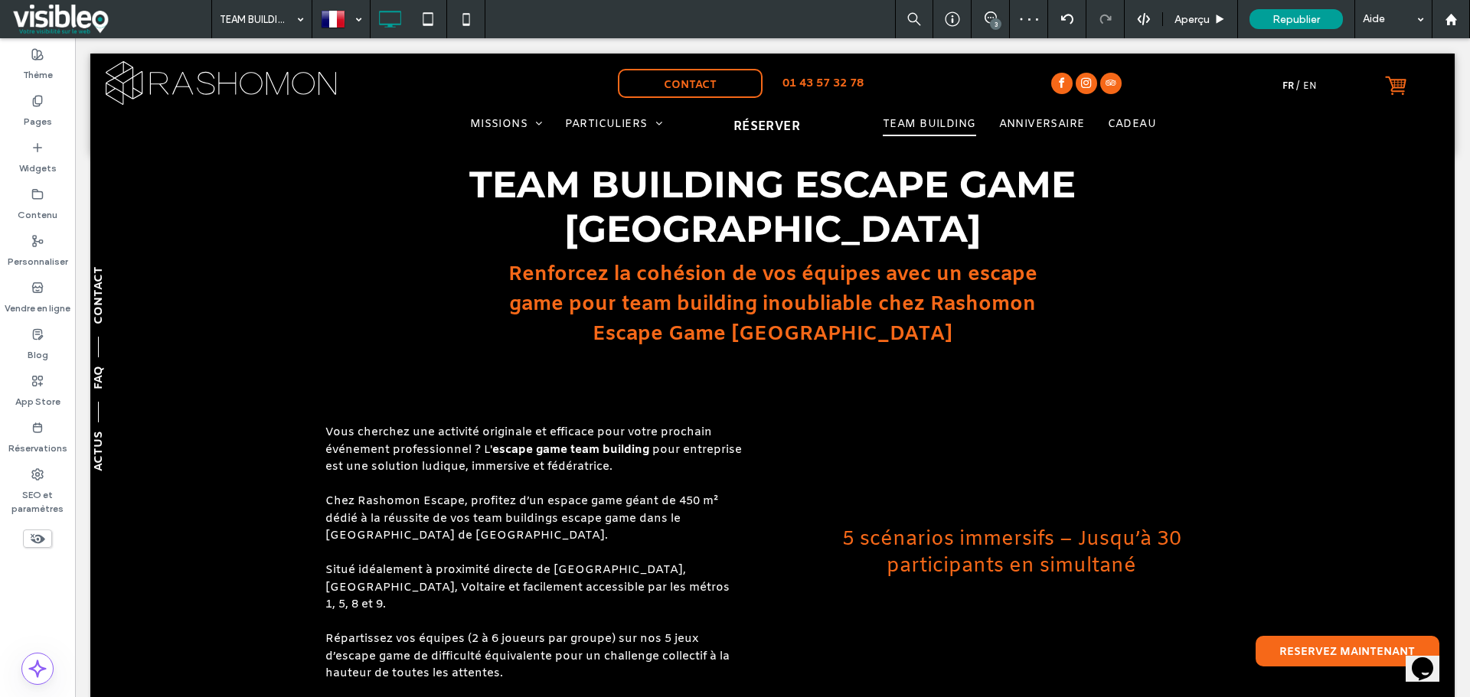
scroll to position [0, 0]
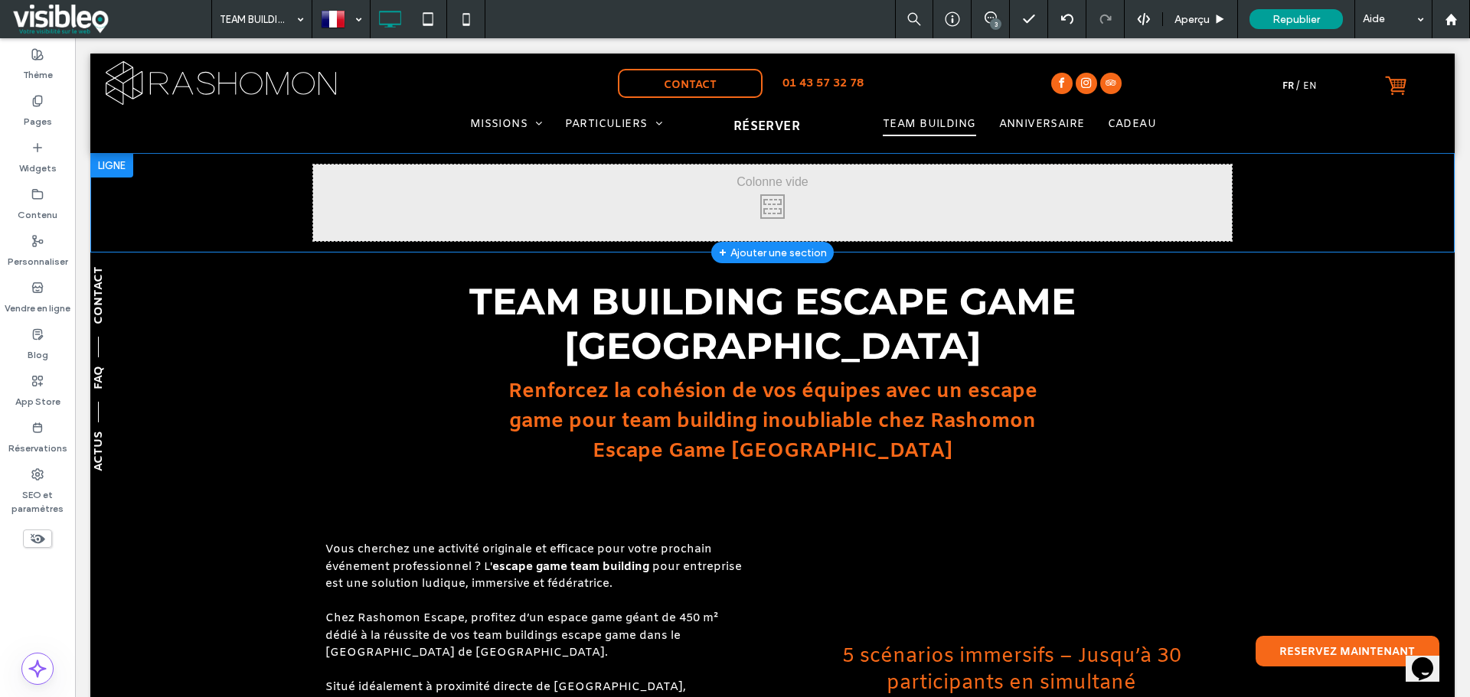
click at [132, 165] on div at bounding box center [111, 165] width 43 height 24
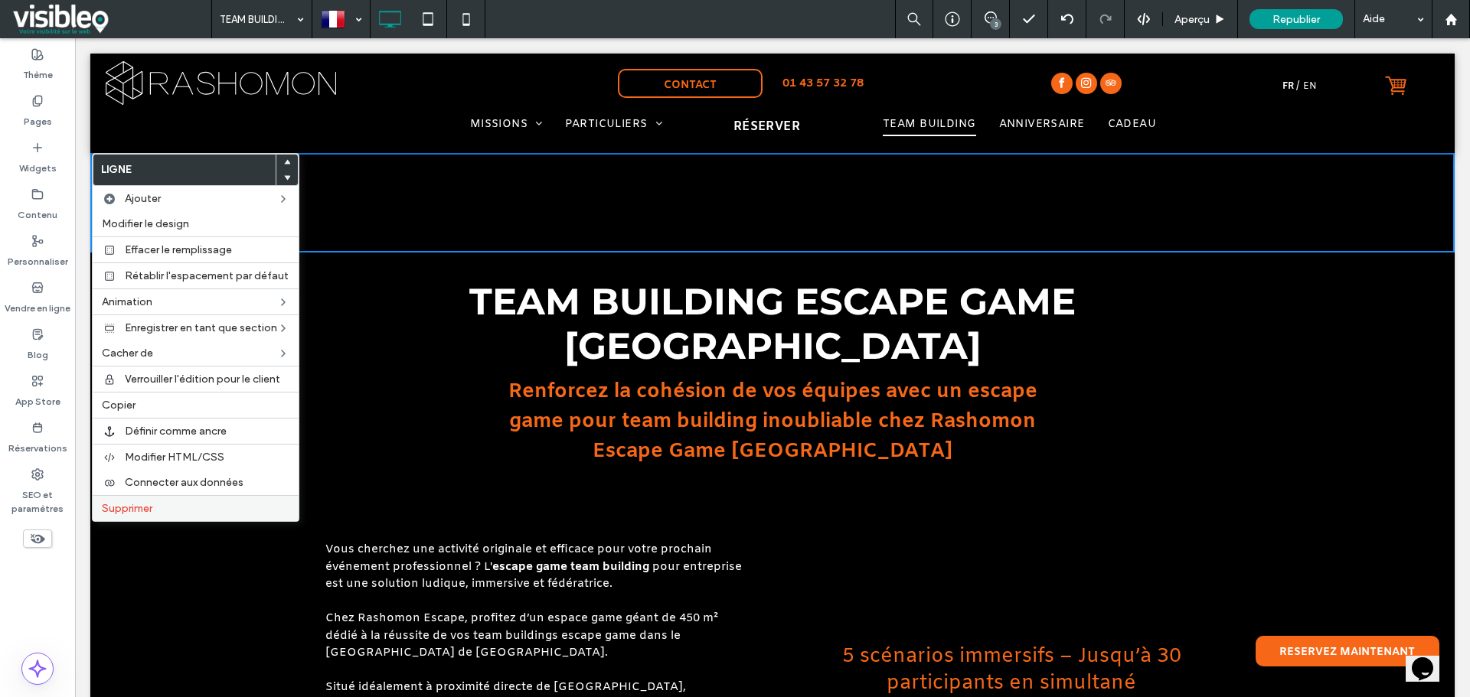
click at [194, 507] on label "Supprimer" at bounding box center [196, 508] width 188 height 13
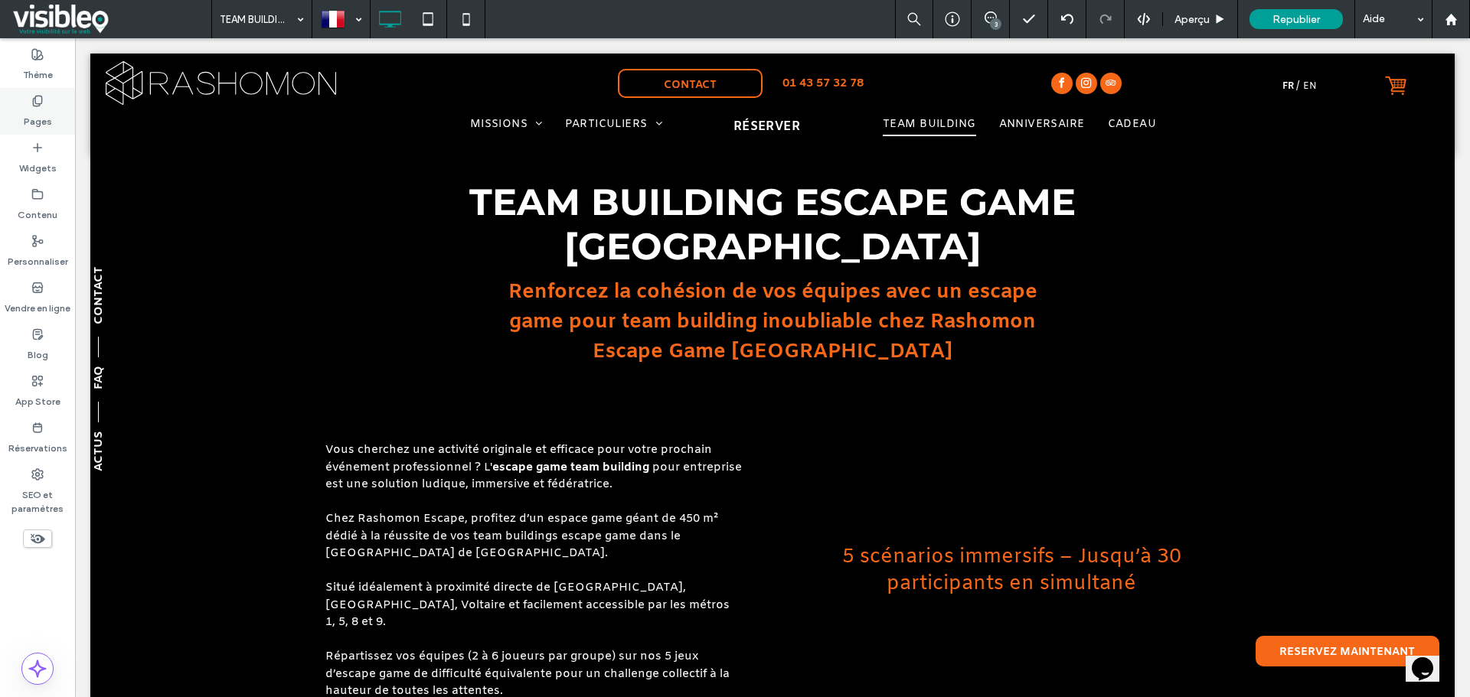
click at [31, 105] on div "Pages" at bounding box center [37, 111] width 75 height 47
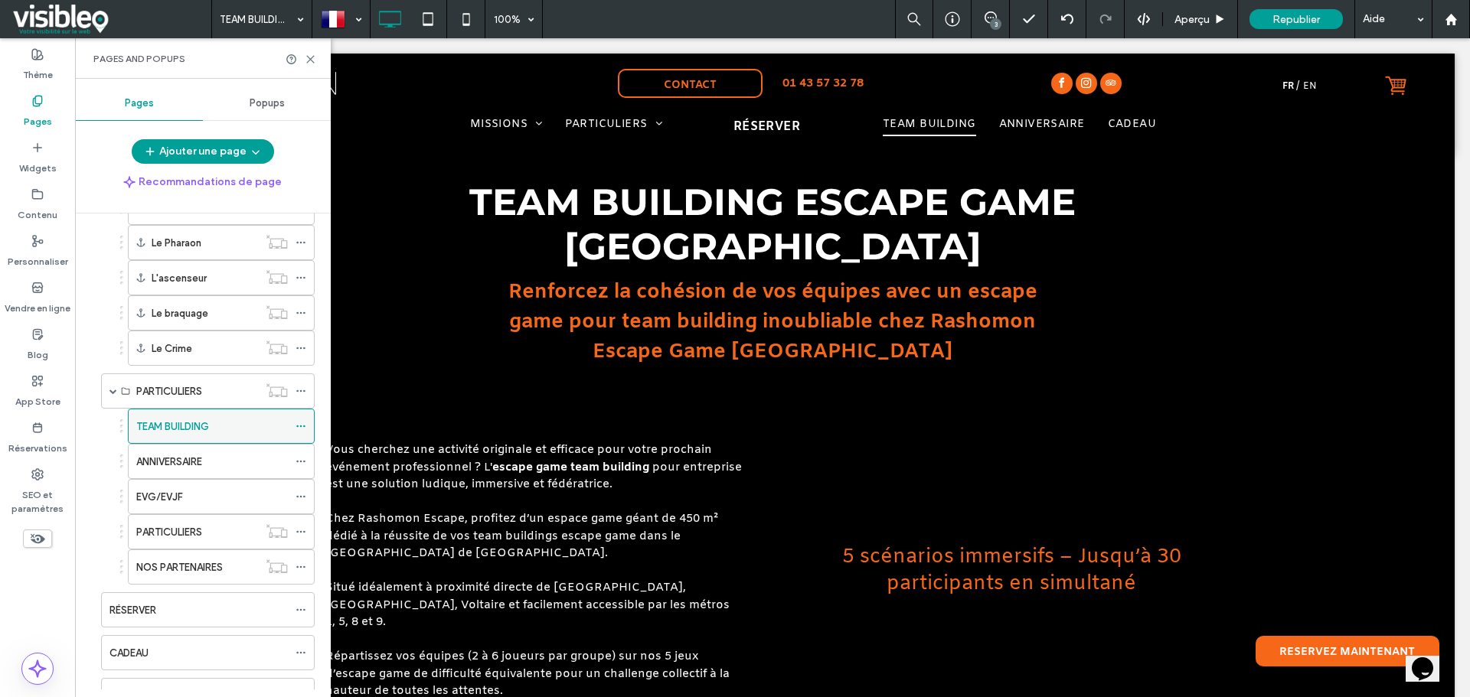
scroll to position [306, 0]
click at [305, 423] on icon at bounding box center [301, 424] width 11 height 11
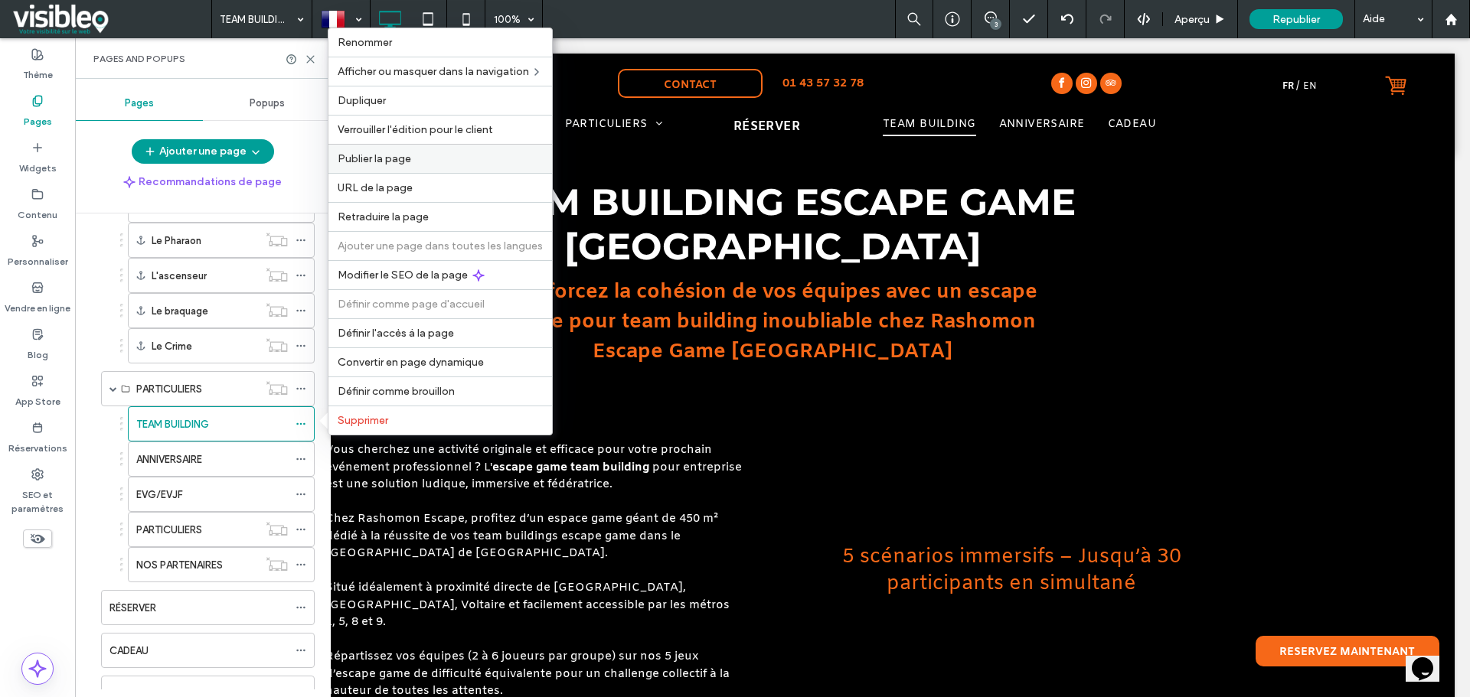
click at [388, 158] on span "Publier la page" at bounding box center [374, 158] width 73 height 13
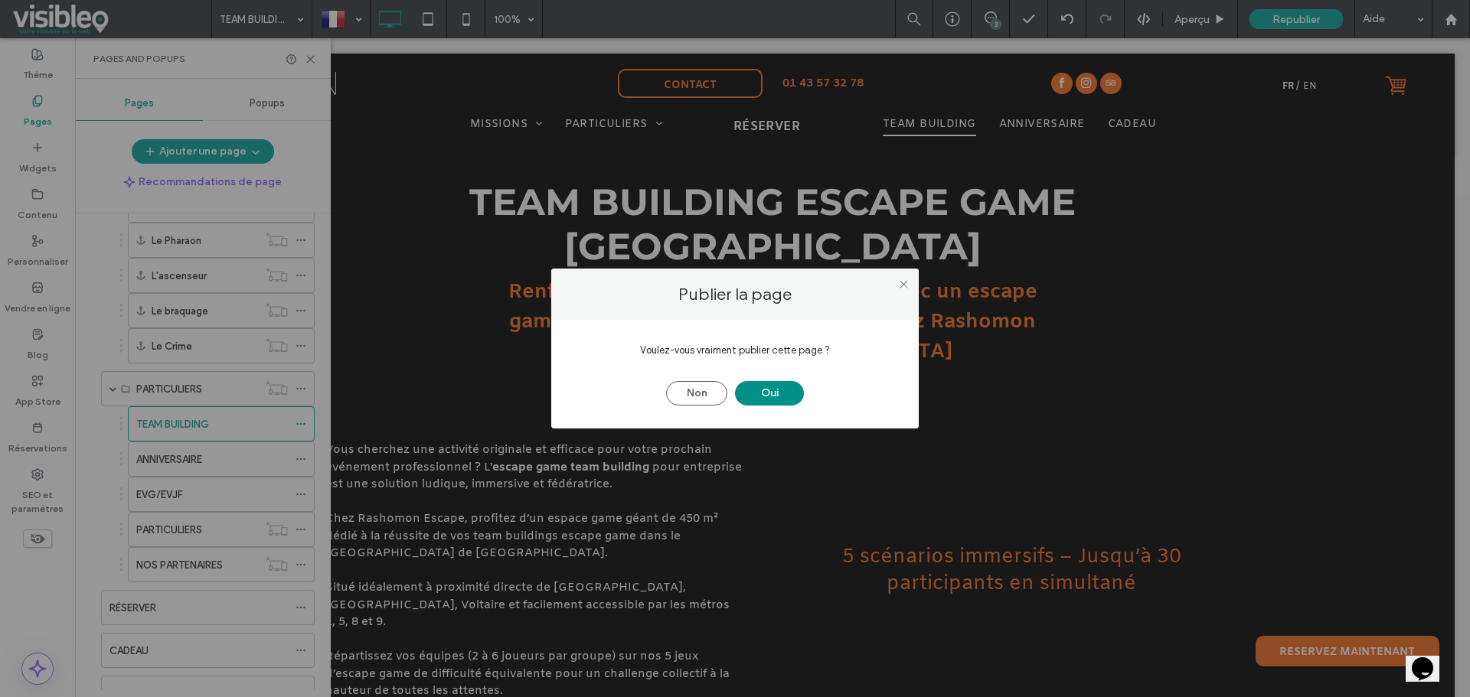
click at [779, 394] on button "Oui" at bounding box center [769, 393] width 69 height 24
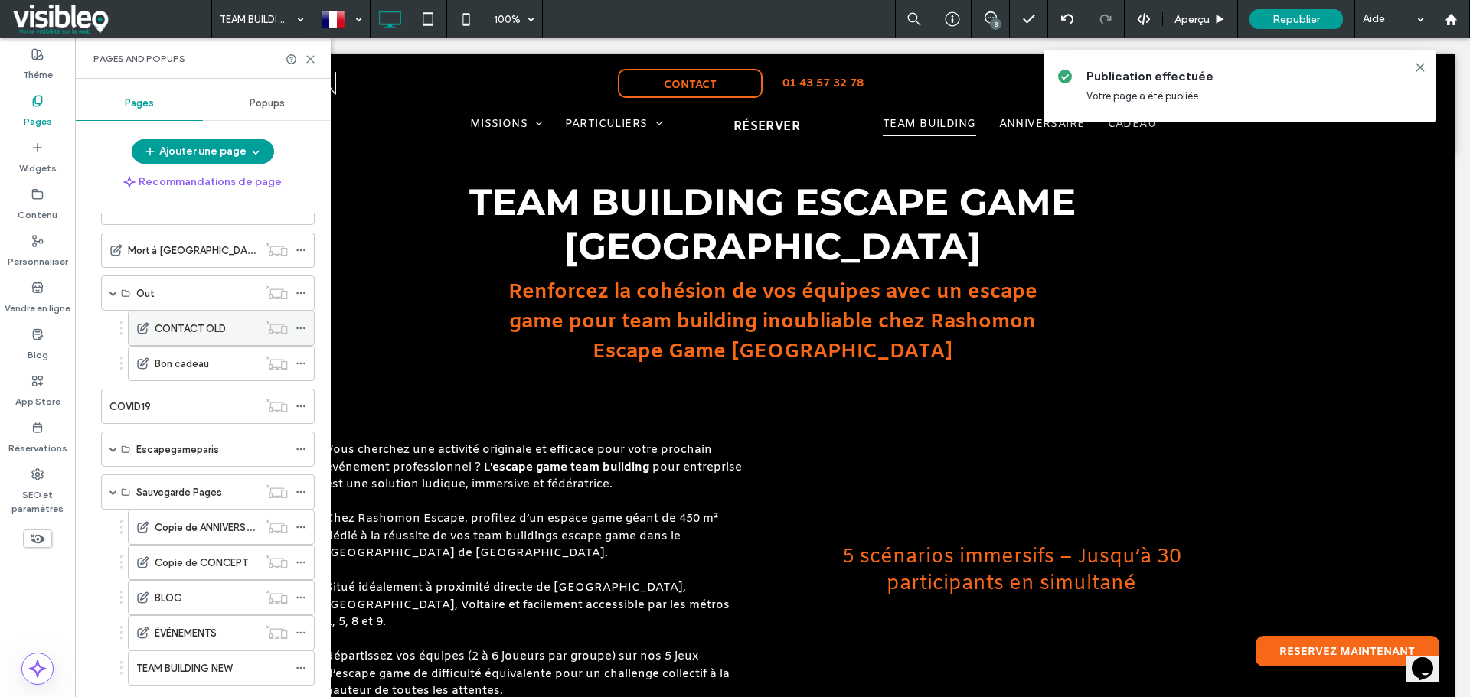
scroll to position [1470, 0]
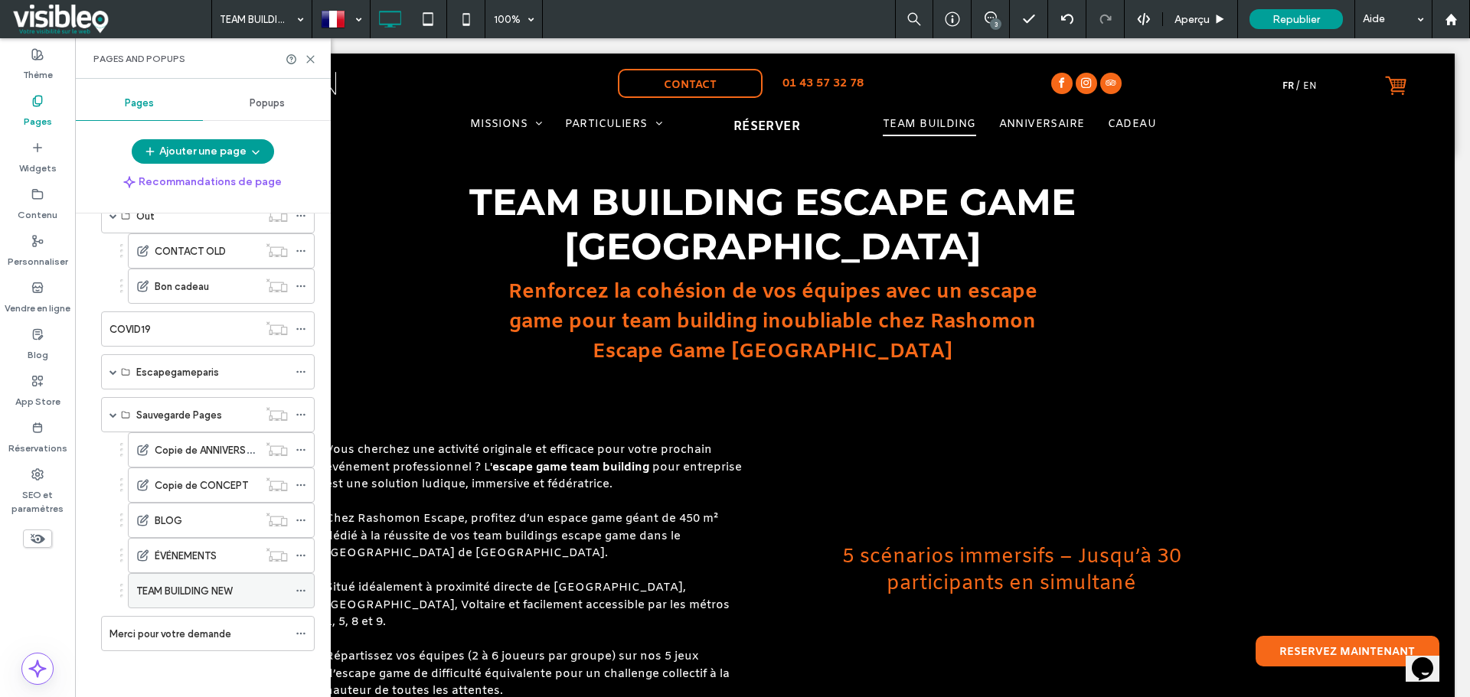
click at [299, 590] on icon at bounding box center [301, 591] width 11 height 11
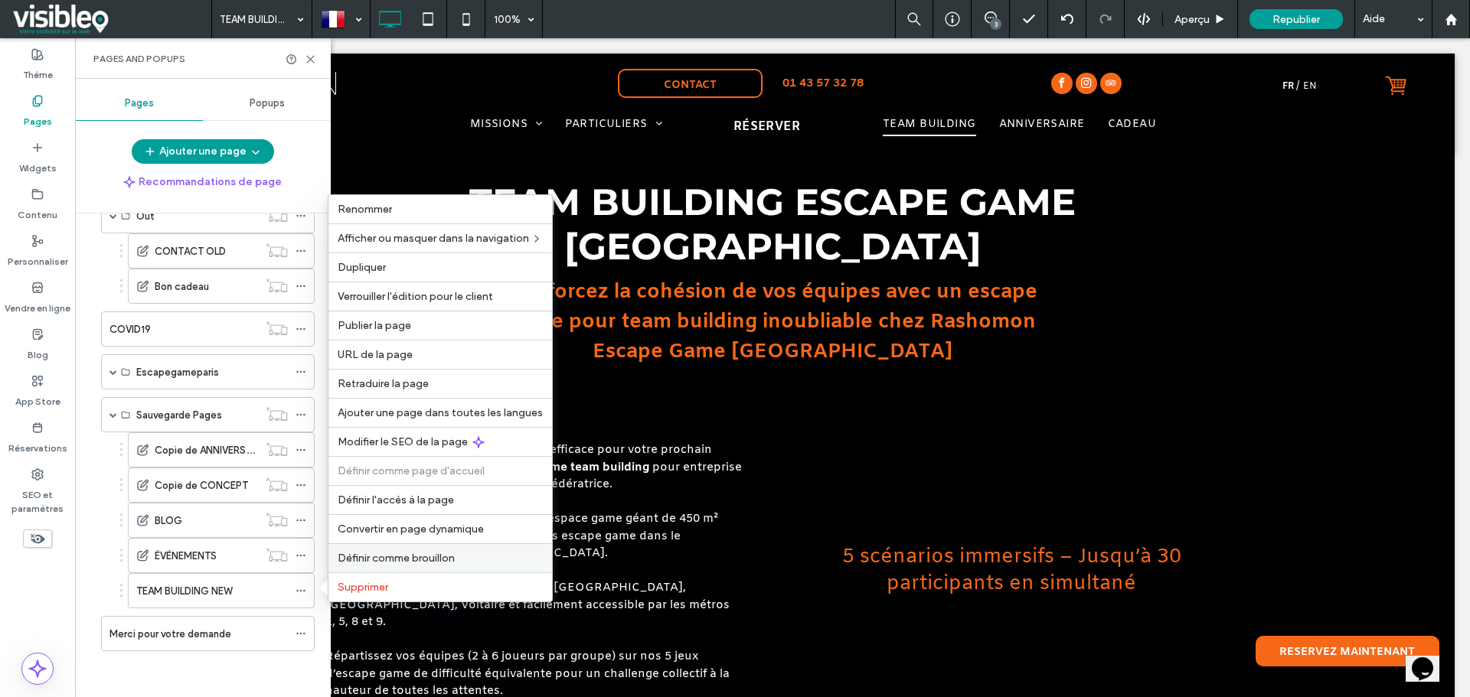
click at [419, 557] on span "Définir comme brouillon" at bounding box center [396, 558] width 117 height 13
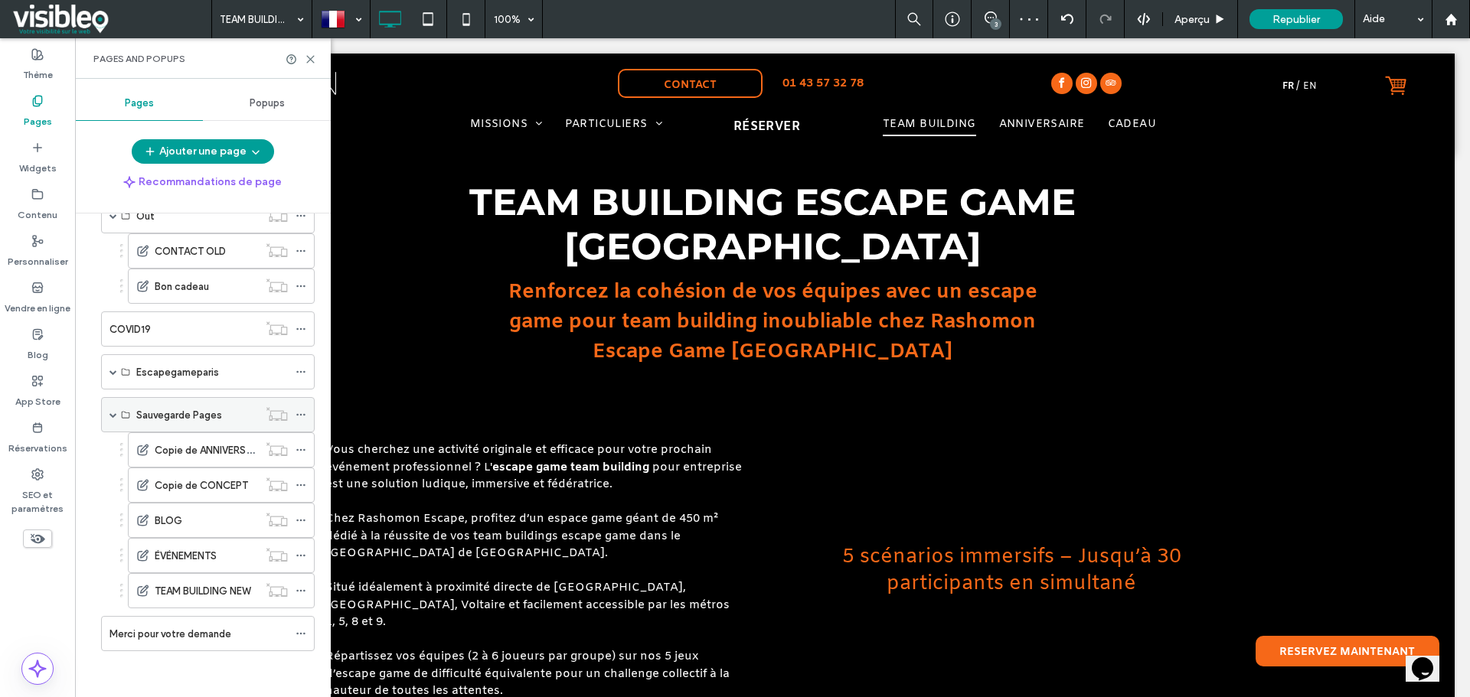
click at [109, 416] on div "Sauvegarde Pages" at bounding box center [208, 414] width 214 height 35
click at [309, 57] on icon at bounding box center [310, 59] width 11 height 11
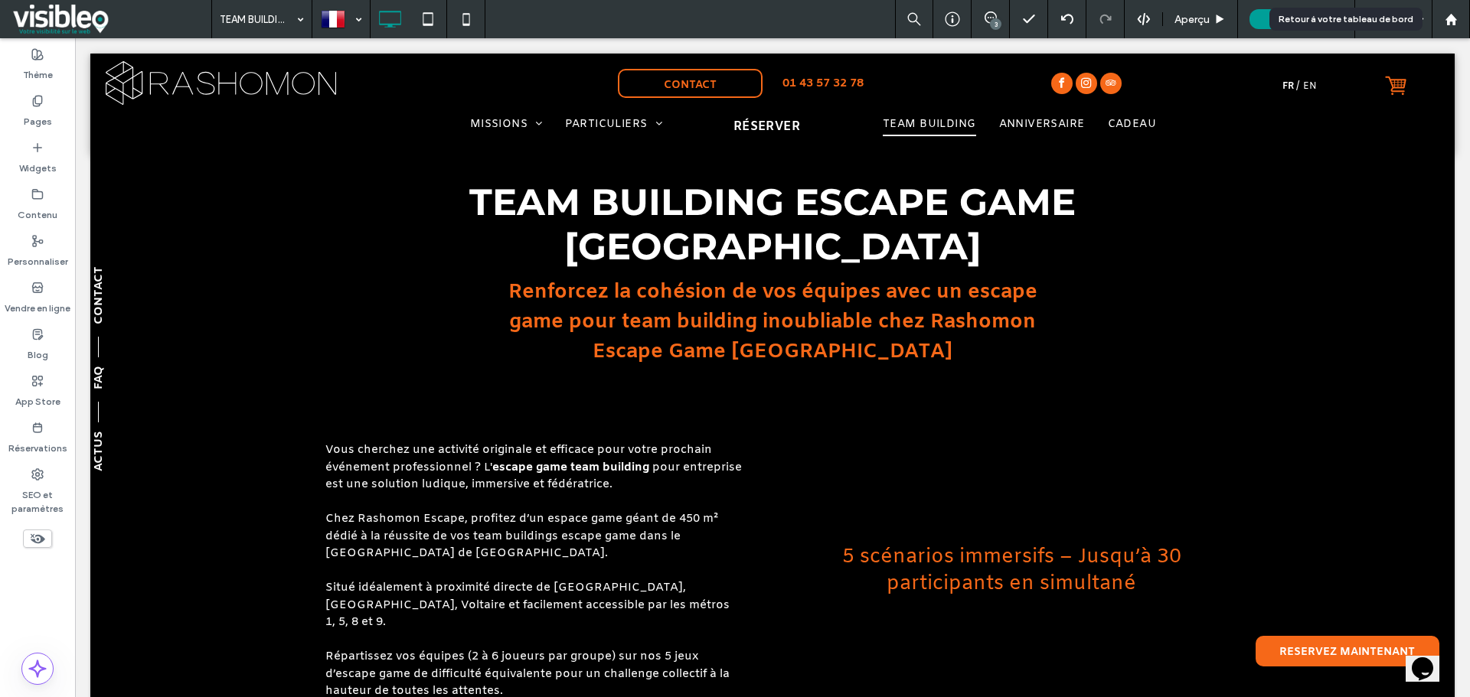
drag, startPoint x: 1454, startPoint y: 20, endPoint x: 1385, endPoint y: 33, distance: 70.1
click at [1454, 20] on use at bounding box center [1450, 18] width 11 height 11
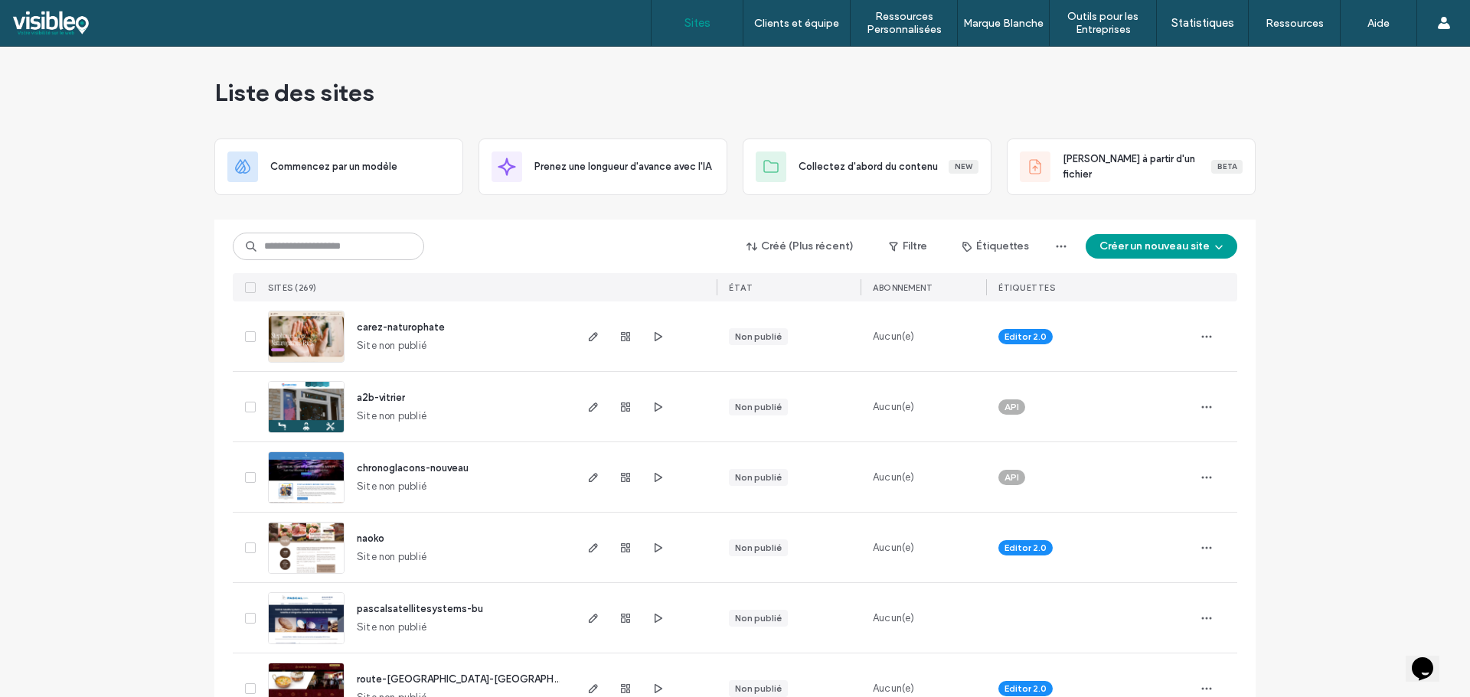
drag, startPoint x: 128, startPoint y: 416, endPoint x: 211, endPoint y: 429, distance: 83.7
